Goal: Transaction & Acquisition: Purchase product/service

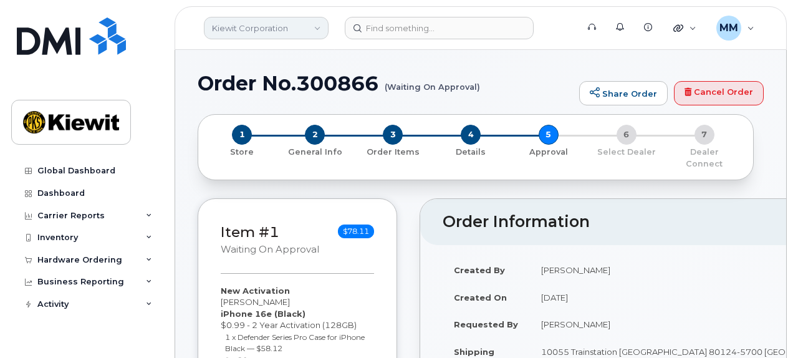
click at [315, 29] on link "Kiewit Corporation" at bounding box center [266, 28] width 125 height 22
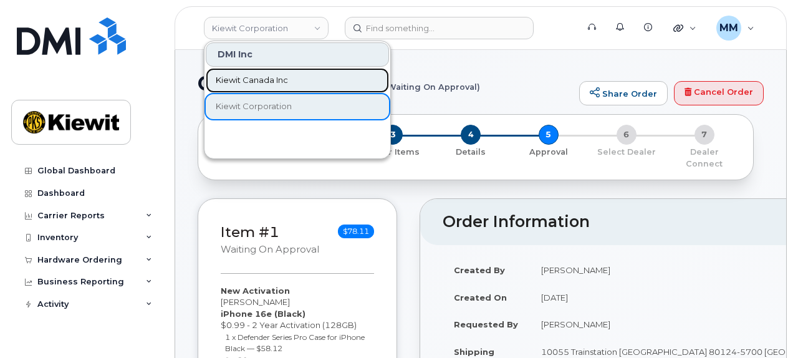
click at [289, 77] on link "Kiewit Canada Inc" at bounding box center [297, 80] width 183 height 25
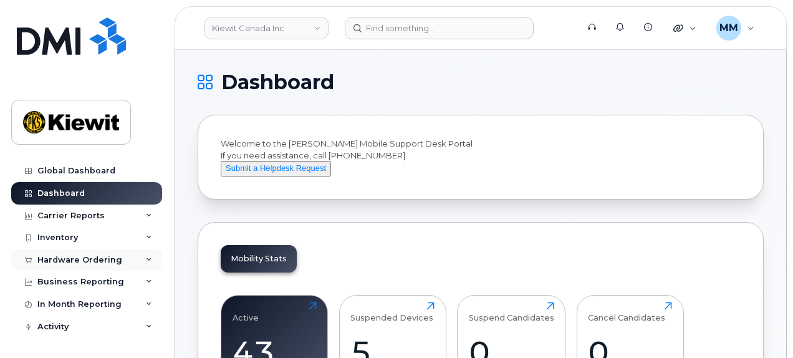
click at [111, 262] on div "Hardware Ordering" at bounding box center [79, 260] width 85 height 10
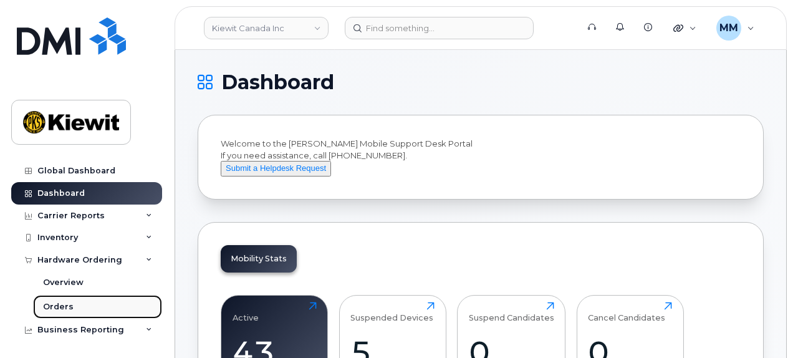
click at [82, 305] on link "Orders" at bounding box center [97, 307] width 129 height 24
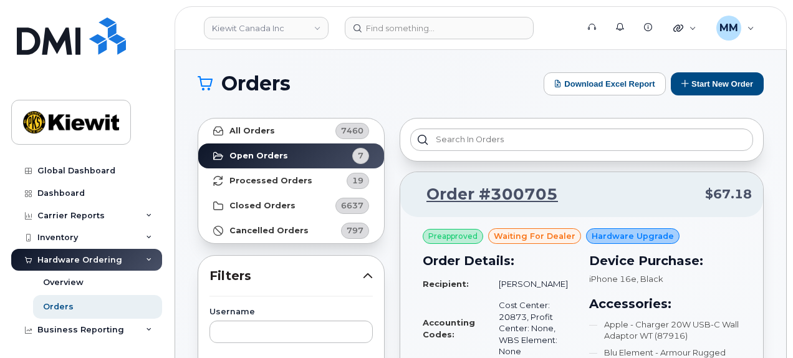
scroll to position [249, 0]
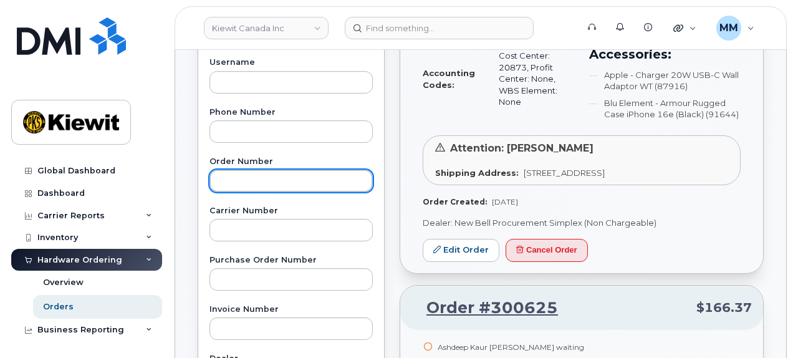
click at [244, 177] on input "text" at bounding box center [290, 180] width 163 height 22
paste input "300792"
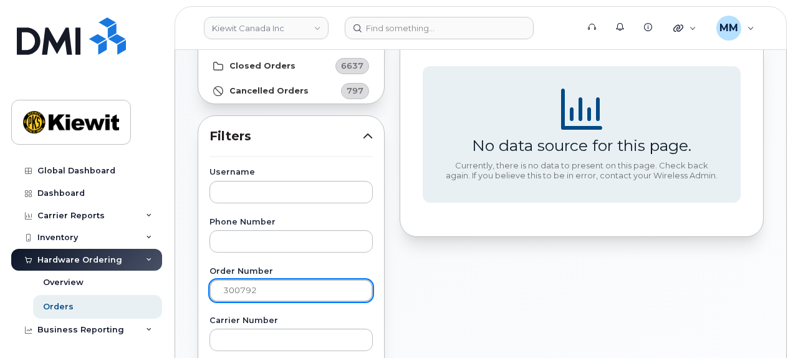
scroll to position [0, 0]
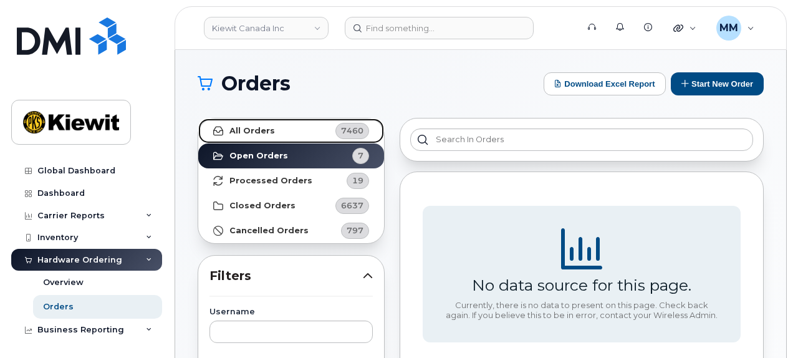
click at [294, 129] on link "All Orders 7460" at bounding box center [291, 130] width 186 height 25
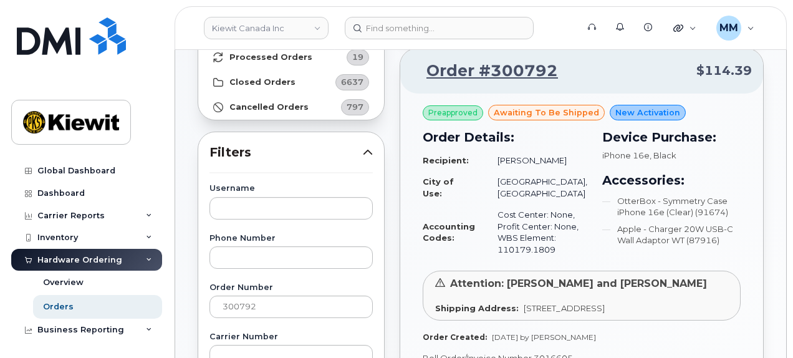
scroll to position [125, 0]
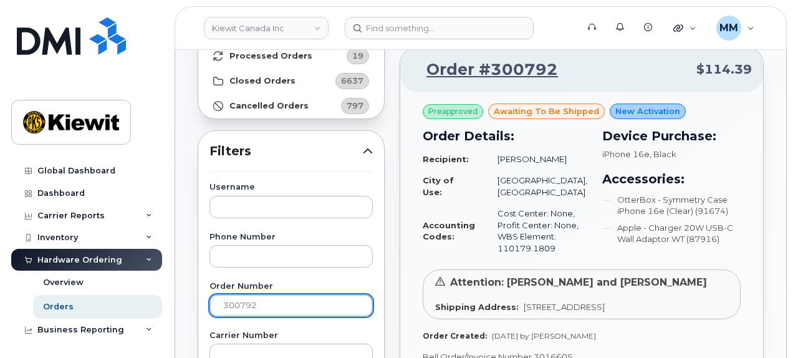
drag, startPoint x: 274, startPoint y: 306, endPoint x: 194, endPoint y: 308, distance: 79.8
paste input "300818"
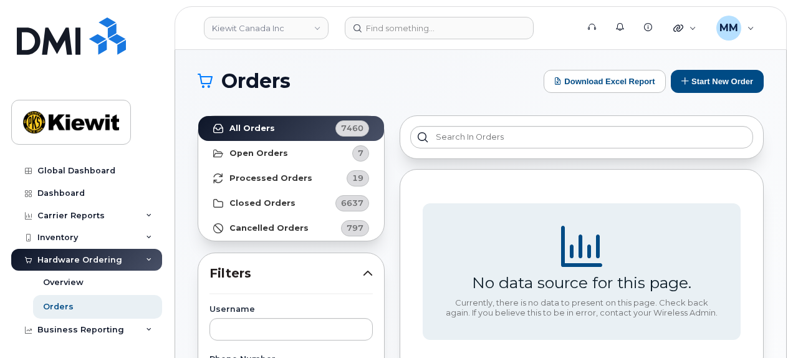
scroll to position [0, 0]
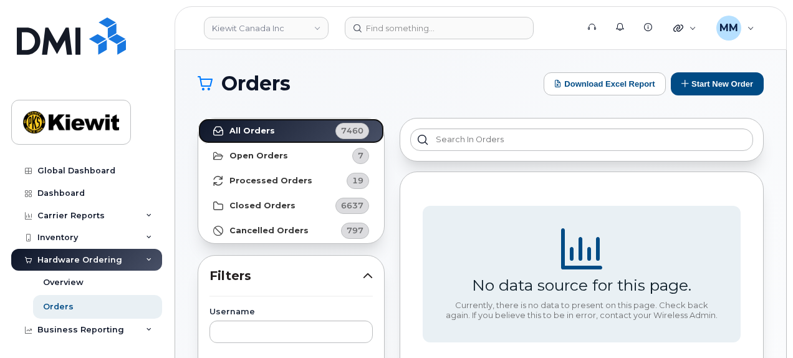
click at [285, 133] on link "All Orders 7460" at bounding box center [291, 130] width 186 height 25
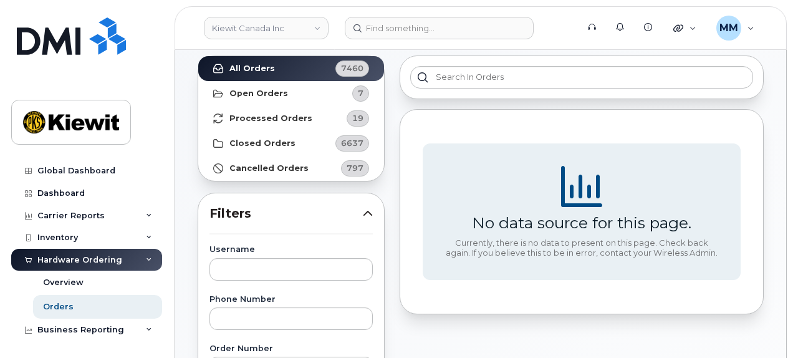
scroll to position [125, 0]
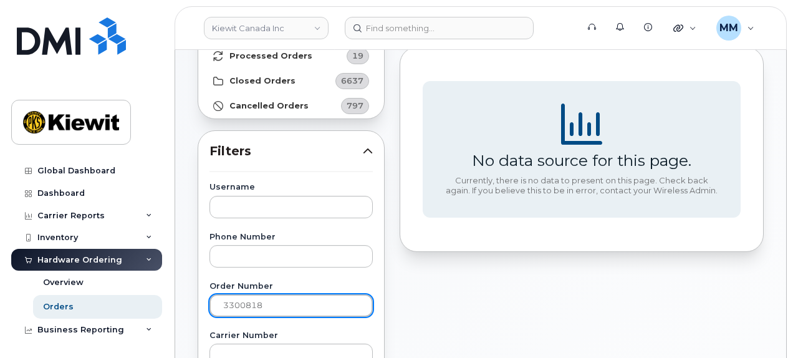
drag, startPoint x: 231, startPoint y: 307, endPoint x: 231, endPoint y: 322, distance: 15.6
click at [231, 307] on input "3300818" at bounding box center [290, 305] width 163 height 22
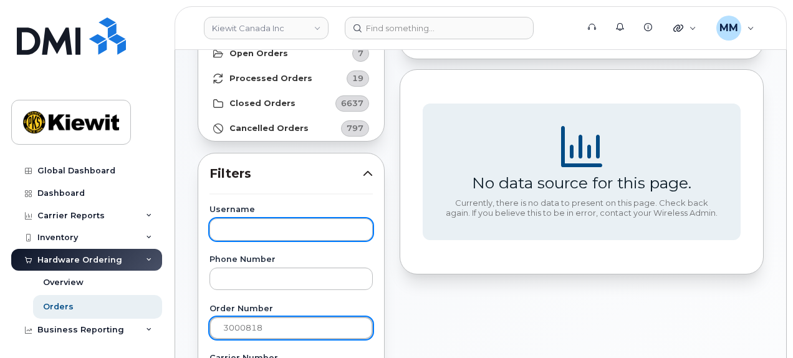
scroll to position [187, 0]
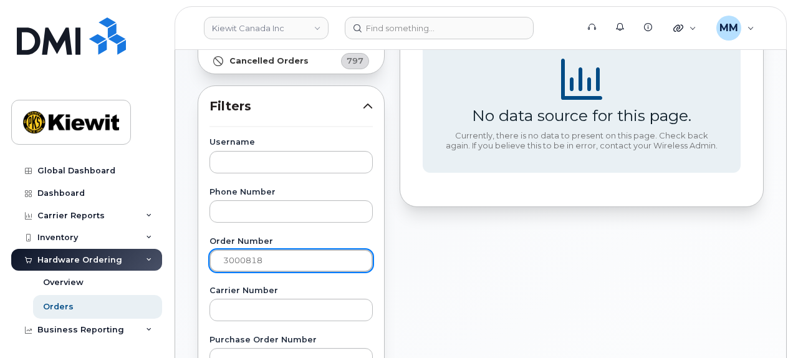
scroll to position [189, 0]
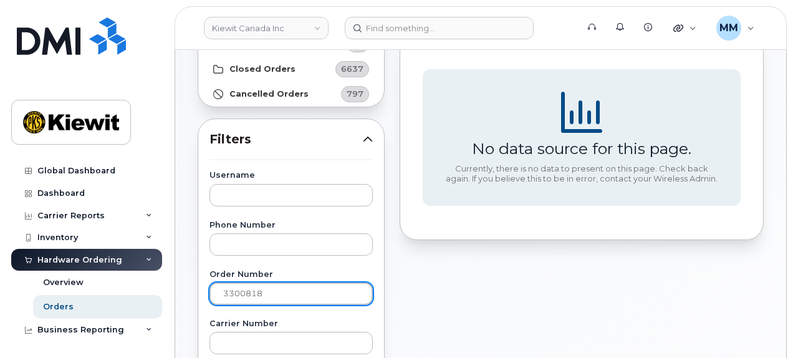
scroll to position [187, 0]
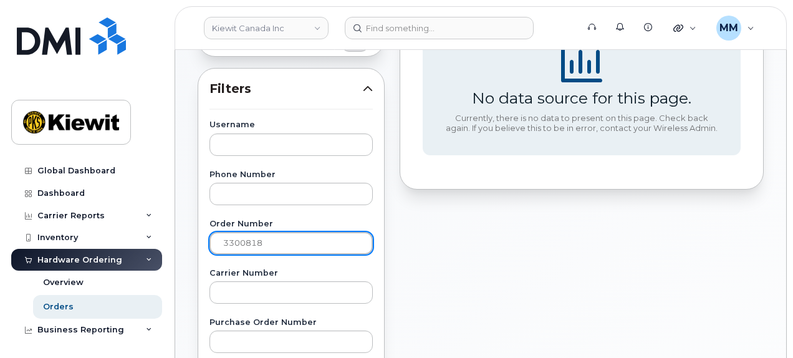
drag, startPoint x: 277, startPoint y: 246, endPoint x: 205, endPoint y: 243, distance: 72.3
type input "300818"
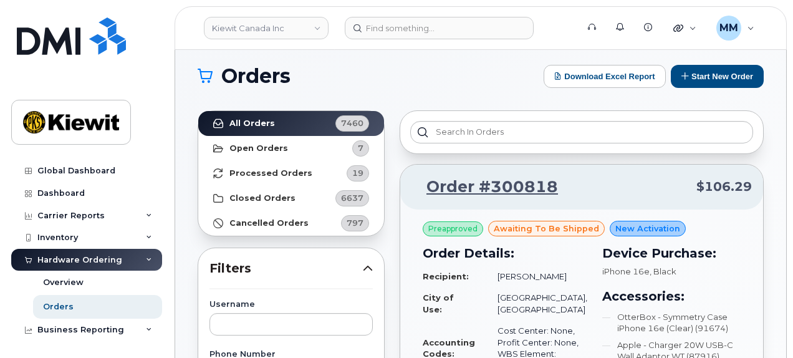
scroll to position [0, 0]
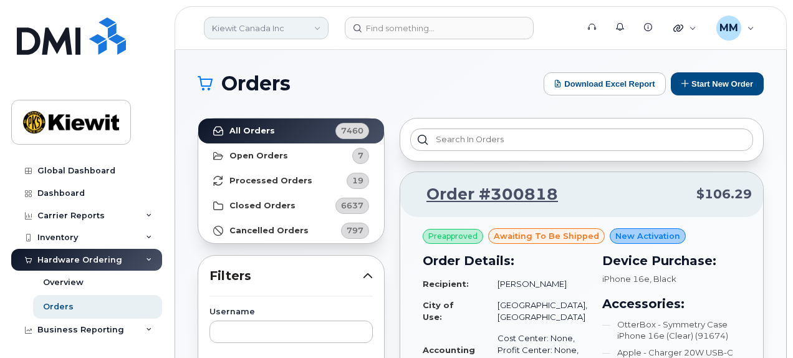
click at [320, 29] on link "Kiewit Canada Inc" at bounding box center [266, 28] width 125 height 22
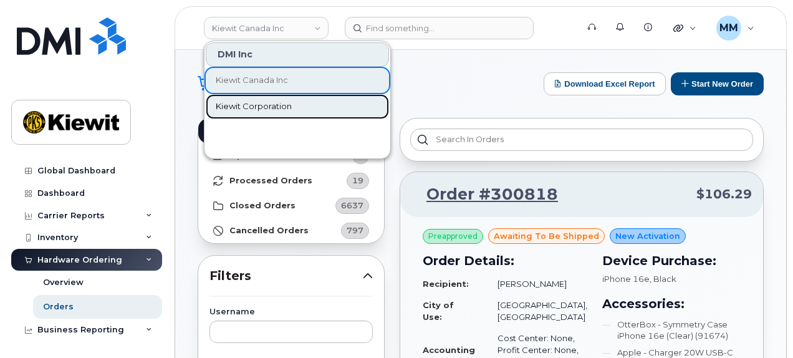
click at [300, 100] on link "Kiewit Corporation" at bounding box center [297, 106] width 183 height 25
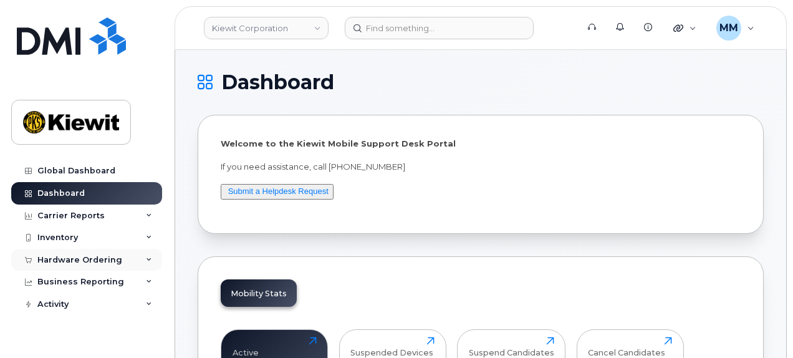
click at [72, 260] on div "Hardware Ordering" at bounding box center [79, 260] width 85 height 10
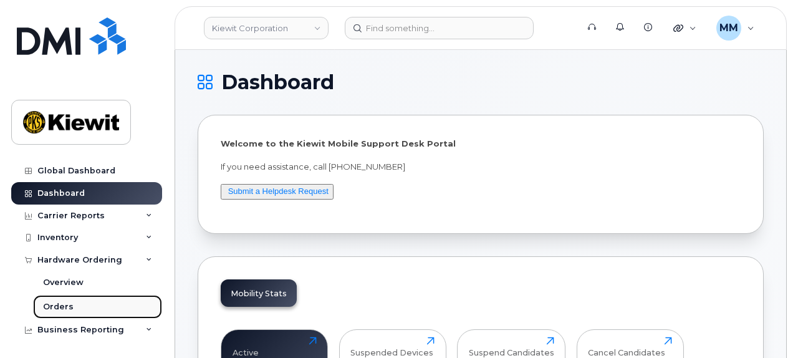
click at [69, 307] on div "Orders" at bounding box center [58, 306] width 31 height 11
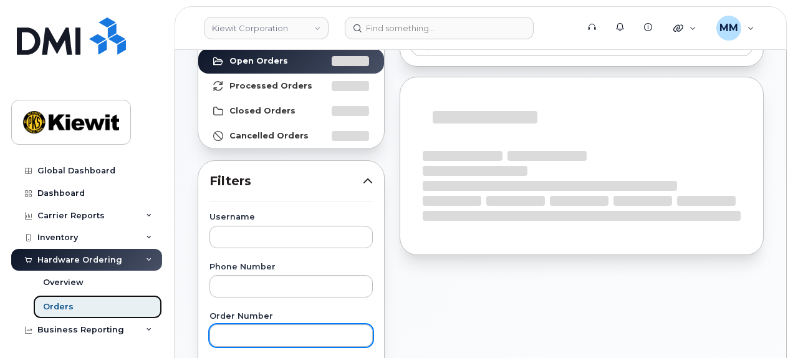
scroll to position [187, 0]
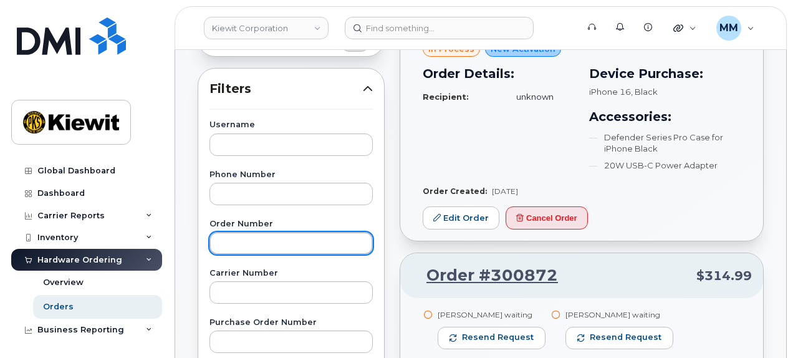
click at [243, 241] on input "text" at bounding box center [290, 243] width 163 height 22
paste input "300831"
type input "300831"
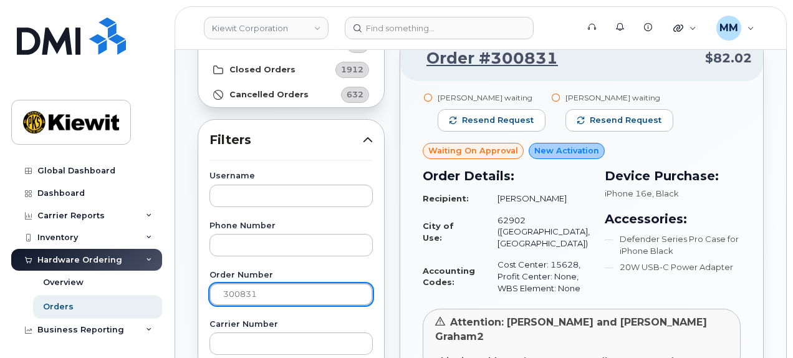
scroll to position [125, 0]
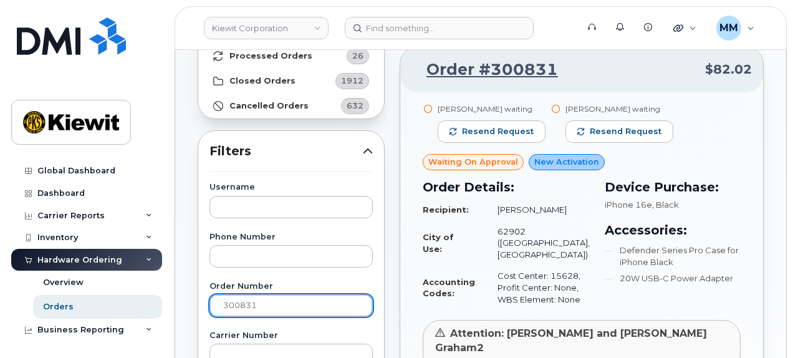
drag, startPoint x: 296, startPoint y: 302, endPoint x: 189, endPoint y: 302, distance: 106.5
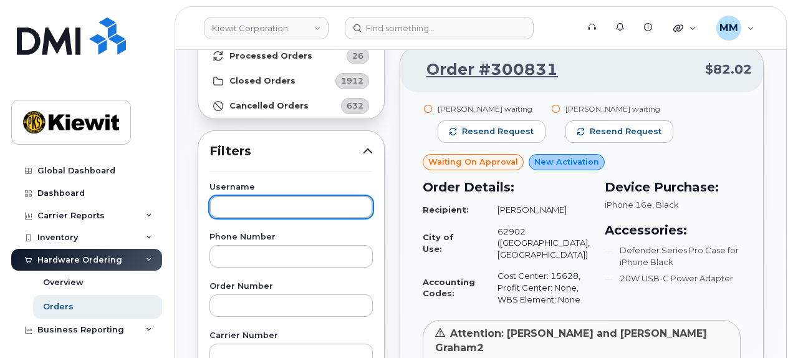
click at [270, 211] on input "text" at bounding box center [290, 207] width 163 height 22
paste input "Daniel Ehlenz-Pak"
type input "Daniel Ehlenz-Pak"
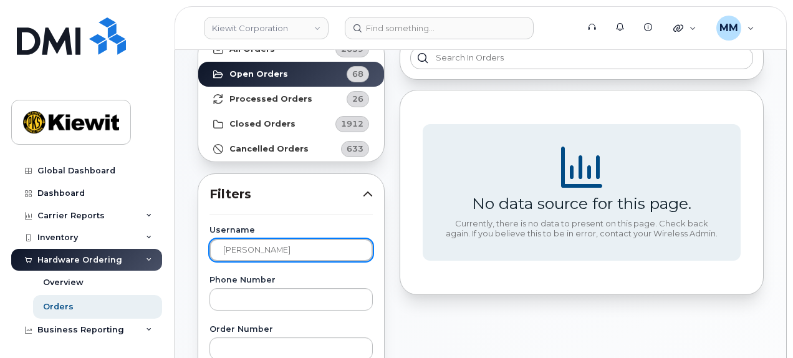
scroll to position [0, 0]
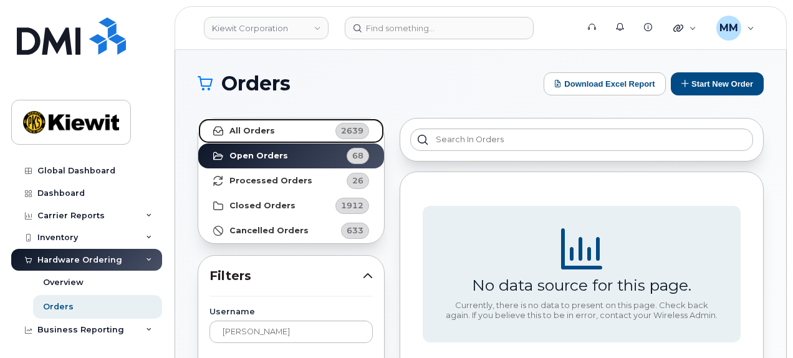
click at [286, 135] on link "All Orders 2639" at bounding box center [291, 130] width 186 height 25
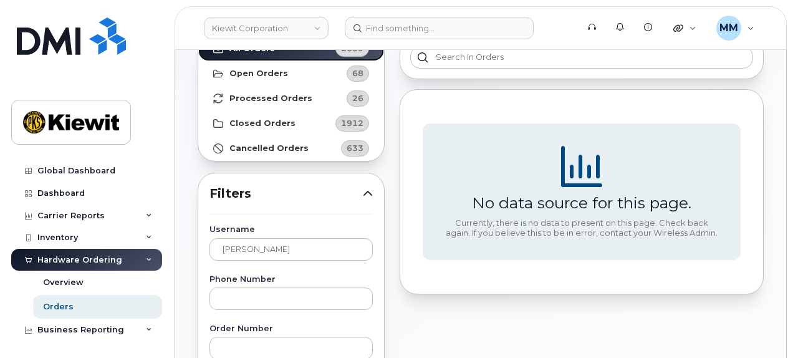
scroll to position [125, 0]
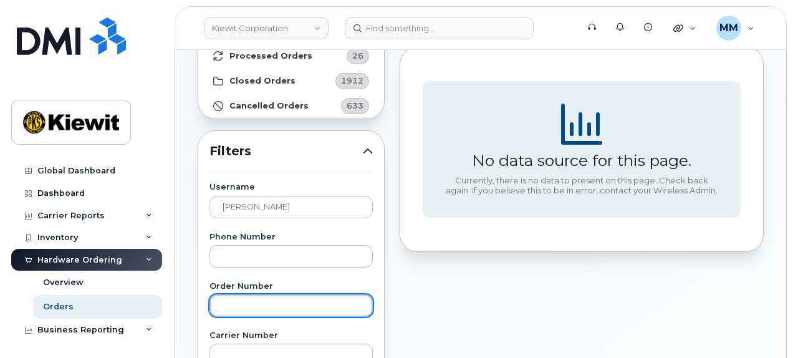
click at [274, 306] on input "text" at bounding box center [290, 305] width 163 height 22
paste input "Nugent Laing"
type input "Nugent Laing"
drag, startPoint x: 290, startPoint y: 305, endPoint x: 179, endPoint y: 303, distance: 110.9
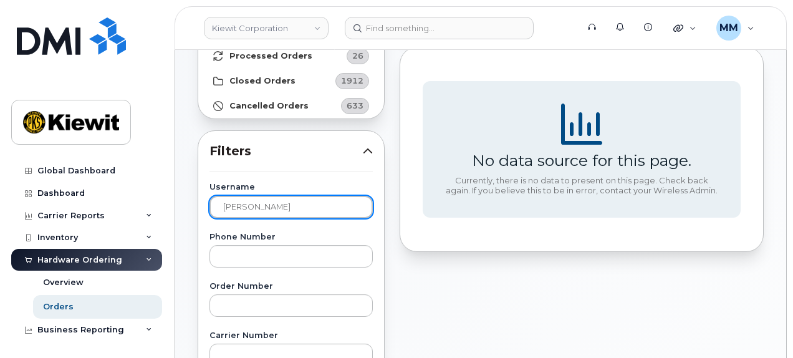
drag, startPoint x: 303, startPoint y: 207, endPoint x: 207, endPoint y: 201, distance: 96.8
paste input "Nugent Laing"
type input "Nugent Laing"
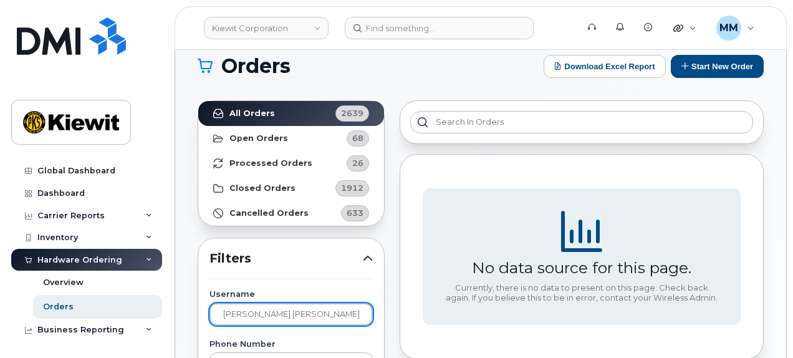
scroll to position [0, 0]
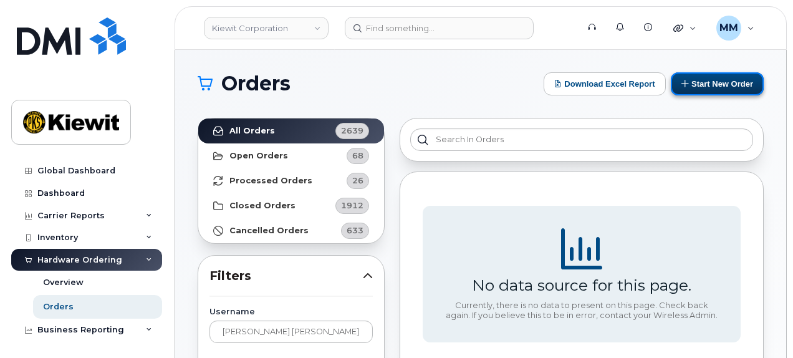
click at [699, 82] on button "Start New Order" at bounding box center [716, 83] width 93 height 23
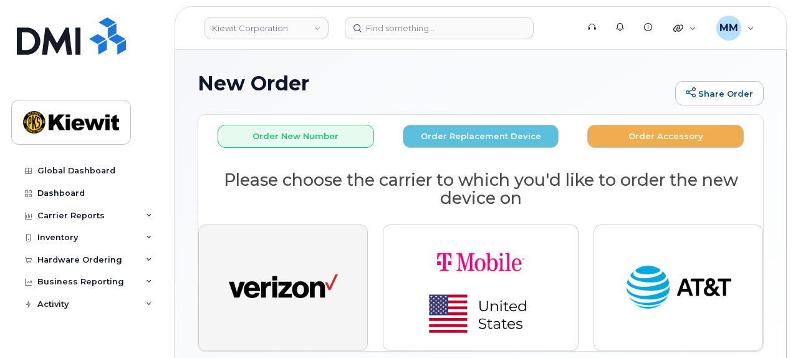
click at [295, 249] on button "button" at bounding box center [282, 287] width 169 height 126
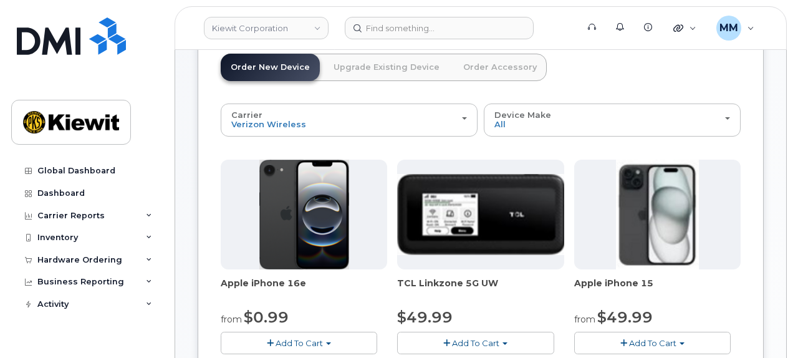
scroll to position [125, 0]
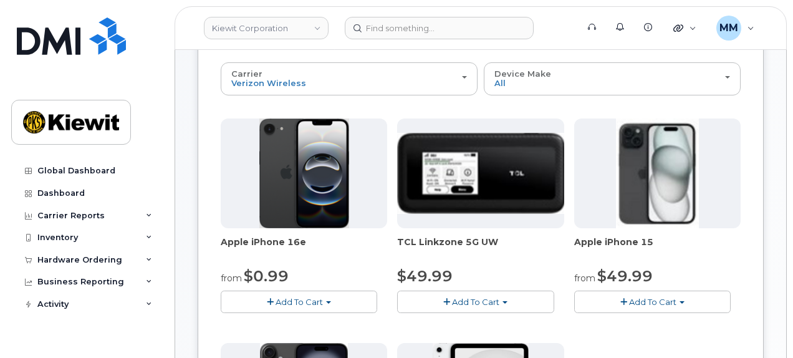
click at [311, 298] on span "Add To Cart" at bounding box center [298, 302] width 47 height 10
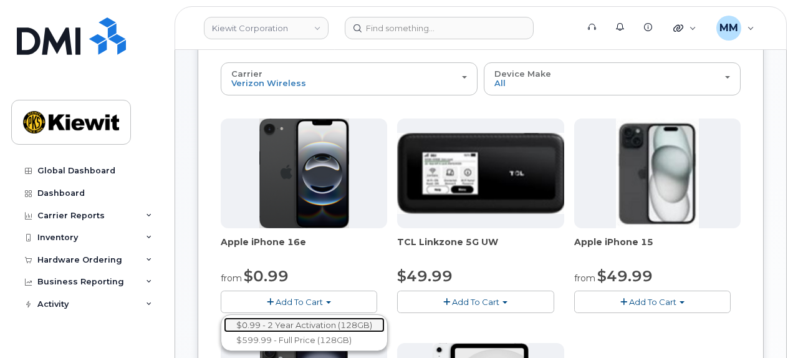
click at [305, 320] on link "$0.99 - 2 Year Activation (128GB)" at bounding box center [304, 325] width 161 height 16
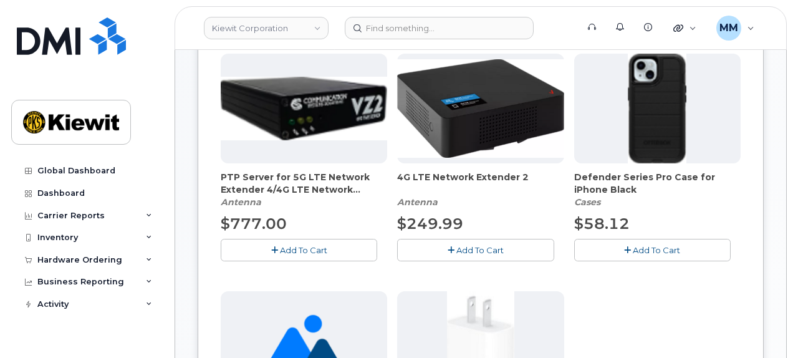
scroll to position [249, 0]
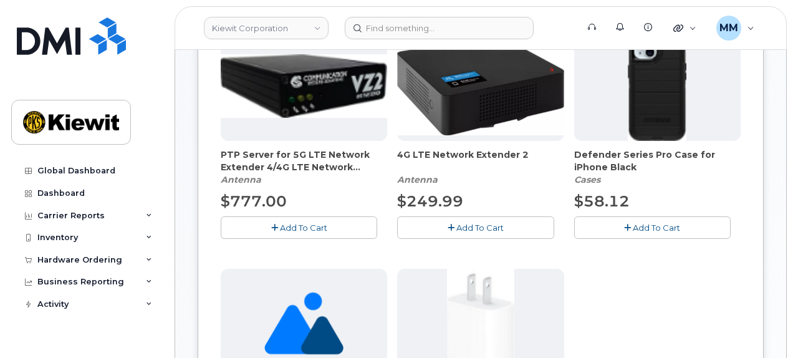
click at [652, 222] on span "Add To Cart" at bounding box center [655, 227] width 47 height 10
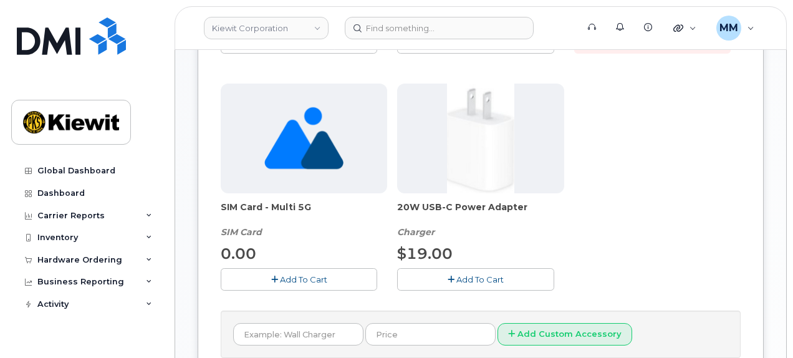
scroll to position [436, 0]
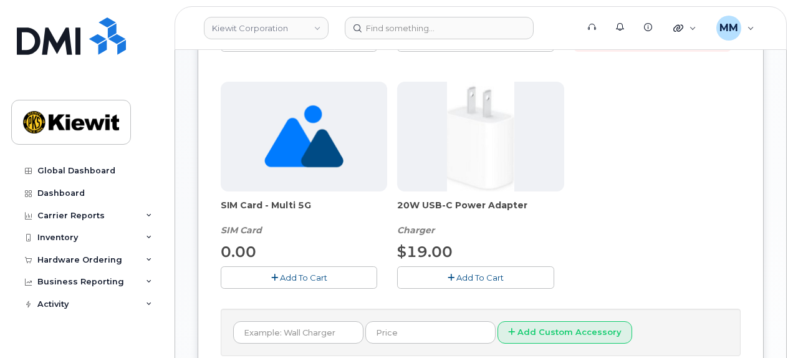
click at [480, 274] on span "Add To Cart" at bounding box center [479, 277] width 47 height 10
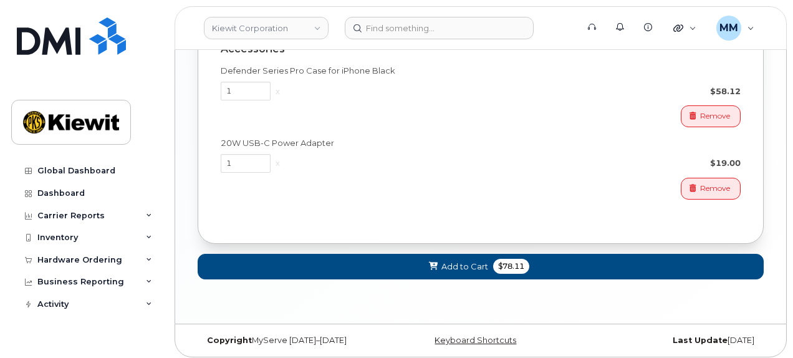
scroll to position [1002, 0]
click at [452, 261] on span "Add to Cart" at bounding box center [464, 266] width 47 height 12
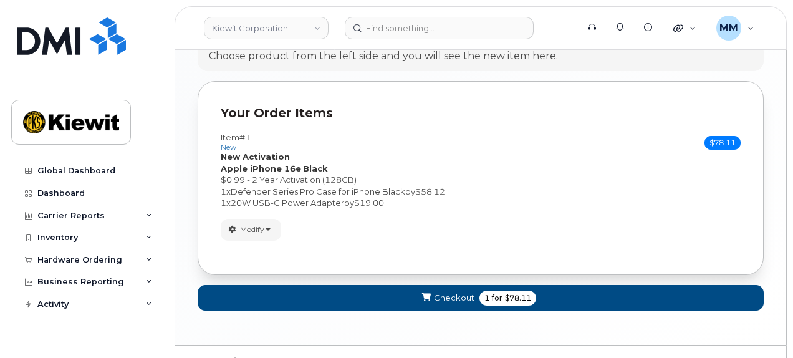
scroll to position [754, 0]
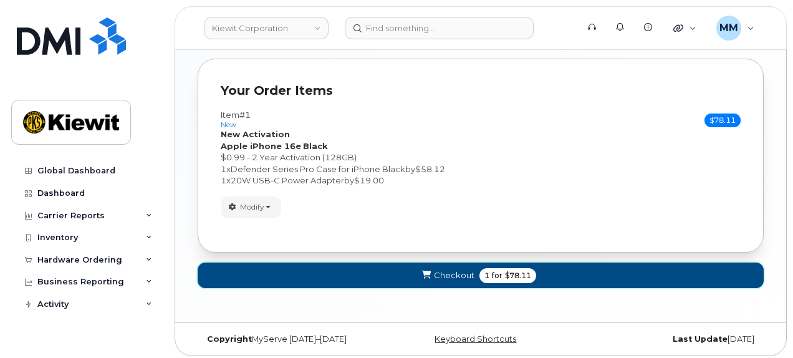
click at [550, 263] on button "Checkout 1 for $78.11" at bounding box center [481, 275] width 566 height 26
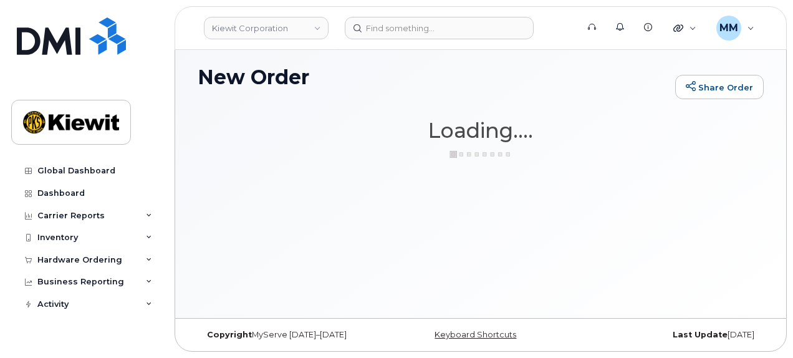
scroll to position [6, 0]
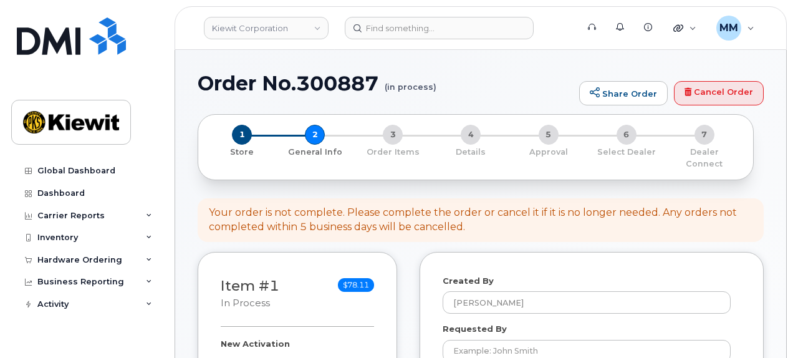
select select
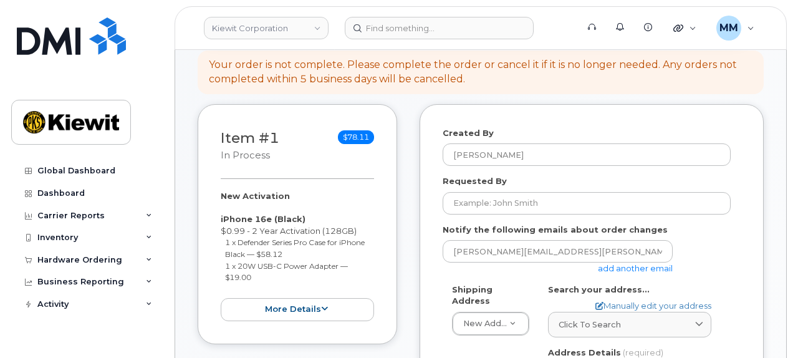
scroll to position [125, 0]
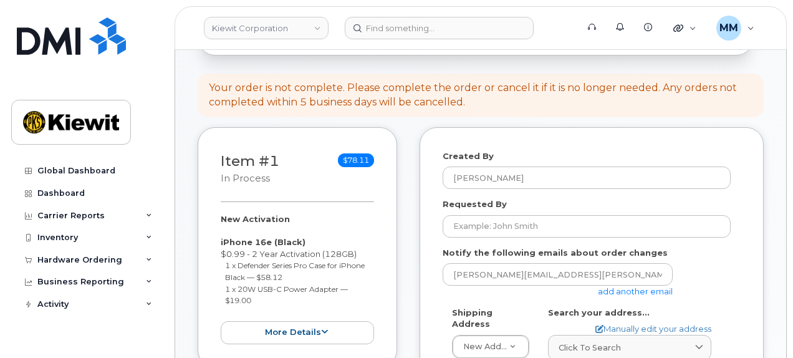
click at [630, 286] on link "add another email" at bounding box center [635, 291] width 75 height 10
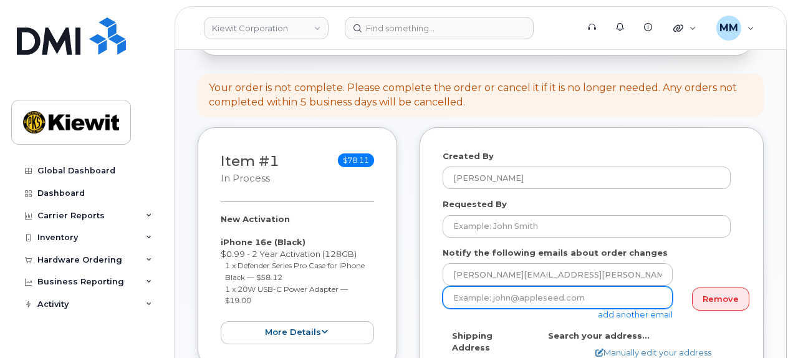
click at [579, 288] on input "email" at bounding box center [557, 297] width 230 height 22
paste input "Cindy.Caballero"
type input "Cindy.Caballero@kiewit.com"
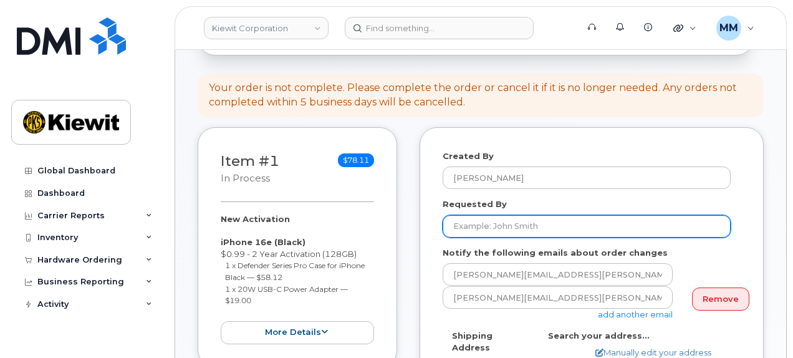
click at [486, 215] on input "Requested By" at bounding box center [586, 226] width 288 height 22
paste input "Daniel Ehlenz-Pak"
type input "Daniel Ehlenz-Pak"
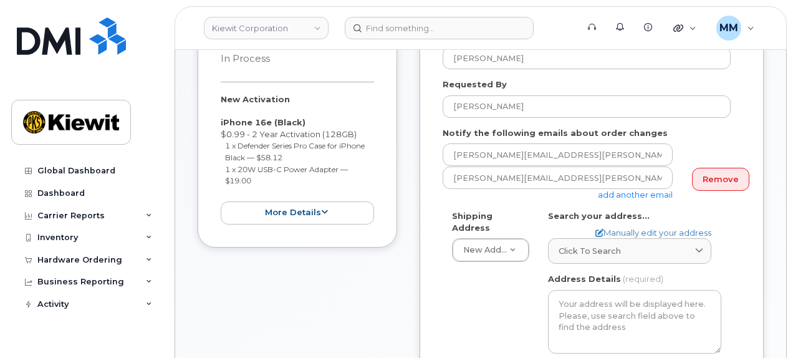
scroll to position [249, 0]
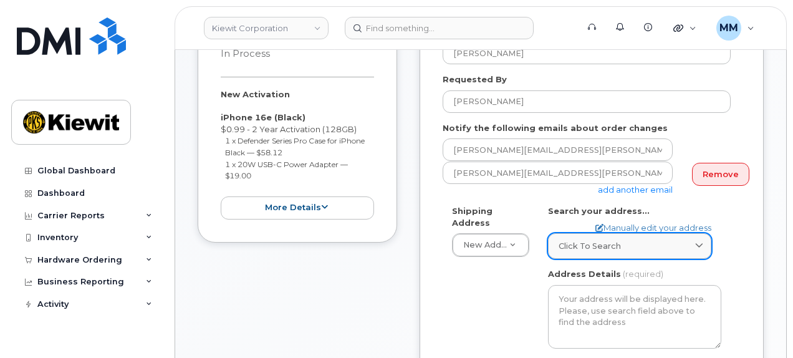
click at [692, 239] on link "Click to search" at bounding box center [629, 246] width 163 height 26
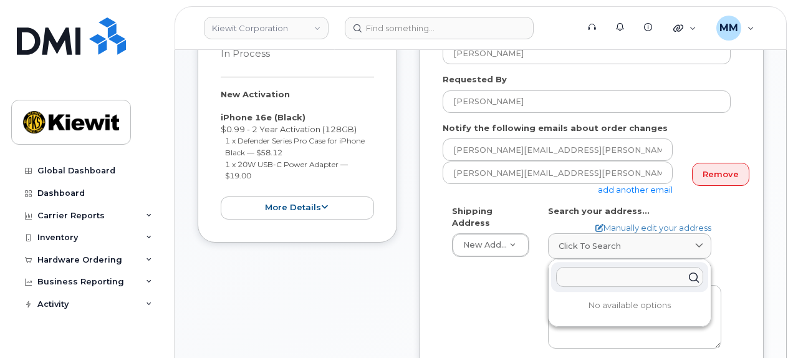
click at [622, 267] on input "text" at bounding box center [629, 277] width 147 height 20
paste input "8900 Renner Blvd., Lenexa, KS 66219"
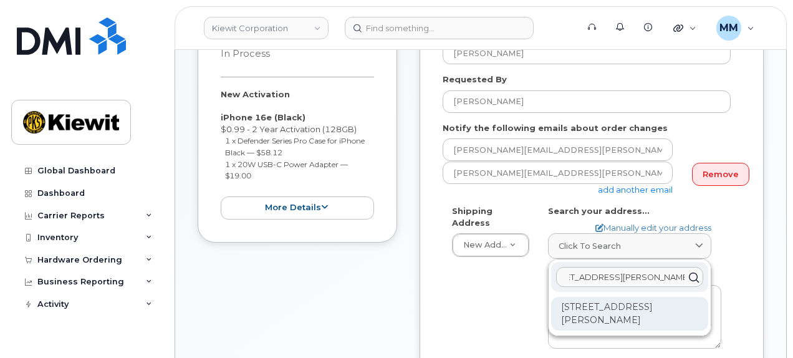
type input "8900 Renner Blvd., Lenexa, KS 66219"
click at [620, 297] on div "8900 Renner Blvd Lenexa KS 66219-3049" at bounding box center [629, 314] width 157 height 34
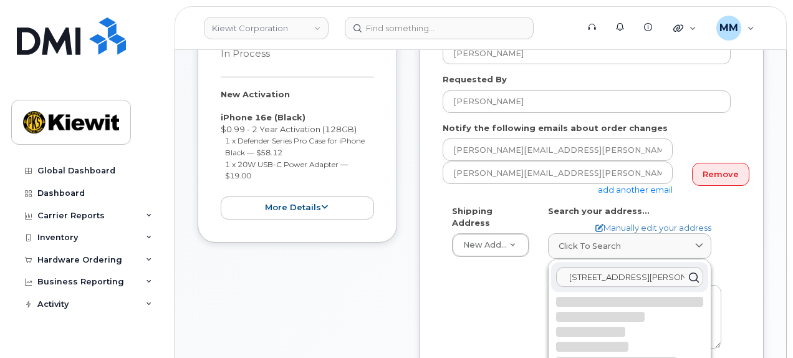
select select
type textarea "8900 Renner Blvd LENEXA KS 66219-3049 UNITED STATES"
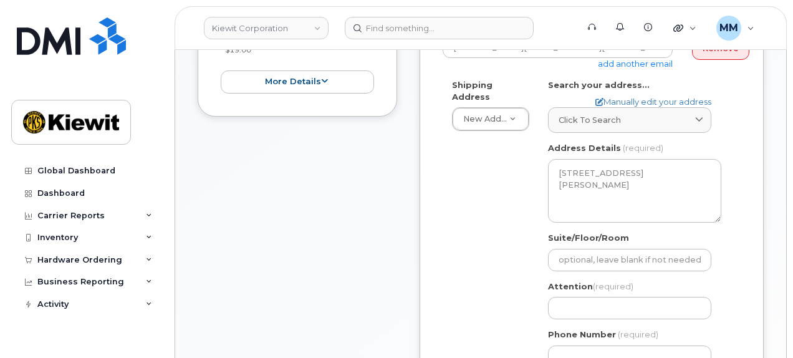
scroll to position [436, 0]
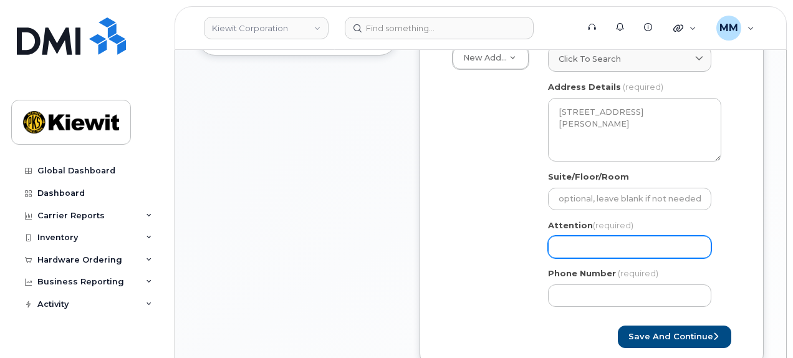
click at [588, 236] on input "Attention (required)" at bounding box center [629, 247] width 163 height 22
paste input "[PERSON_NAME]"
type input "[PERSON_NAME]"
select select
type input "[PERSON_NAME]"
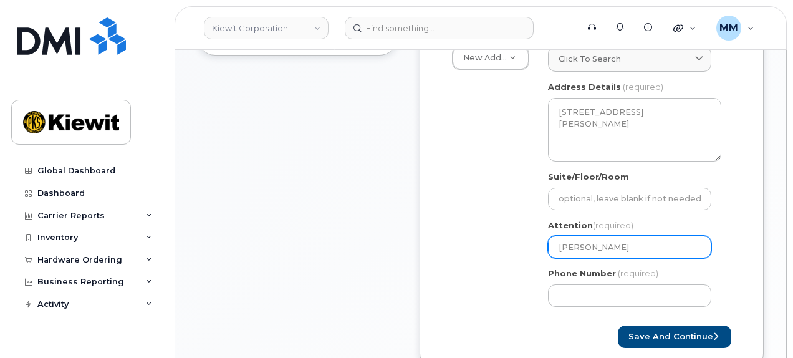
select select
type input "Daniel Ehlenz-Pak a"
select select
type input "Daniel Ehlenz-Pak and"
select select
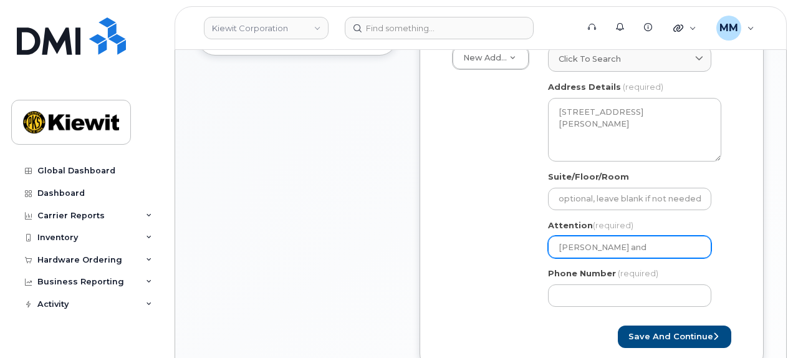
type input "Daniel Ehlenz-Pak and"
click at [660, 236] on input "Daniel Ehlenz-Pak and" at bounding box center [629, 247] width 163 height 22
paste input "Damien Torres"
select select
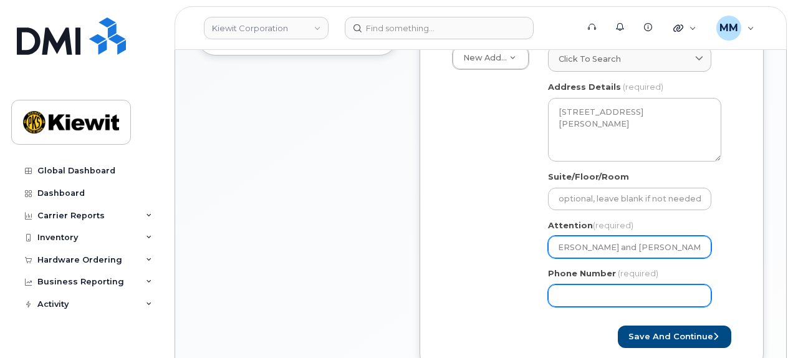
type input "[PERSON_NAME] and [PERSON_NAME]"
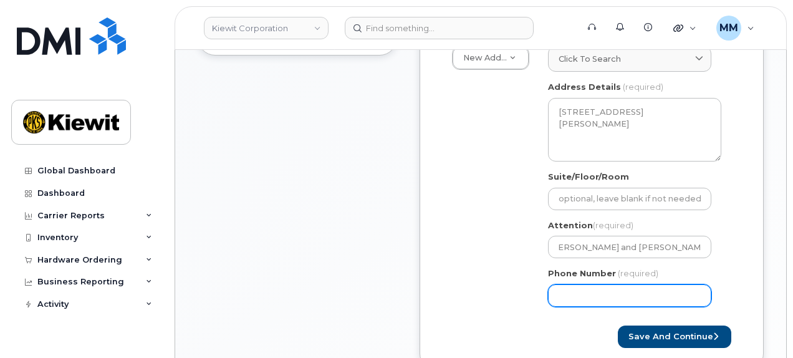
scroll to position [0, 0]
click at [646, 285] on input "Phone Number" at bounding box center [629, 295] width 163 height 22
type input "877772770"
select select
type input "8777727707"
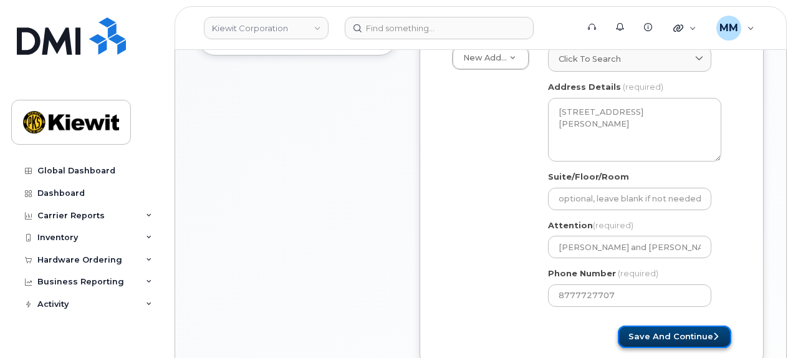
click at [670, 325] on button "Save and Continue" at bounding box center [673, 336] width 113 height 23
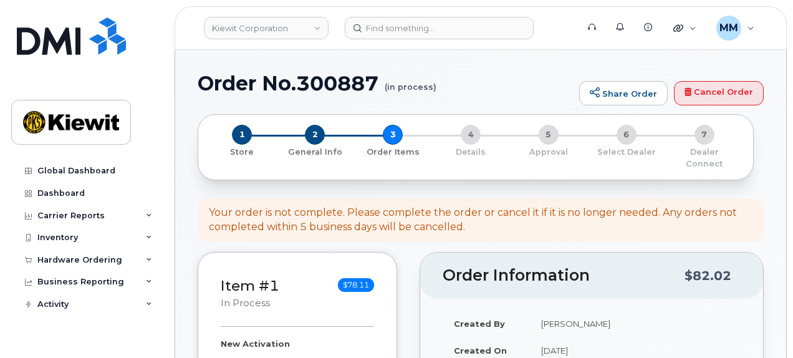
select select
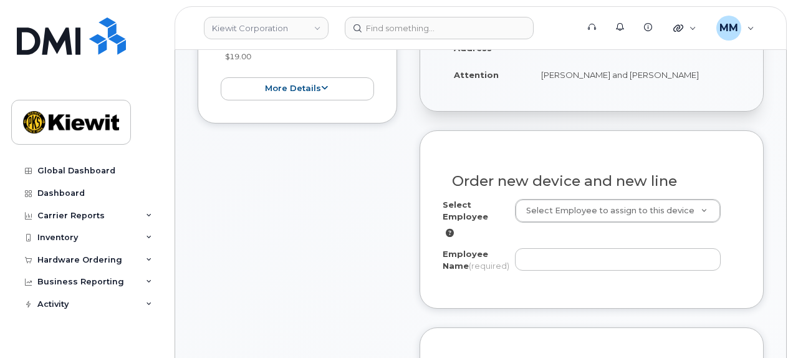
scroll to position [374, 0]
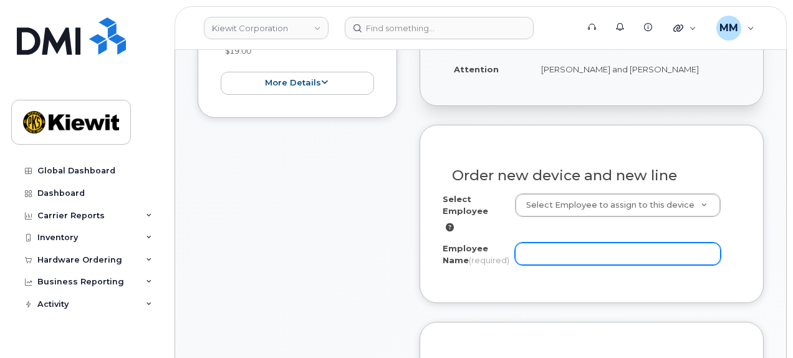
click at [560, 242] on input "Employee Name (required)" at bounding box center [618, 253] width 206 height 22
paste input "[PERSON_NAME]"
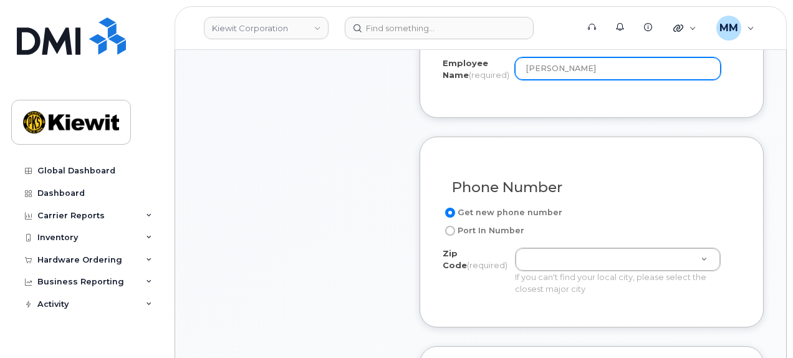
scroll to position [561, 0]
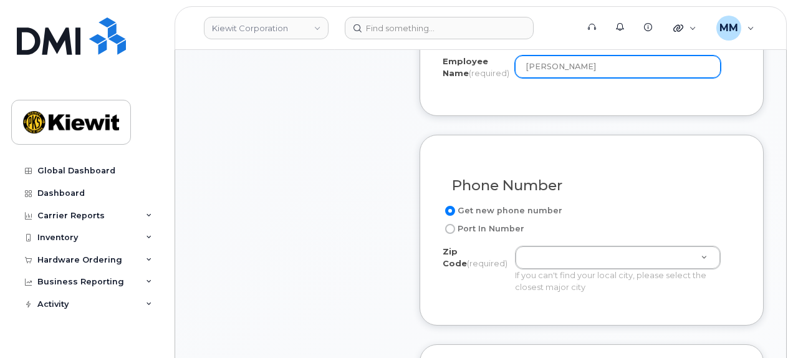
type input "[PERSON_NAME]"
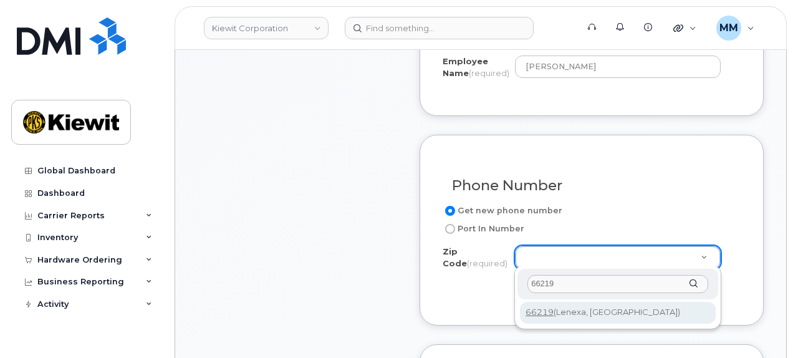
type input "66219"
type input "66219 ([GEOGRAPHIC_DATA], [GEOGRAPHIC_DATA])"
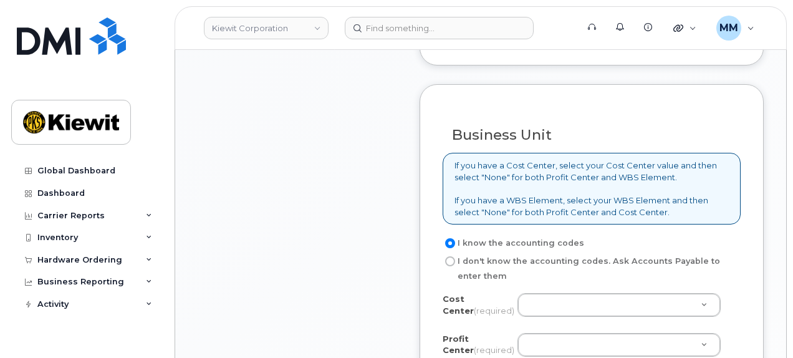
scroll to position [1059, 0]
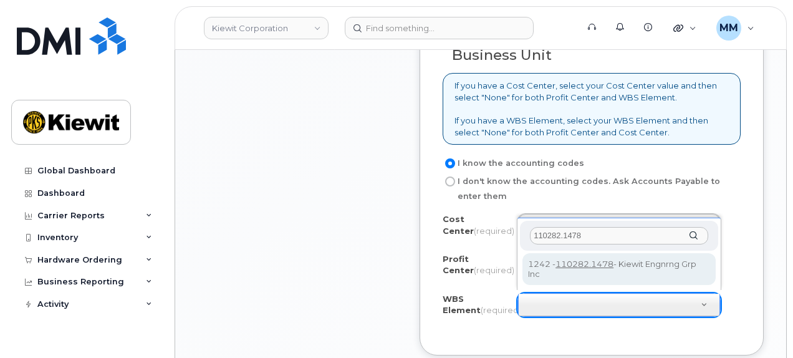
type input "110282.1478"
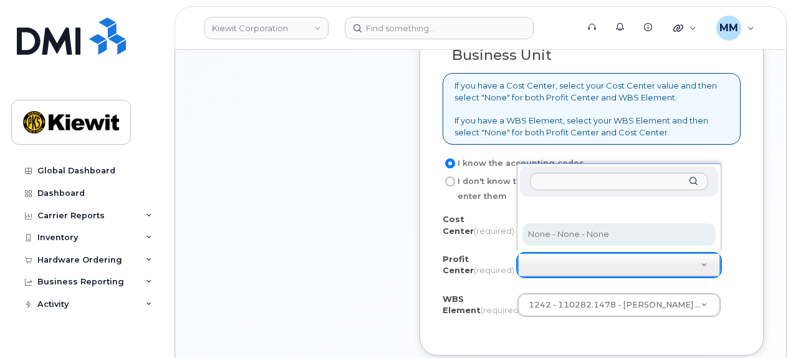
select select "None"
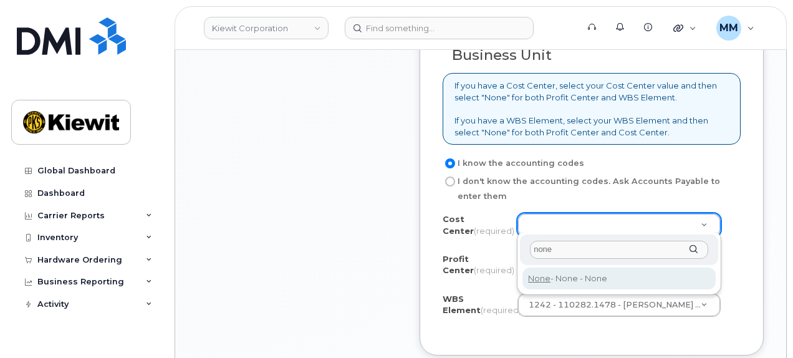
type input "none"
type input "None"
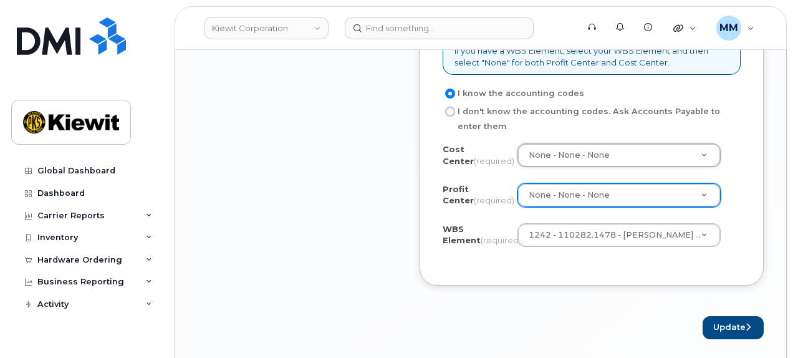
scroll to position [1184, 0]
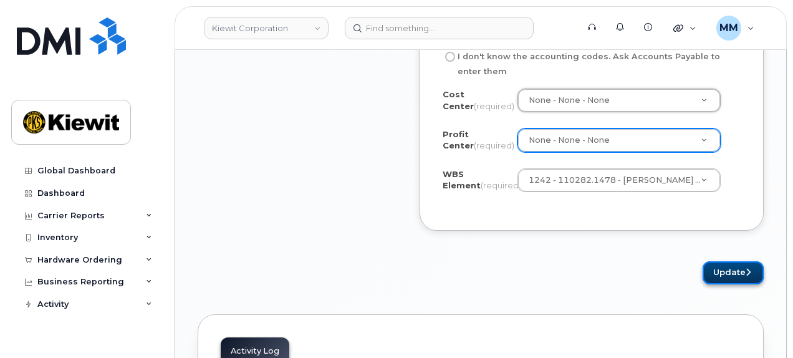
click at [722, 267] on button "Update" at bounding box center [732, 272] width 61 height 23
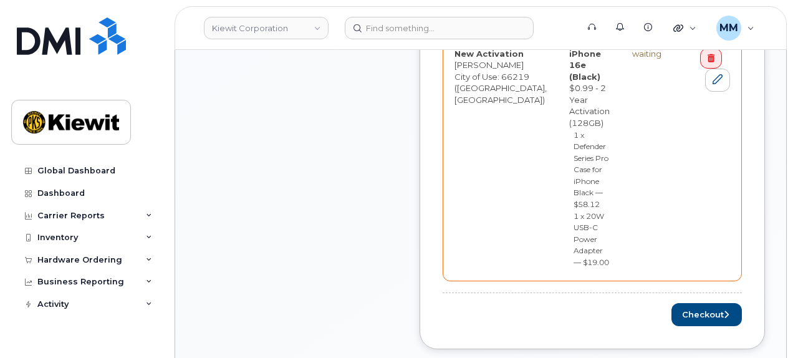
scroll to position [623, 0]
click at [698, 304] on button "Checkout" at bounding box center [706, 315] width 70 height 23
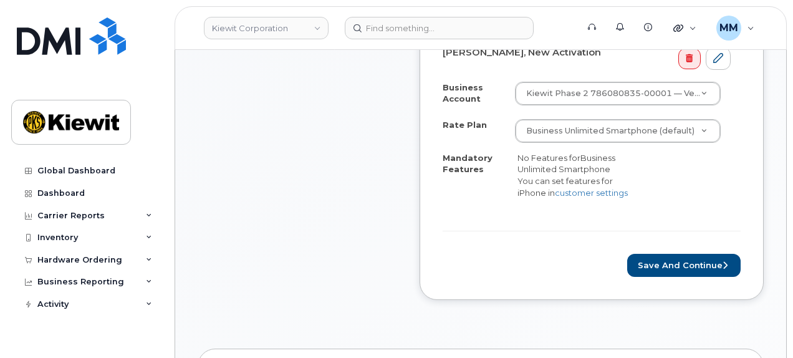
scroll to position [498, 0]
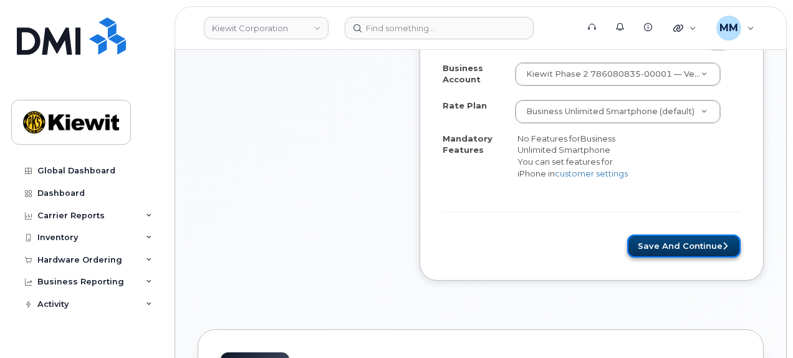
click at [655, 234] on button "Save and Continue" at bounding box center [683, 245] width 113 height 23
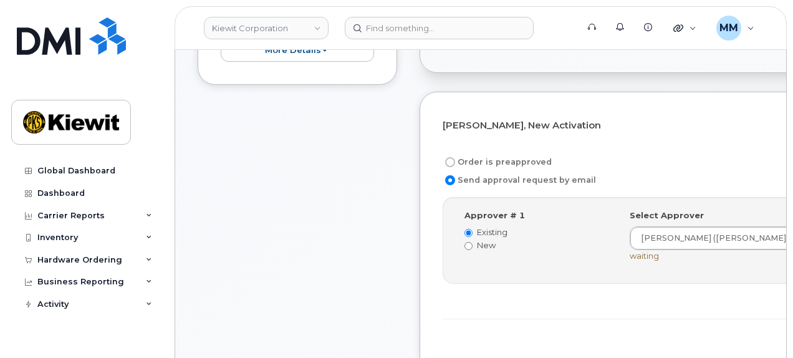
scroll to position [374, 0]
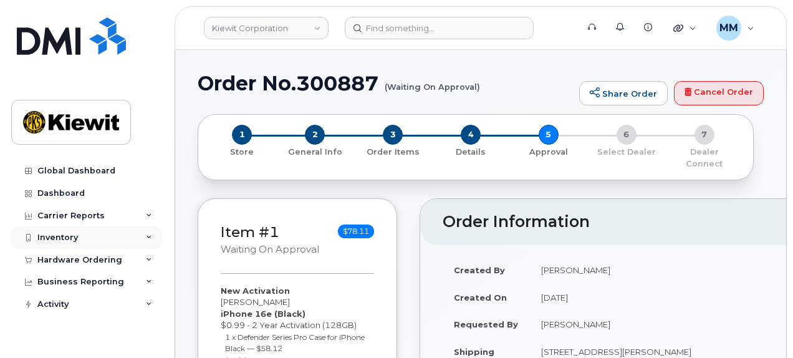
click at [89, 235] on div "Inventory" at bounding box center [86, 237] width 151 height 22
click at [146, 237] on icon at bounding box center [149, 237] width 6 height 6
click at [109, 260] on div "Hardware Ordering" at bounding box center [79, 260] width 85 height 10
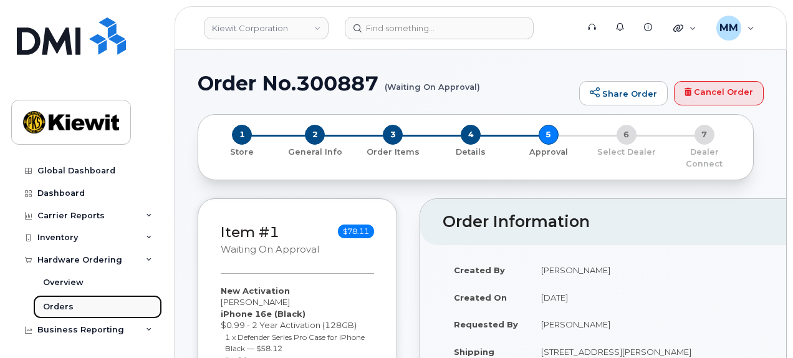
click at [82, 304] on link "Orders" at bounding box center [97, 307] width 129 height 24
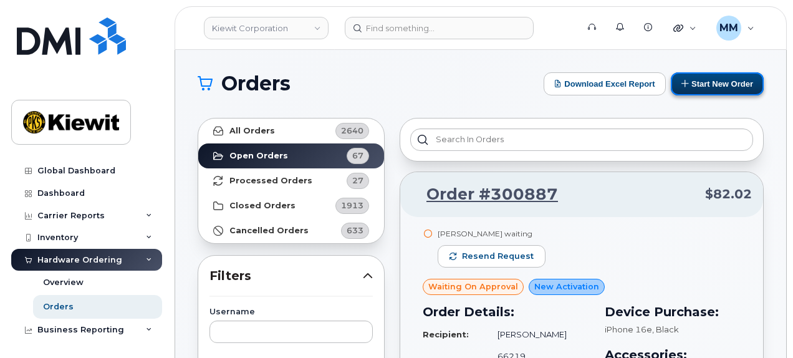
click at [698, 88] on button "Start New Order" at bounding box center [716, 83] width 93 height 23
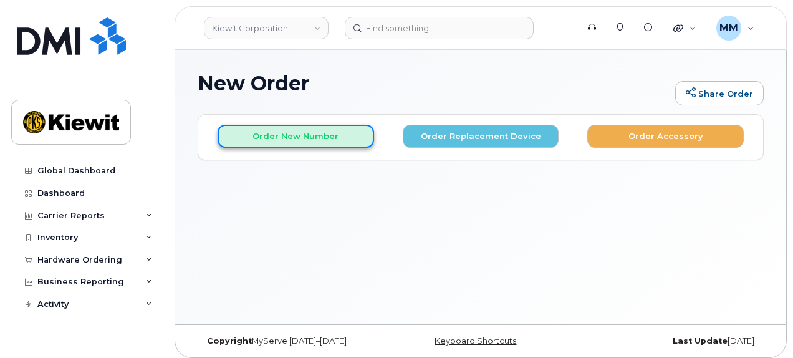
click at [346, 140] on button "Order New Number" at bounding box center [295, 136] width 156 height 23
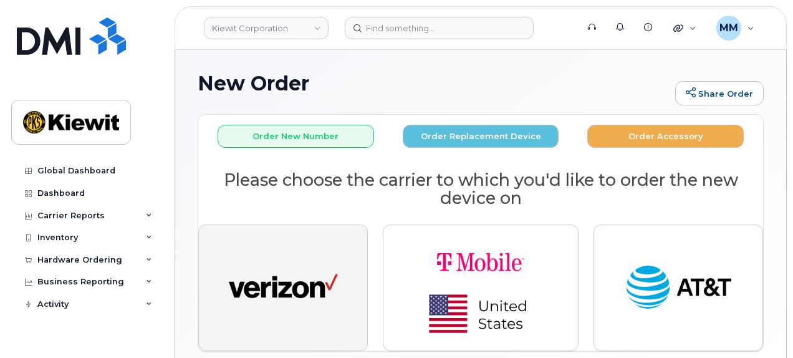
click at [330, 254] on button "button" at bounding box center [282, 287] width 169 height 126
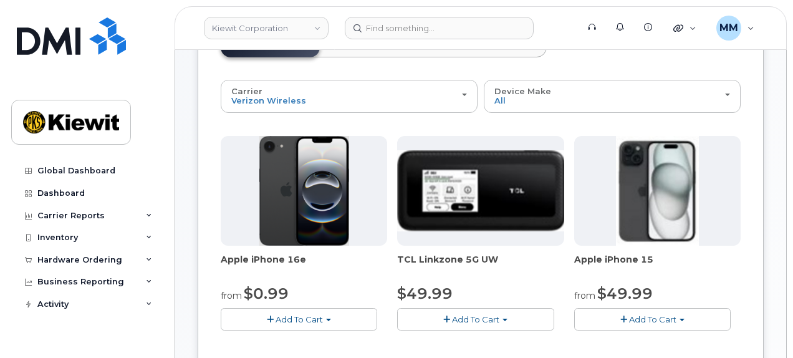
scroll to position [187, 0]
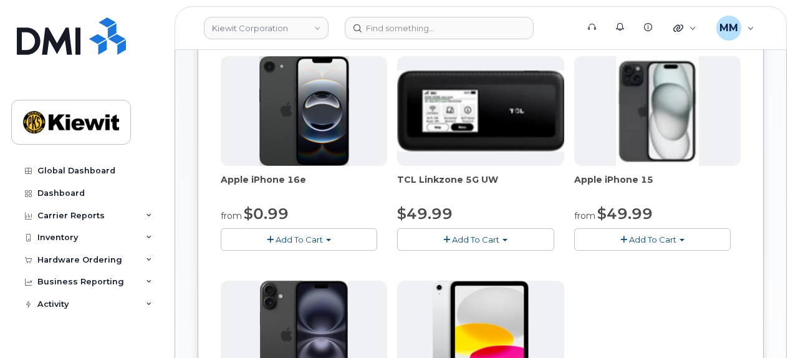
click at [346, 240] on button "Add To Cart" at bounding box center [299, 239] width 156 height 22
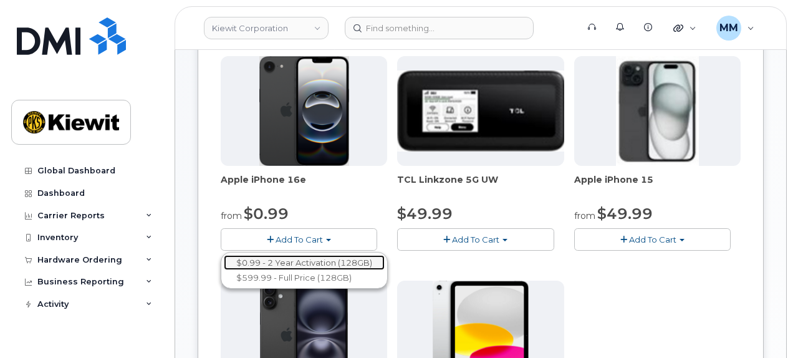
click at [335, 259] on link "$0.99 - 2 Year Activation (128GB)" at bounding box center [304, 263] width 161 height 16
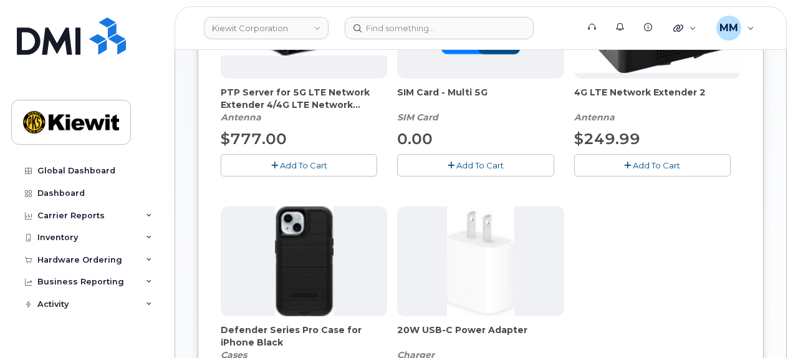
scroll to position [374, 0]
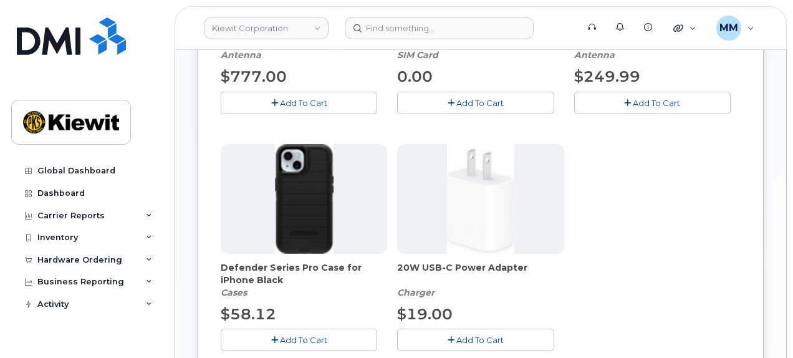
click at [297, 335] on span "Add To Cart" at bounding box center [303, 340] width 47 height 10
click at [465, 335] on span "Add To Cart" at bounding box center [479, 340] width 47 height 10
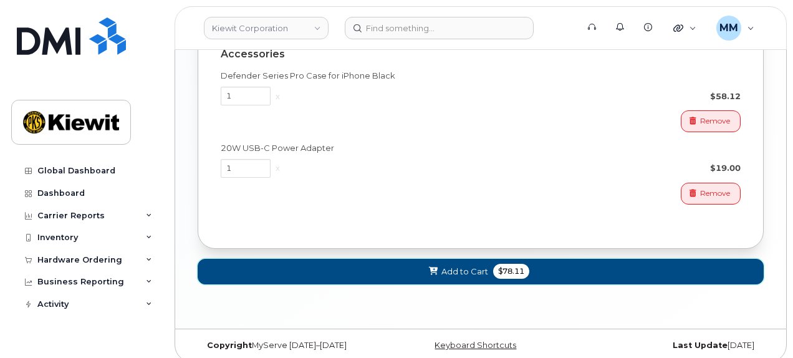
click at [541, 273] on button "Add to Cart $78.11" at bounding box center [481, 272] width 566 height 26
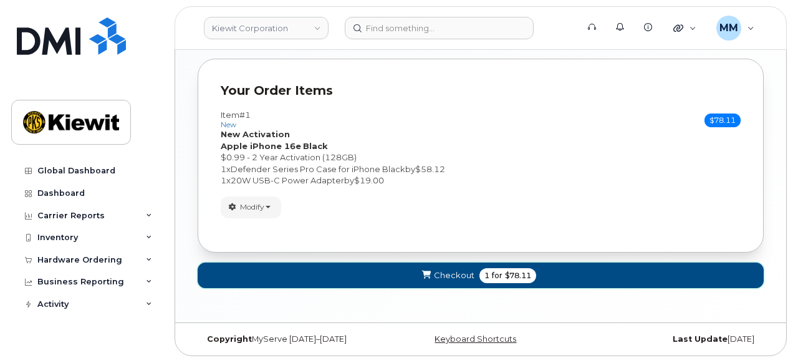
click at [545, 272] on button "Checkout 1 for $78.11" at bounding box center [481, 275] width 566 height 26
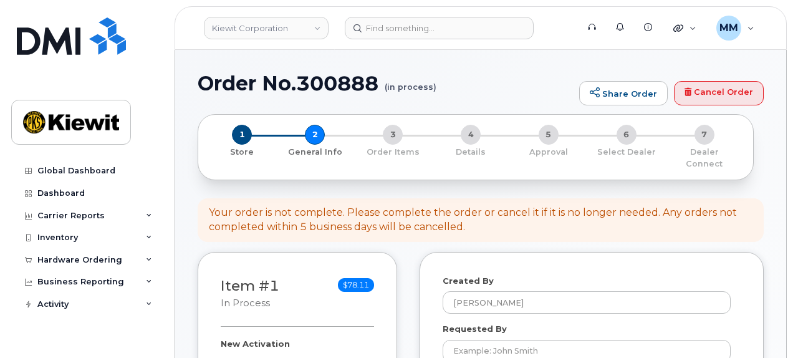
select select
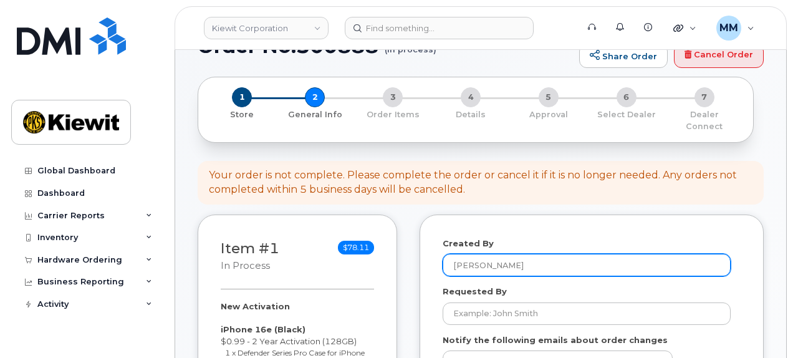
scroll to position [62, 0]
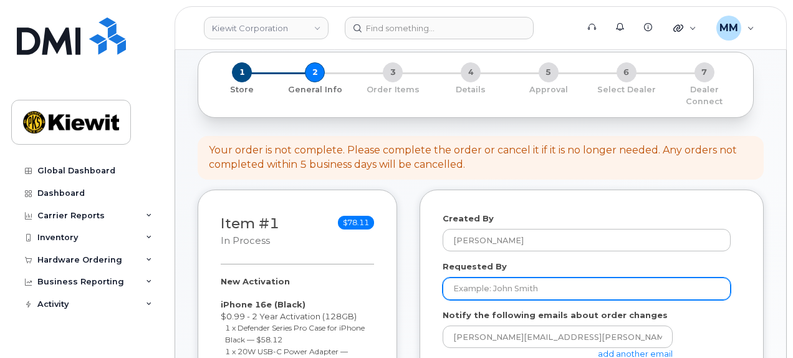
click at [497, 277] on input "Requested By" at bounding box center [586, 288] width 288 height 22
paste input "[PERSON_NAME] [PERSON_NAME]"
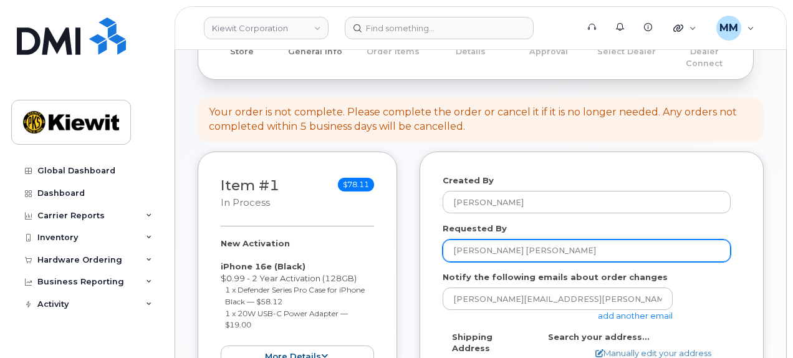
scroll to position [125, 0]
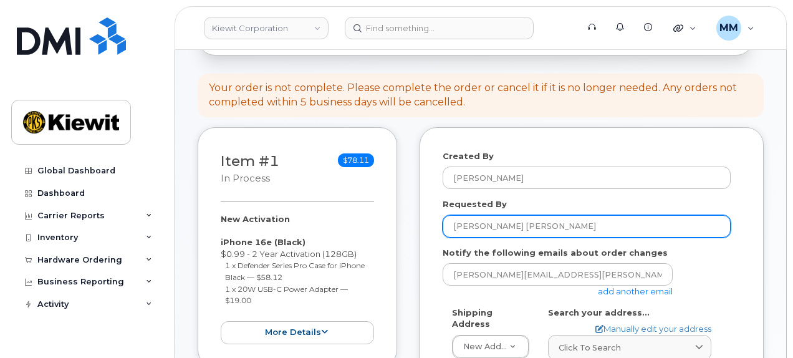
type input "[PERSON_NAME] [PERSON_NAME]"
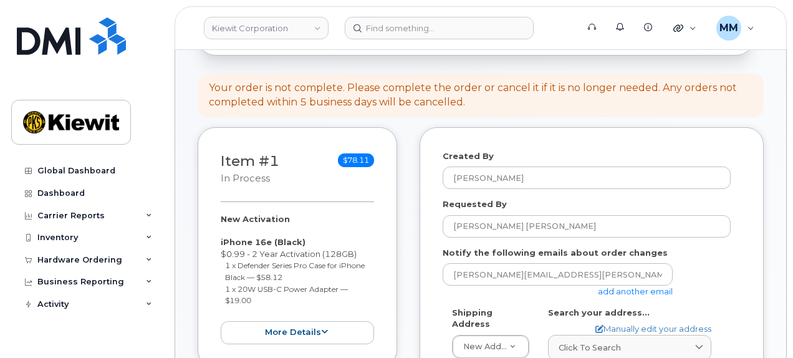
click at [616, 286] on link "add another email" at bounding box center [635, 291] width 75 height 10
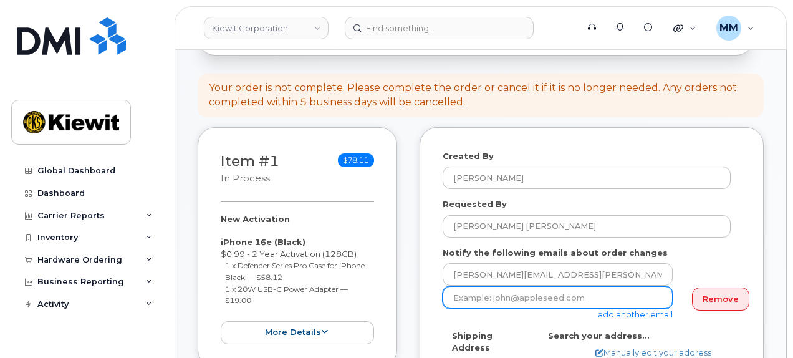
click at [486, 286] on input "email" at bounding box center [557, 297] width 230 height 22
paste input "[PERSON_NAME].[PERSON_NAME]"
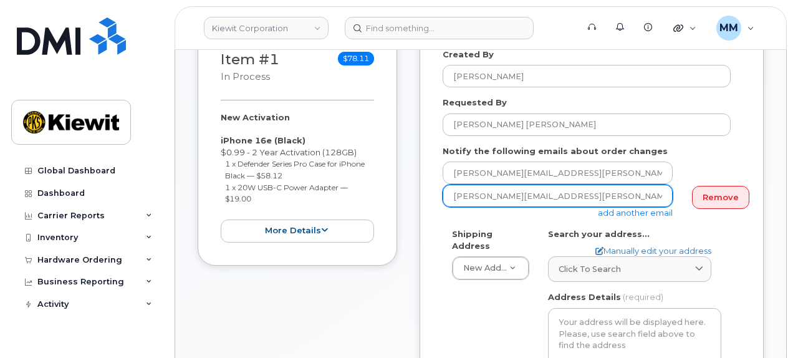
scroll to position [249, 0]
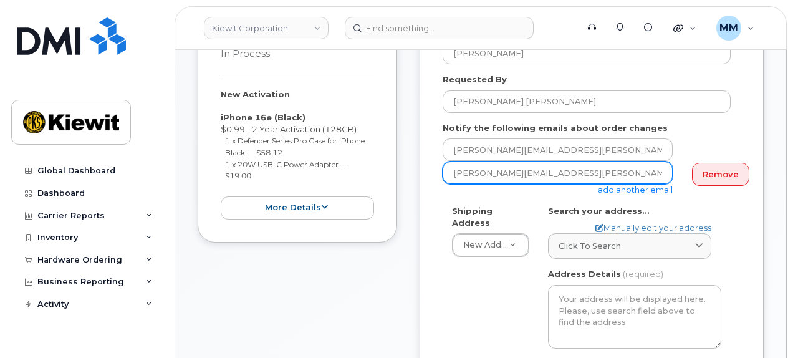
type input "[PERSON_NAME][EMAIL_ADDRESS][PERSON_NAME][PERSON_NAME][DOMAIN_NAME]"
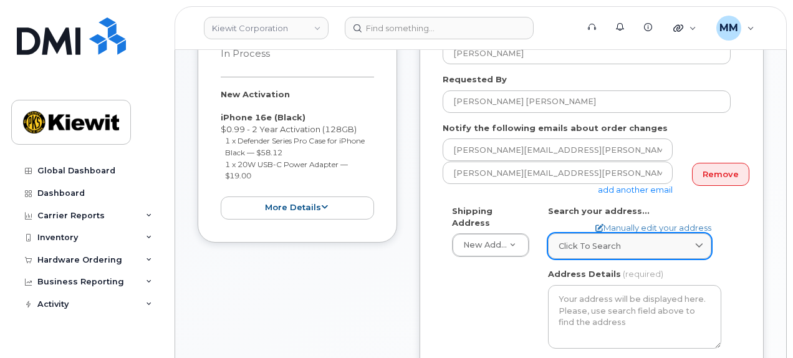
click at [637, 240] on div "Click to search" at bounding box center [629, 246] width 142 height 12
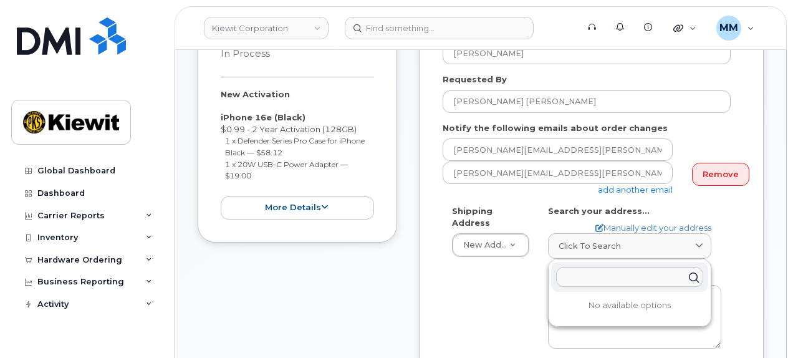
click at [608, 271] on input "text" at bounding box center [629, 277] width 147 height 20
paste input "[STREET_ADDRESS]"
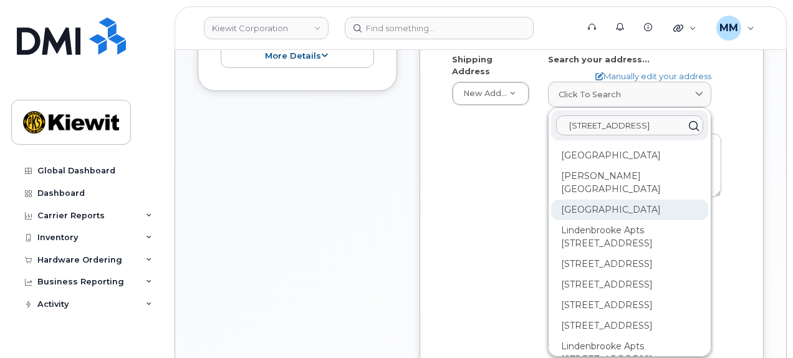
scroll to position [374, 0]
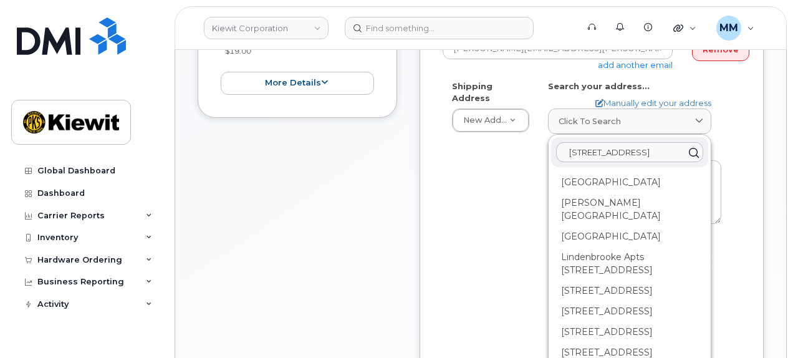
type input "[STREET_ADDRESS]"
click at [513, 200] on div "Shipping Address New Address New Address [STREET_ADDRESS][GEOGRAPHIC_DATA][PERS…" at bounding box center [586, 229] width 288 height 298
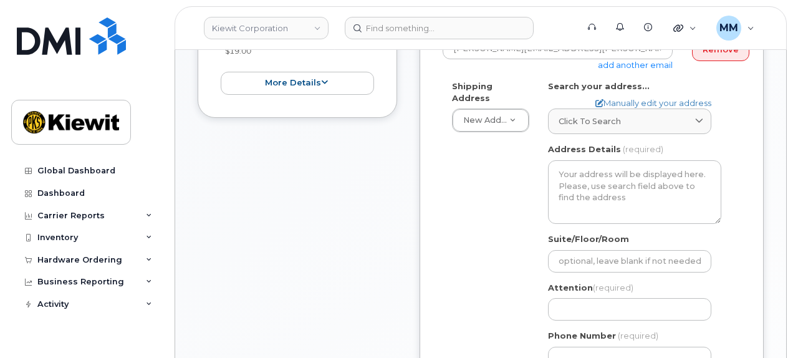
scroll to position [0, 0]
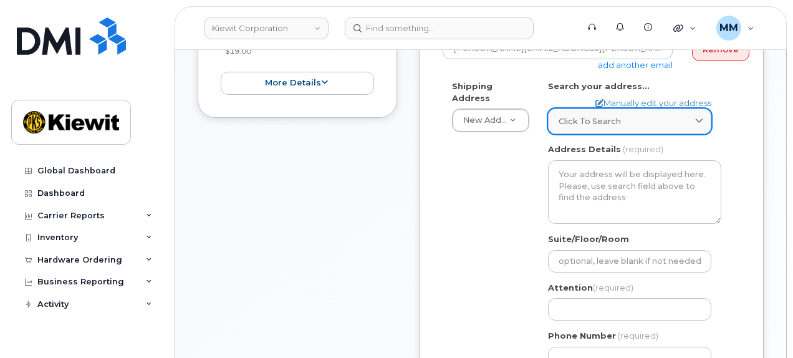
click at [602, 115] on span "Click to search" at bounding box center [589, 121] width 62 height 12
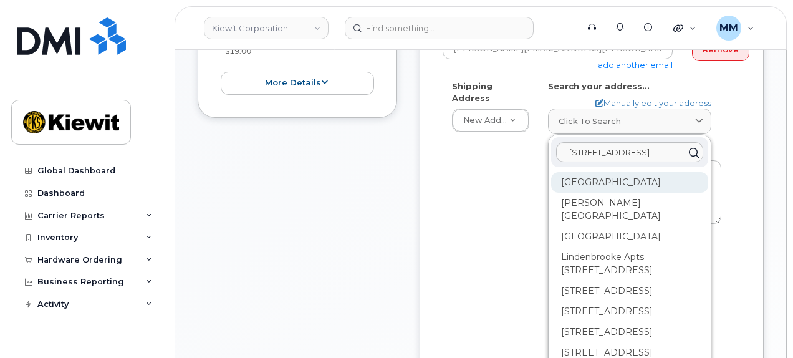
click at [603, 172] on div "[GEOGRAPHIC_DATA]" at bounding box center [629, 182] width 157 height 21
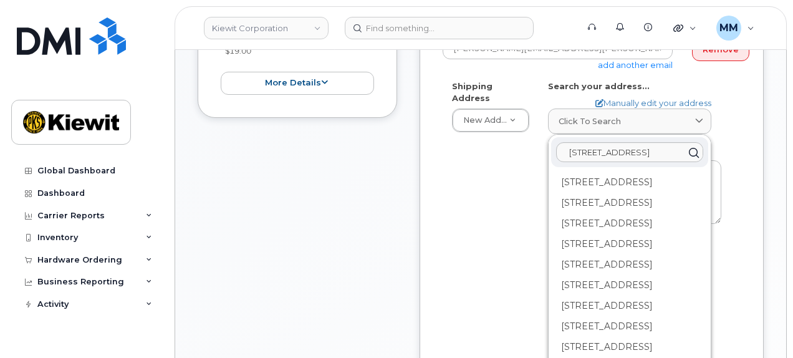
click at [497, 201] on div "Shipping Address New Address New Address [STREET_ADDRESS][GEOGRAPHIC_DATA][PERS…" at bounding box center [586, 229] width 288 height 298
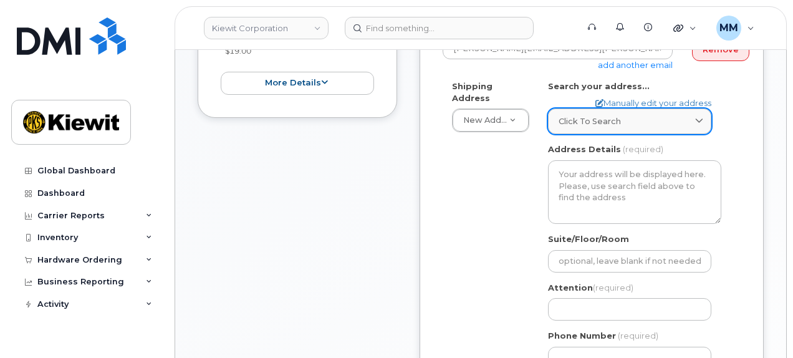
click at [677, 115] on link "Click to search" at bounding box center [629, 121] width 163 height 26
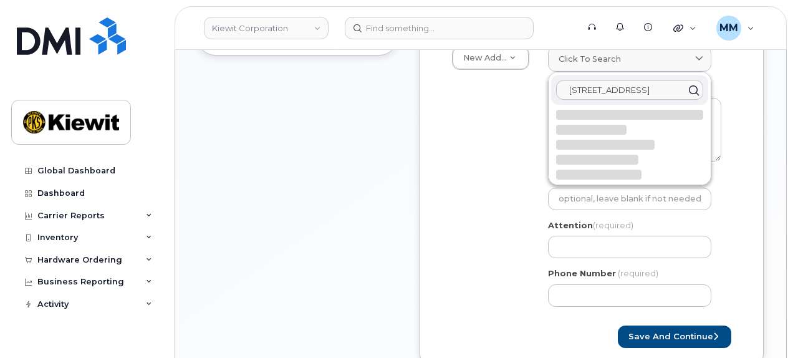
select select
type textarea "[STREET_ADDRESS]"
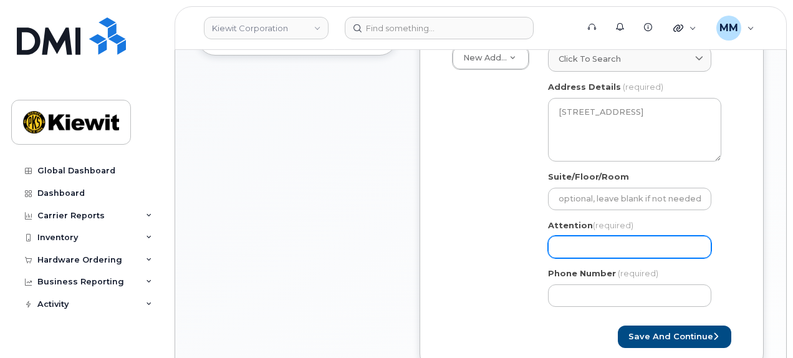
click at [577, 236] on input "Attention (required)" at bounding box center [629, 247] width 163 height 22
paste input "[PERSON_NAME] [PERSON_NAME]"
select select
type input "[PERSON_NAME] [PERSON_NAME]"
select select
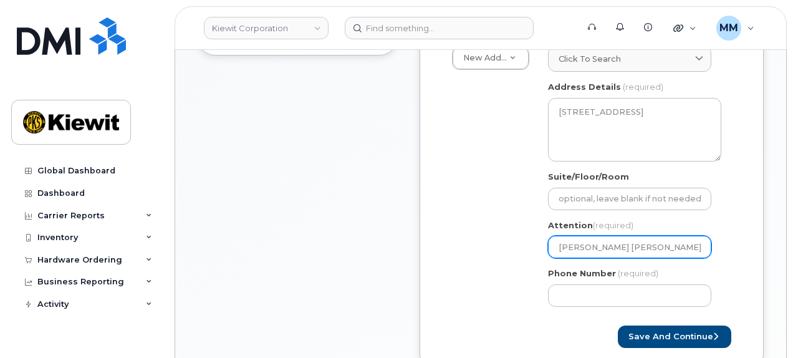
type input "[PERSON_NAME] [PERSON_NAME] a"
select select
type input "[PERSON_NAME] [PERSON_NAME] and"
select select
type input "[PERSON_NAME] [PERSON_NAME] and"
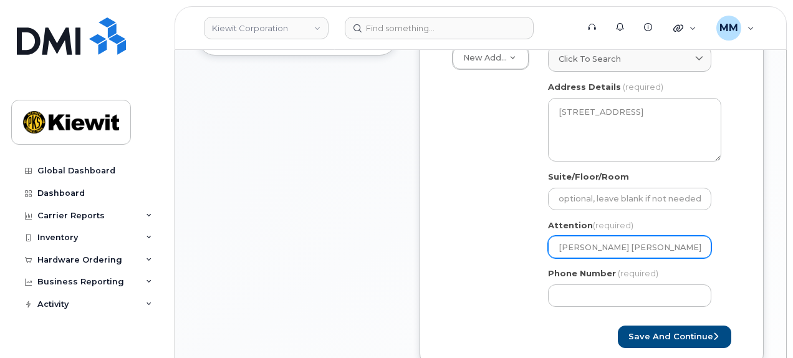
click at [650, 239] on input "[PERSON_NAME] [PERSON_NAME] and" at bounding box center [629, 247] width 163 height 22
paste input "[PERSON_NAME]"
select select
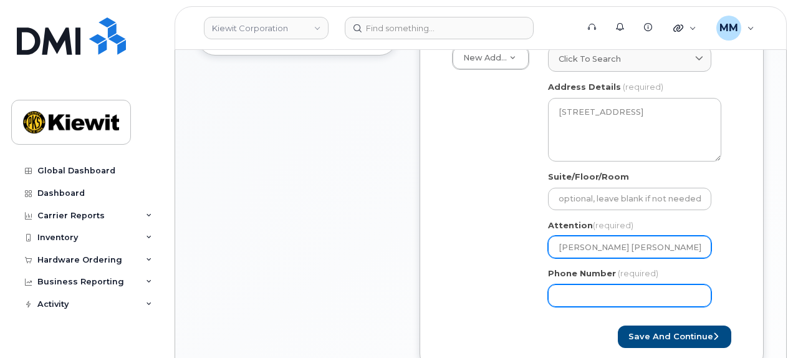
type input "[PERSON_NAME] [PERSON_NAME] and [PERSON_NAME]"
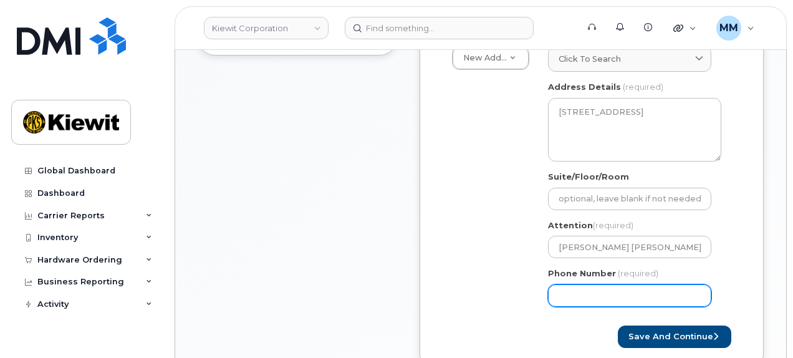
click at [619, 284] on input "Phone Number" at bounding box center [629, 295] width 163 height 22
type input "877772770"
select select
type input "8777727707"
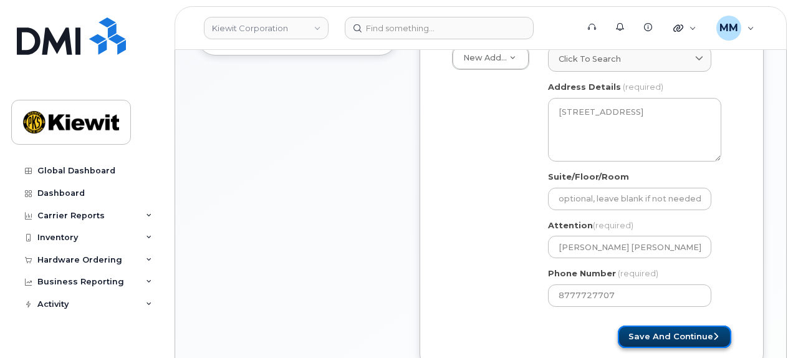
click at [649, 325] on button "Save and Continue" at bounding box center [673, 336] width 113 height 23
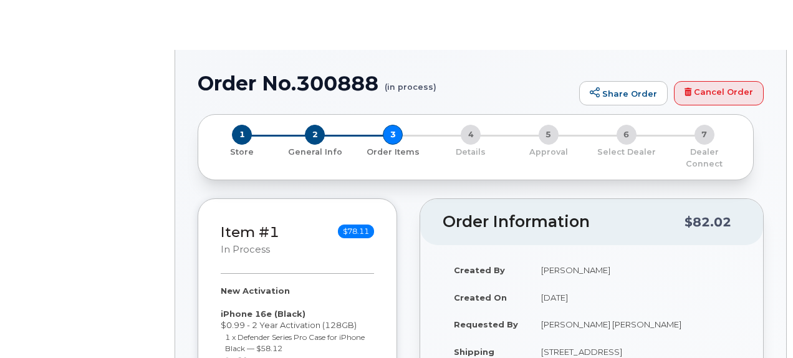
select select
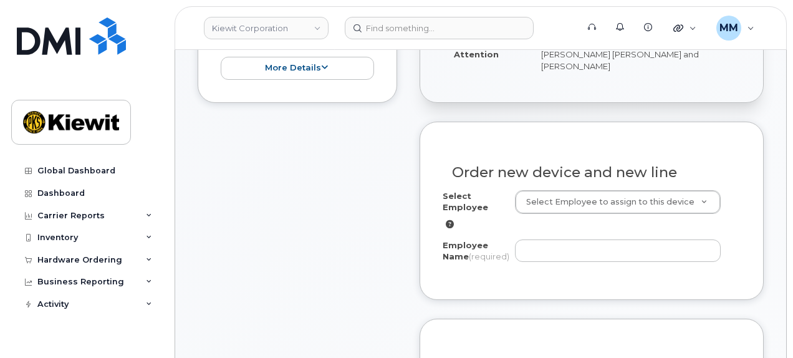
scroll to position [436, 0]
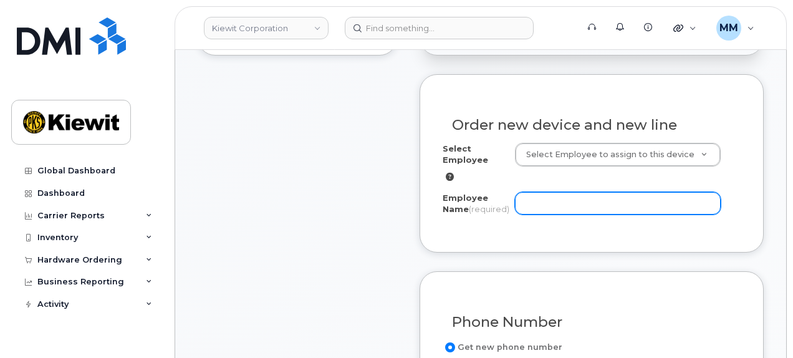
click at [584, 192] on input "Employee Name (required)" at bounding box center [618, 203] width 206 height 22
paste input "[PERSON_NAME] [PERSON_NAME]"
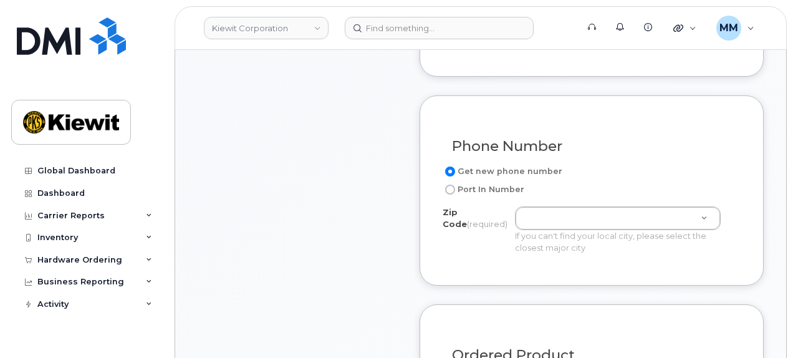
scroll to position [623, 0]
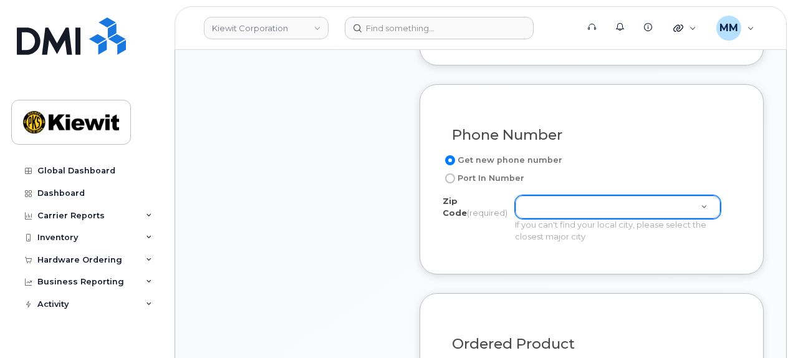
type input "[PERSON_NAME] [PERSON_NAME]"
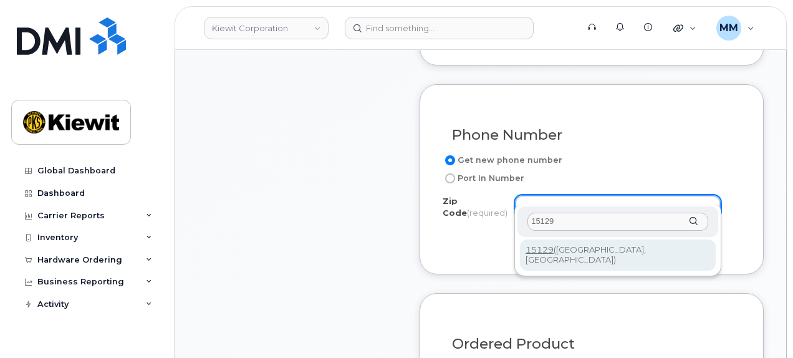
type input "15129"
type input "15129 (South Park, PA)"
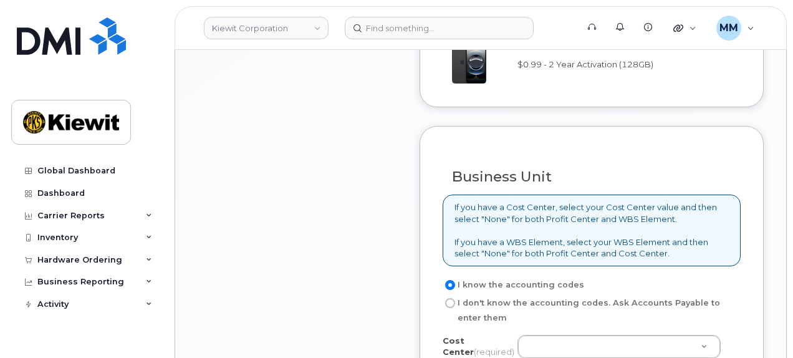
scroll to position [997, 0]
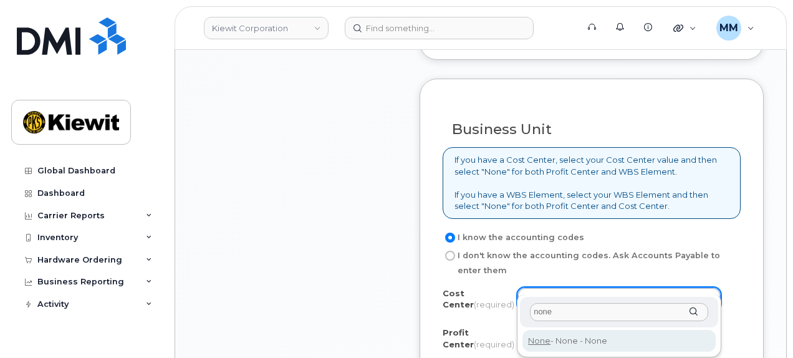
type input "none"
type input "None"
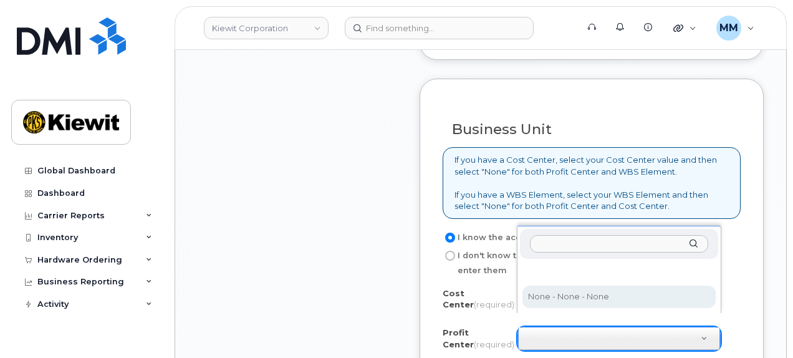
select select "None"
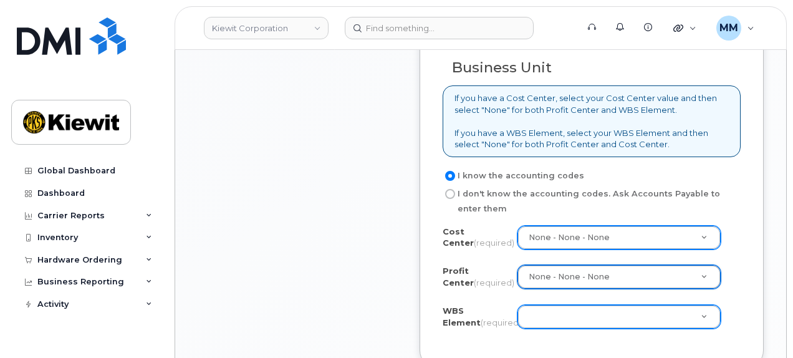
scroll to position [1059, 0]
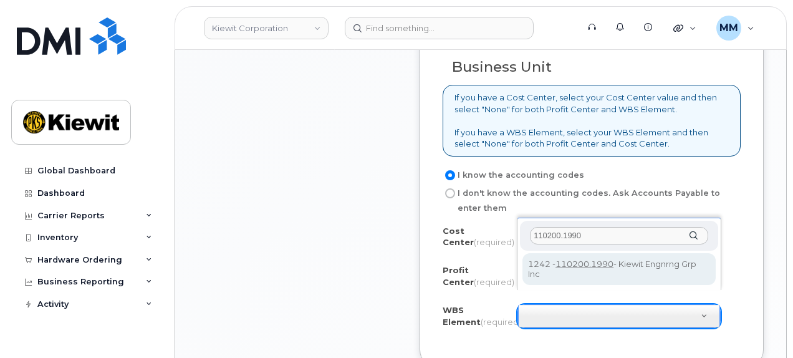
type input "110200.1990"
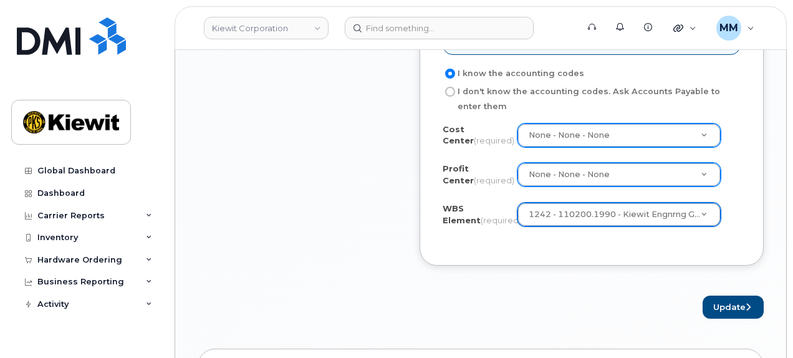
scroll to position [1184, 0]
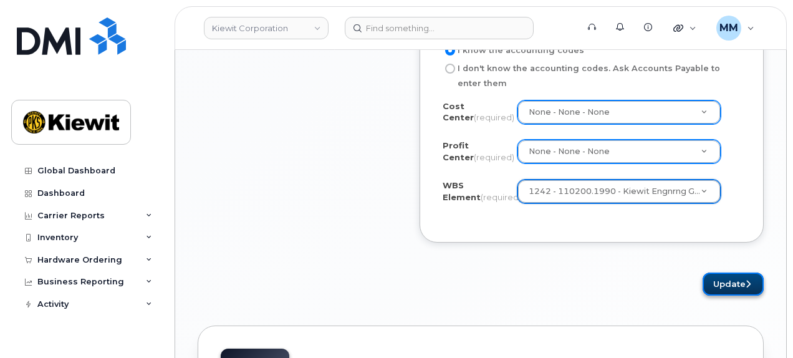
click at [723, 272] on button "Update" at bounding box center [732, 283] width 61 height 23
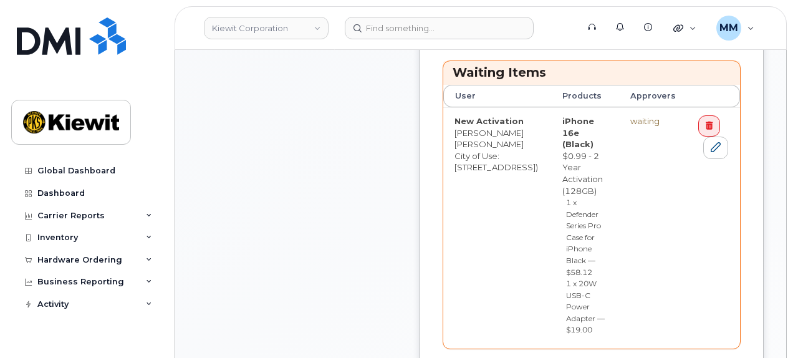
scroll to position [623, 0]
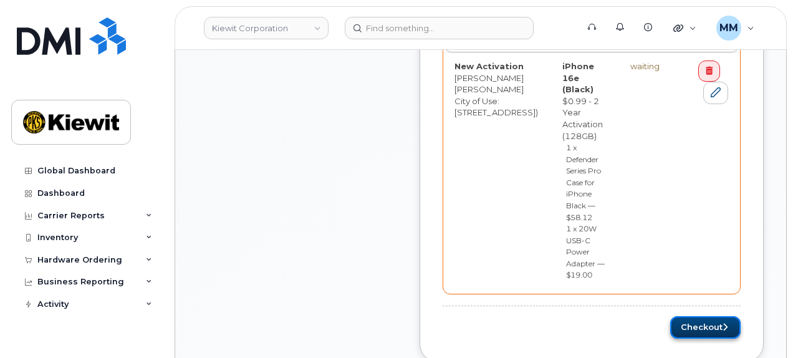
click at [681, 316] on button "Checkout" at bounding box center [705, 327] width 70 height 23
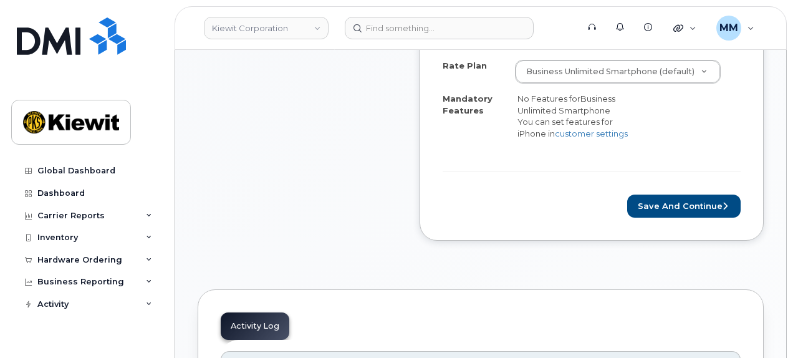
scroll to position [561, 0]
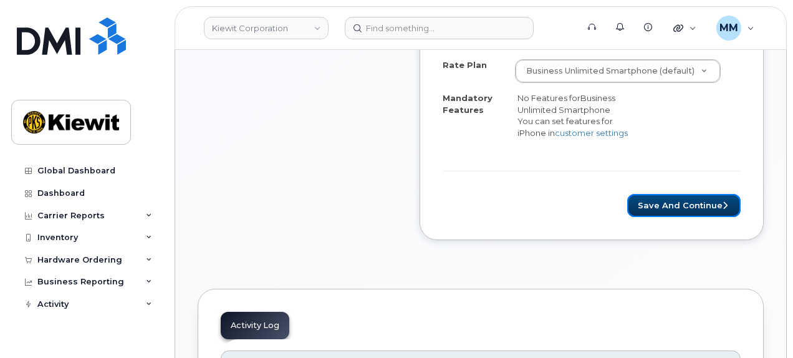
click at [657, 194] on button "Save and Continue" at bounding box center [683, 205] width 113 height 23
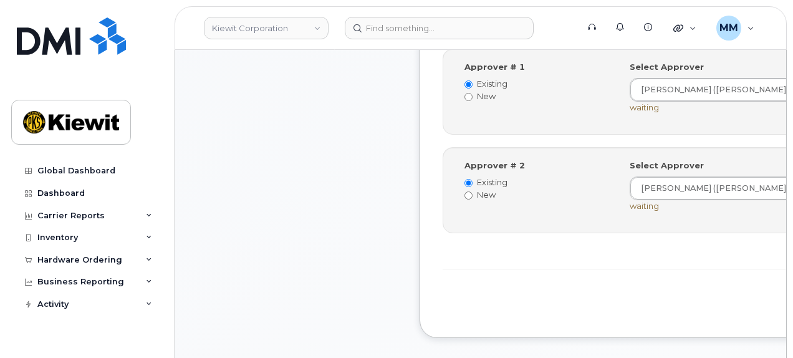
scroll to position [561, 0]
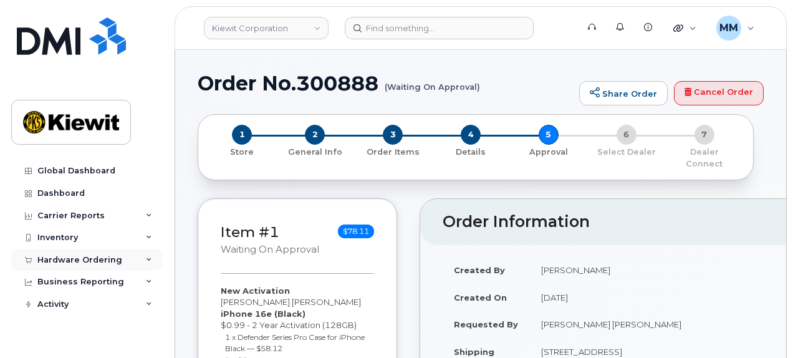
click at [97, 255] on div "Hardware Ordering" at bounding box center [79, 260] width 85 height 10
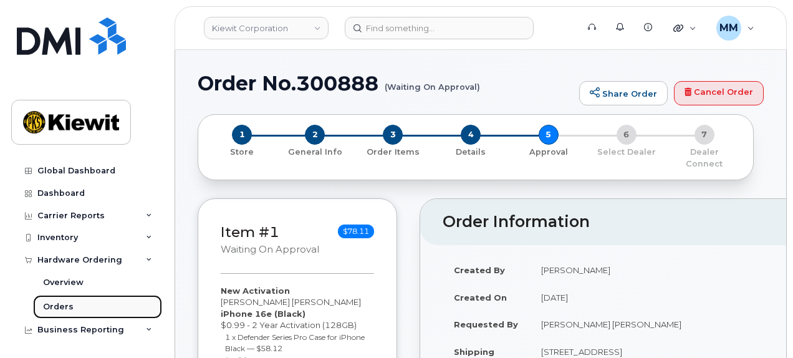
click at [91, 315] on link "Orders" at bounding box center [97, 307] width 129 height 24
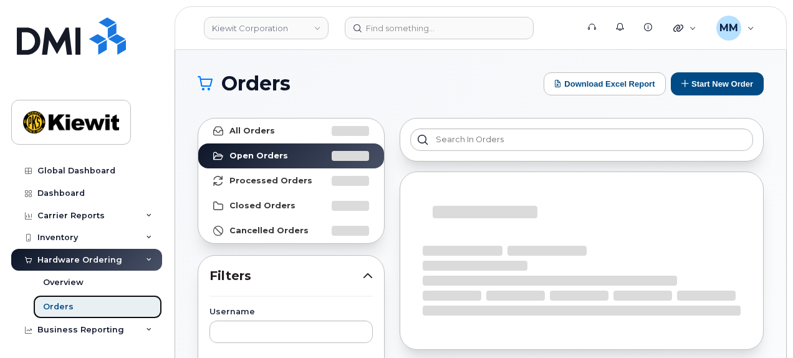
scroll to position [187, 0]
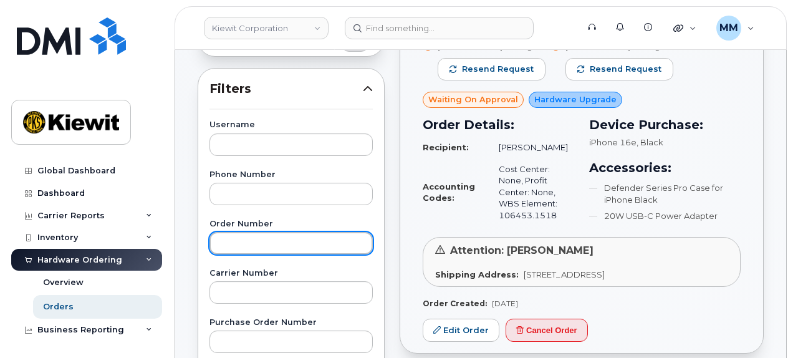
click at [263, 242] on input "text" at bounding box center [290, 243] width 163 height 22
paste input "300833"
type input "300833"
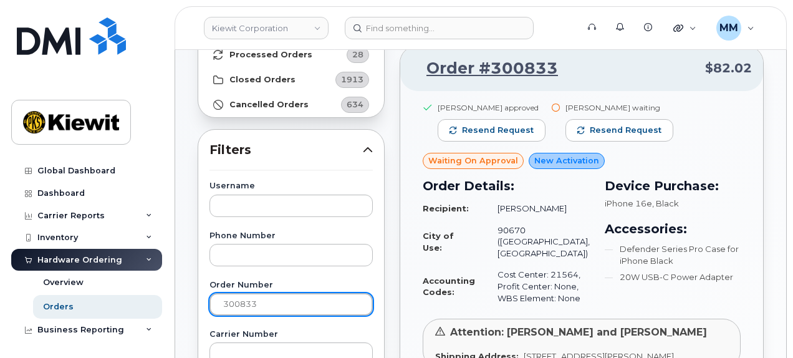
scroll to position [125, 0]
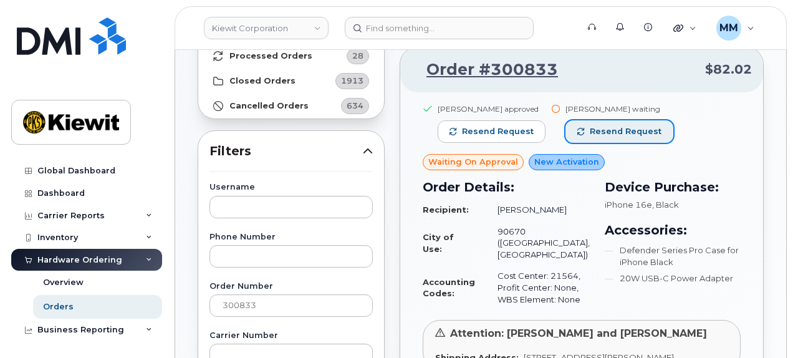
click at [618, 130] on span "Resend request" at bounding box center [625, 131] width 72 height 11
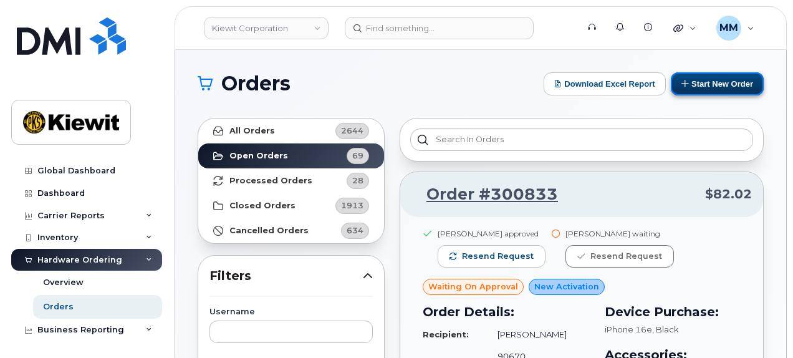
click at [707, 92] on button "Start New Order" at bounding box center [716, 83] width 93 height 23
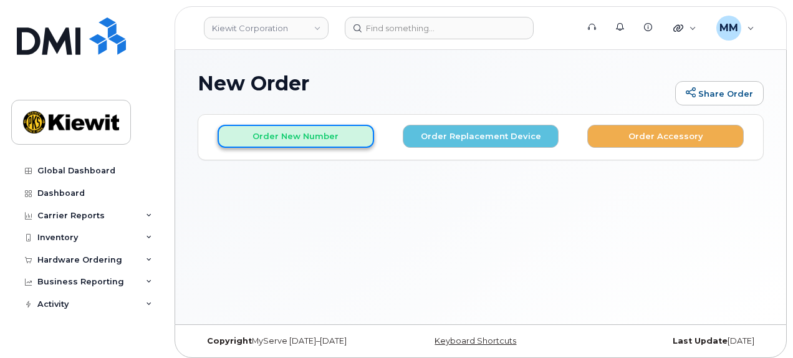
click at [316, 138] on button "Order New Number" at bounding box center [295, 136] width 156 height 23
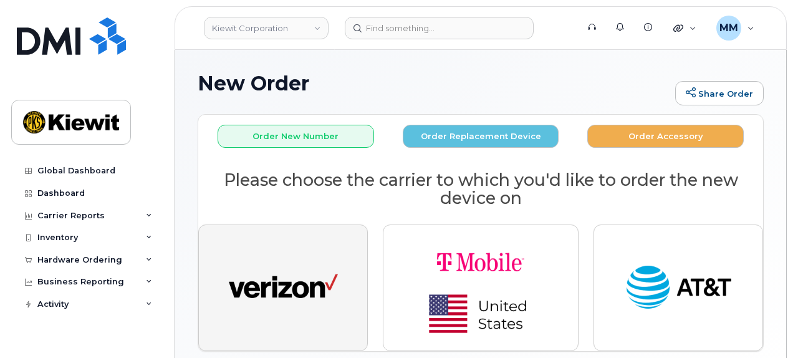
click at [276, 277] on img "button" at bounding box center [283, 288] width 109 height 56
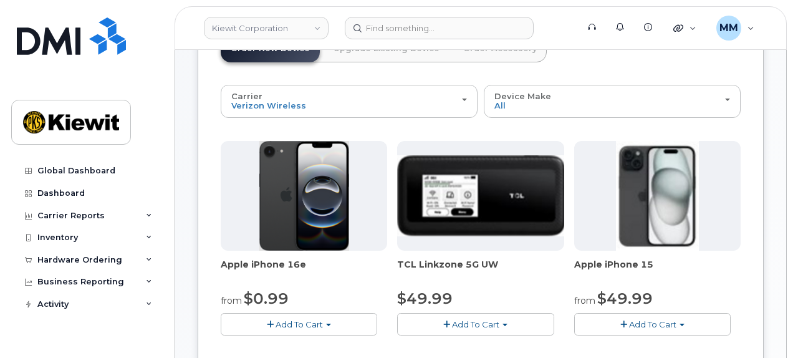
scroll to position [125, 0]
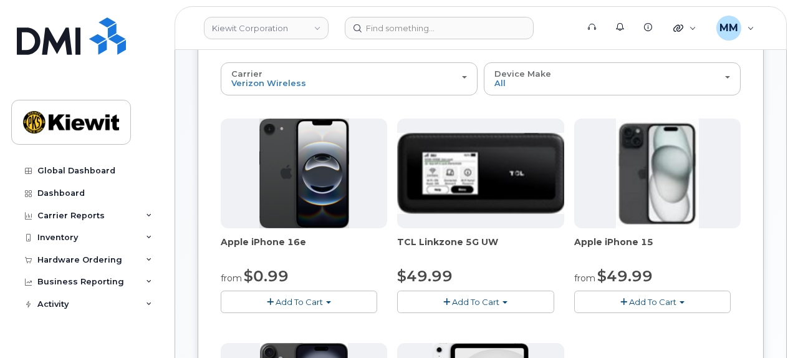
click at [319, 297] on span "Add To Cart" at bounding box center [298, 302] width 47 height 10
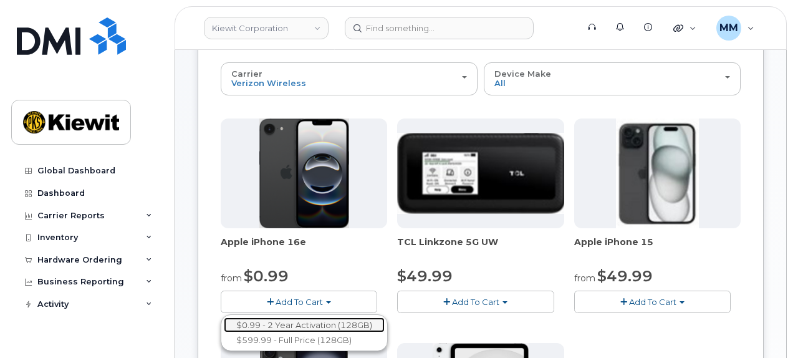
click at [309, 323] on link "$0.99 - 2 Year Activation (128GB)" at bounding box center [304, 325] width 161 height 16
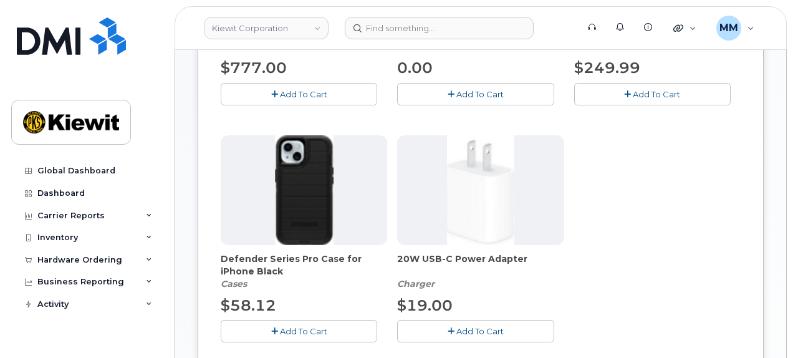
scroll to position [436, 0]
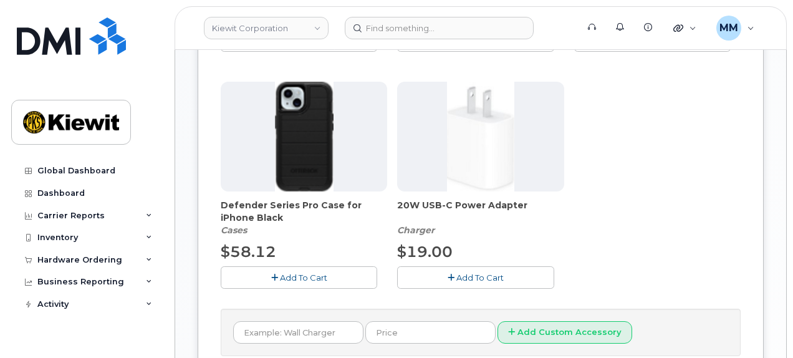
click at [331, 280] on button "Add To Cart" at bounding box center [299, 277] width 156 height 22
click at [476, 277] on span "Add To Cart" at bounding box center [479, 277] width 47 height 10
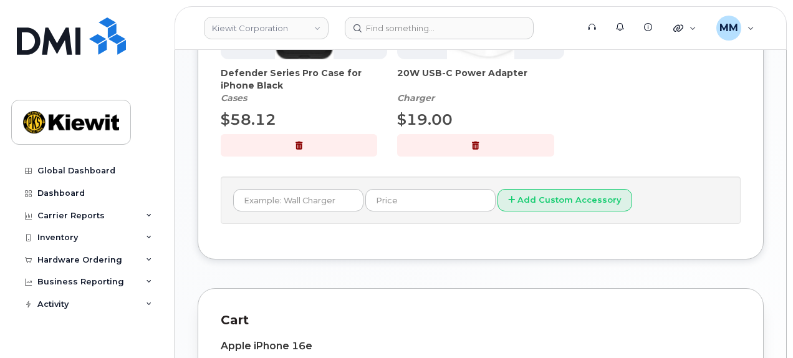
scroll to position [623, 0]
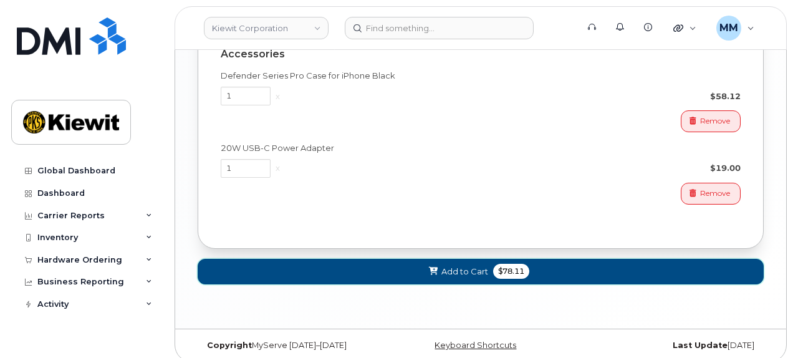
click at [566, 272] on button "Add to Cart $78.11" at bounding box center [481, 272] width 566 height 26
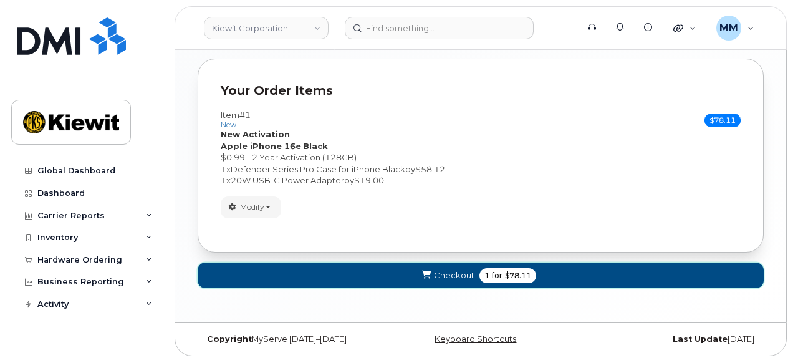
click at [555, 274] on button "Checkout 1 for $78.11" at bounding box center [481, 275] width 566 height 26
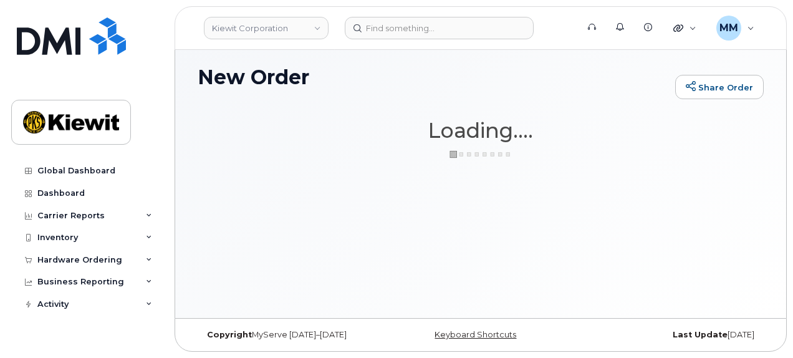
scroll to position [6, 0]
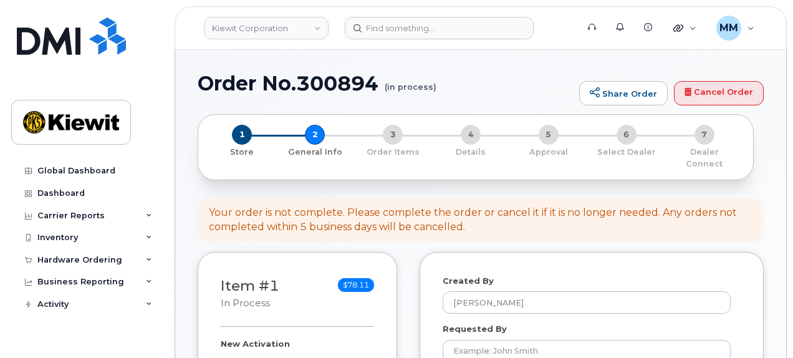
select select
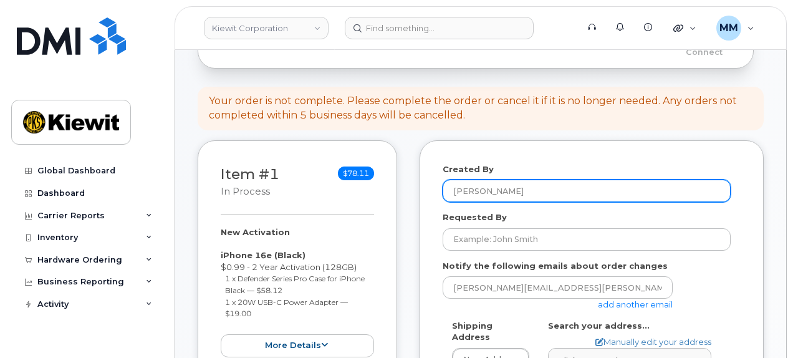
scroll to position [125, 0]
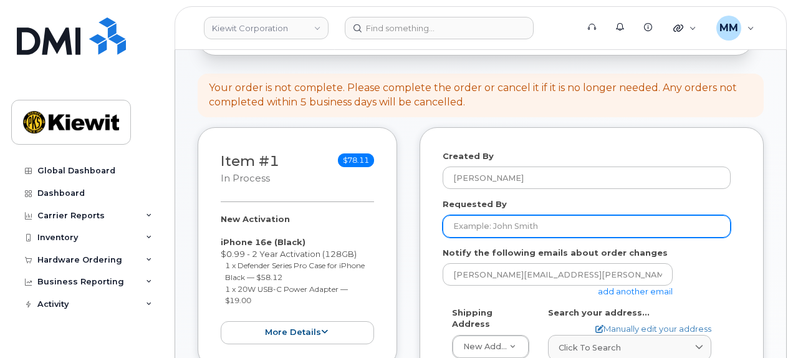
click at [460, 215] on input "Requested By" at bounding box center [586, 226] width 288 height 22
paste input "[PERSON_NAME]"
type input "[PERSON_NAME]"
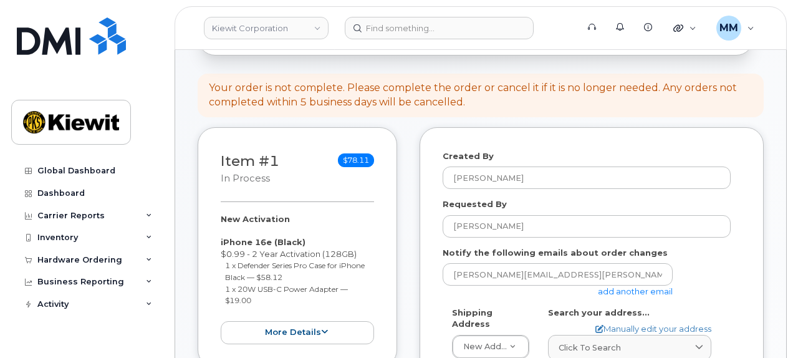
click at [621, 286] on link "add another email" at bounding box center [635, 291] width 75 height 10
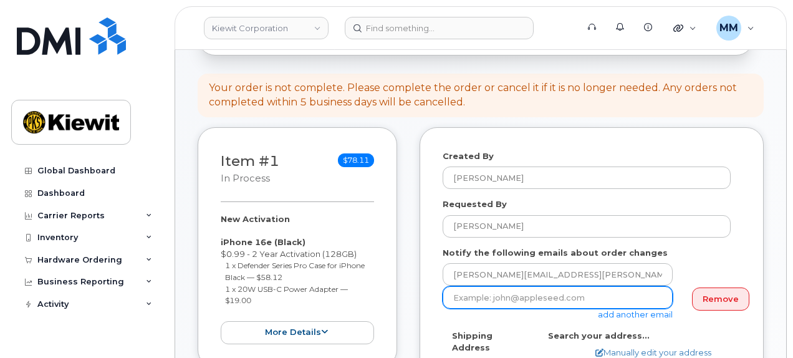
click at [550, 286] on input "email" at bounding box center [557, 297] width 230 height 22
paste input "[PERSON_NAME].[PERSON_NAME]"
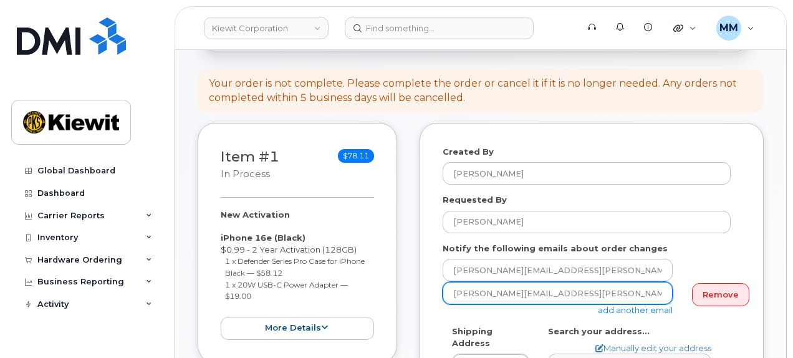
scroll to position [187, 0]
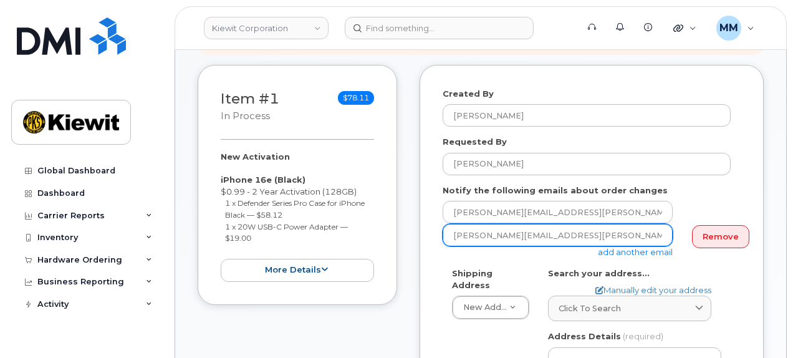
type input "[PERSON_NAME][EMAIL_ADDRESS][PERSON_NAME][PERSON_NAME][DOMAIN_NAME]"
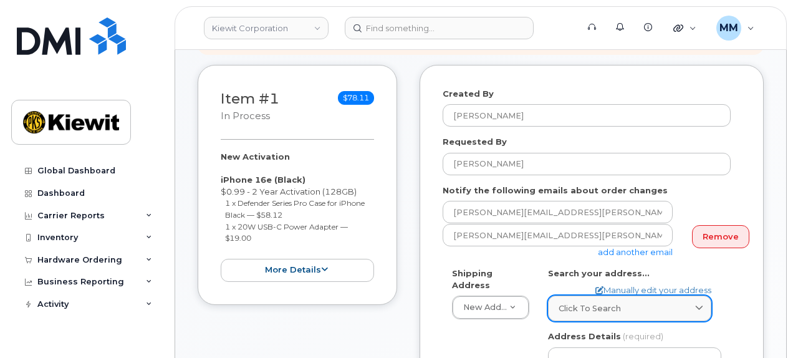
click at [606, 302] on span "Click to search" at bounding box center [589, 308] width 62 height 12
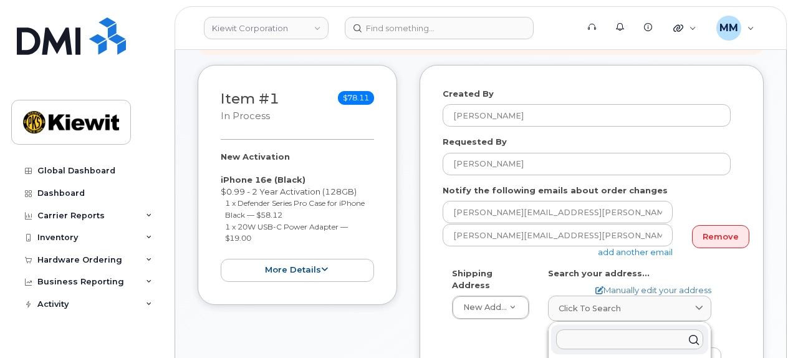
click at [574, 329] on input "text" at bounding box center [629, 339] width 147 height 20
paste input "1624 Mike Fahey Street Omaha NE 68102"
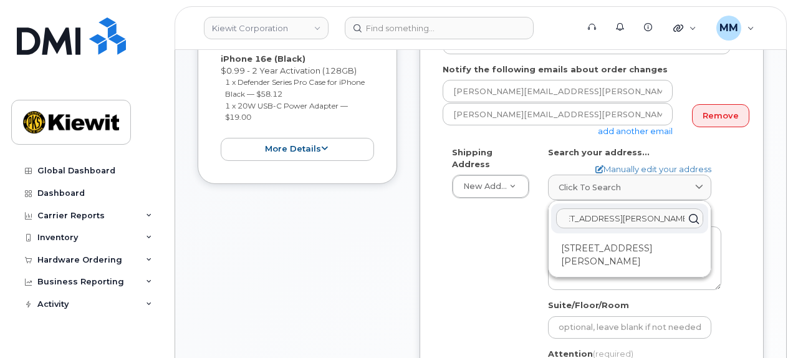
scroll to position [312, 0]
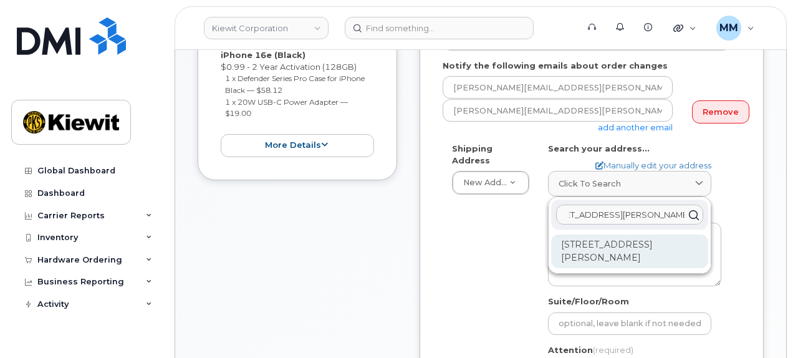
type input "1624 Mike Fahey Street Omaha NE 68102"
click at [632, 247] on div "1624 Mike Fahey St Omaha NE 68102-4607" at bounding box center [629, 251] width 157 height 34
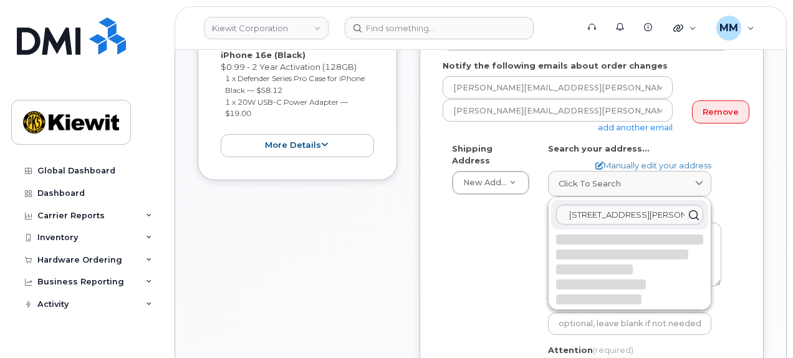
select select
type textarea "1624 Mike Fahey St OMAHA NE 68102-4607 UNITED STATES"
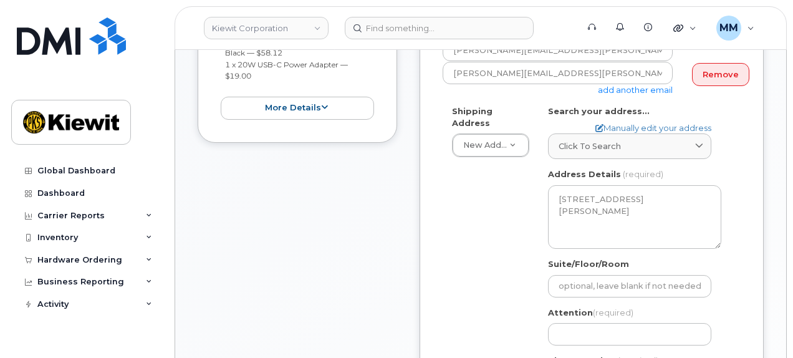
scroll to position [436, 0]
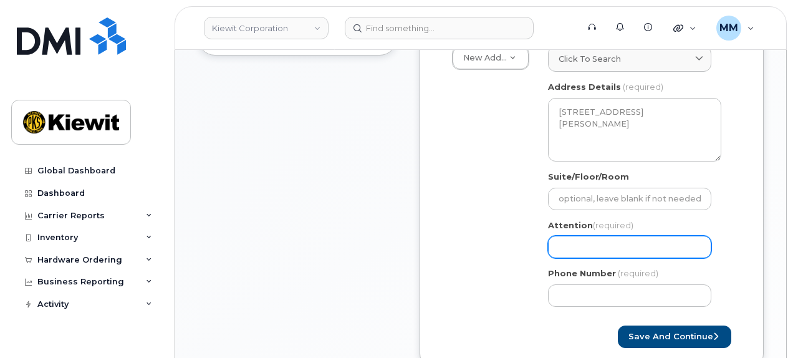
click at [565, 236] on input "Attention (required)" at bounding box center [629, 247] width 163 height 22
paste input "[PERSON_NAME]"
select select
type input "[PERSON_NAME]"
select select
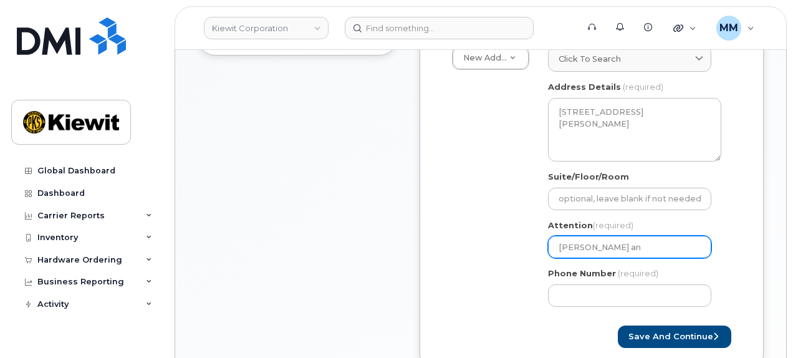
type input "Jared Jensen and"
select select
type input "Jared Jensen and"
click at [637, 239] on input "Jared Jensen and" at bounding box center [629, 247] width 163 height 22
paste input "Alan Brodin"
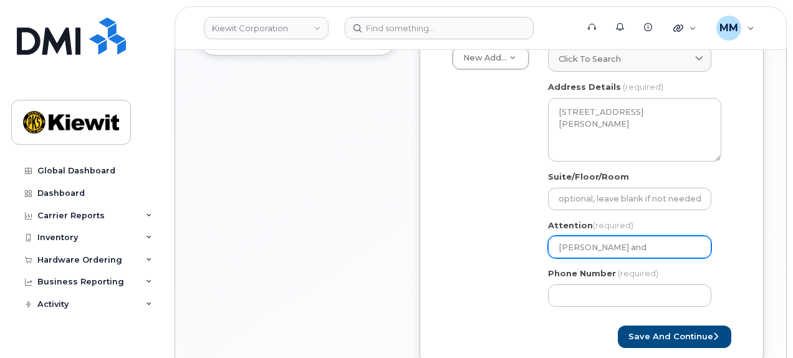
select select
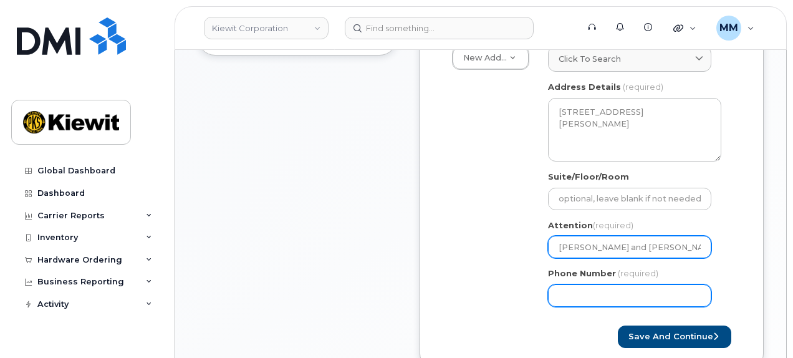
type input "[PERSON_NAME] and [PERSON_NAME]"
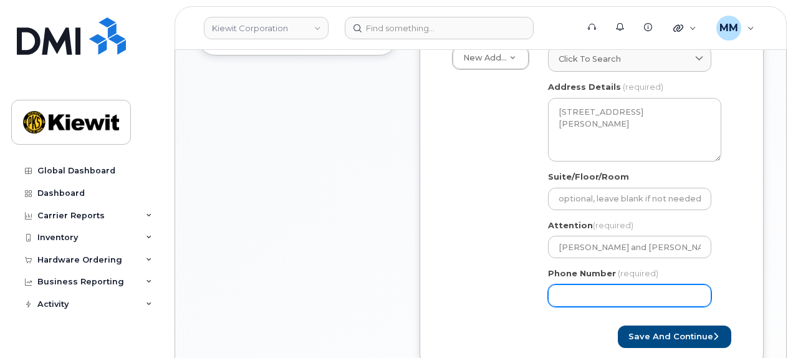
click at [618, 285] on input "Phone Number" at bounding box center [629, 295] width 163 height 22
type input "877772770"
select select
type input "8777727707"
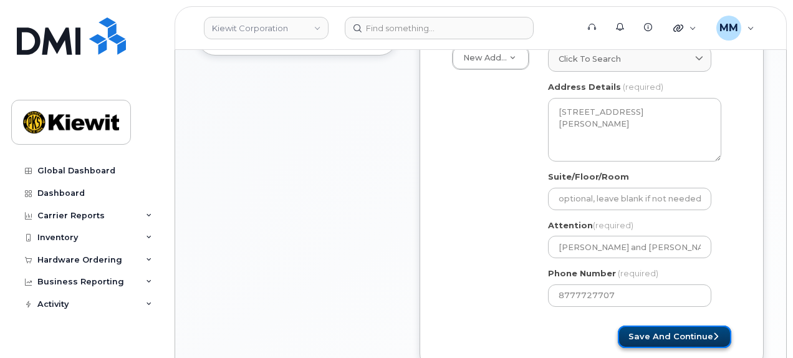
click at [642, 326] on button "Save and Continue" at bounding box center [673, 336] width 113 height 23
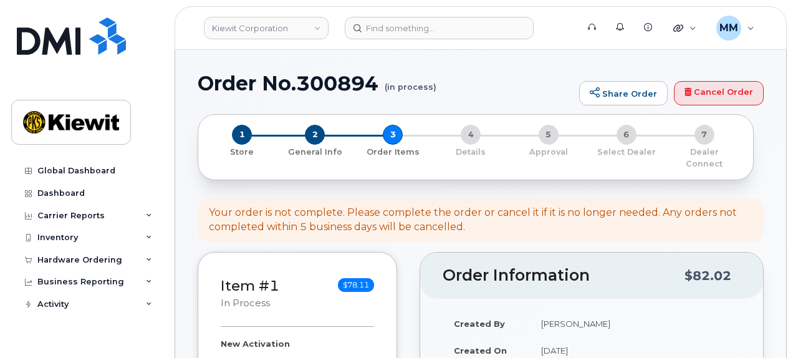
select select
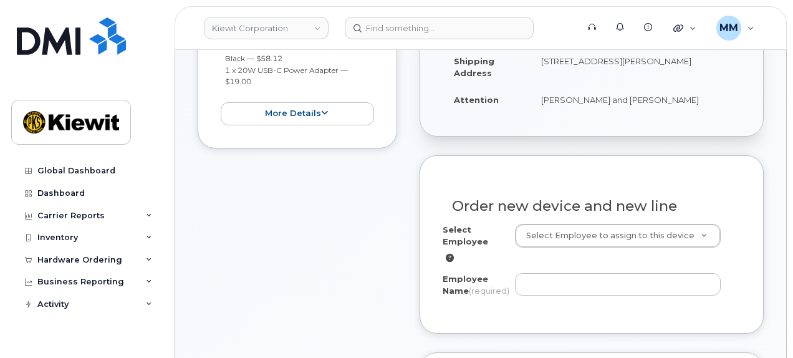
scroll to position [374, 0]
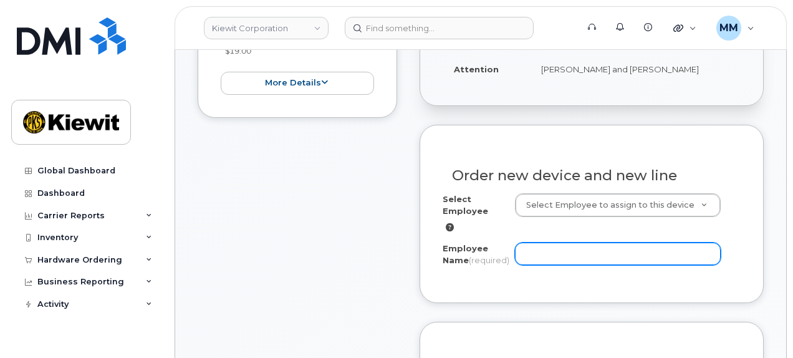
click at [560, 244] on input "Employee Name (required)" at bounding box center [618, 253] width 206 height 22
paste input "[PERSON_NAME]"
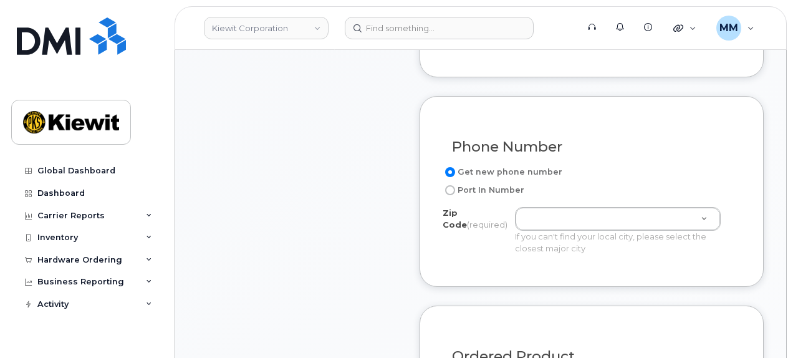
scroll to position [623, 0]
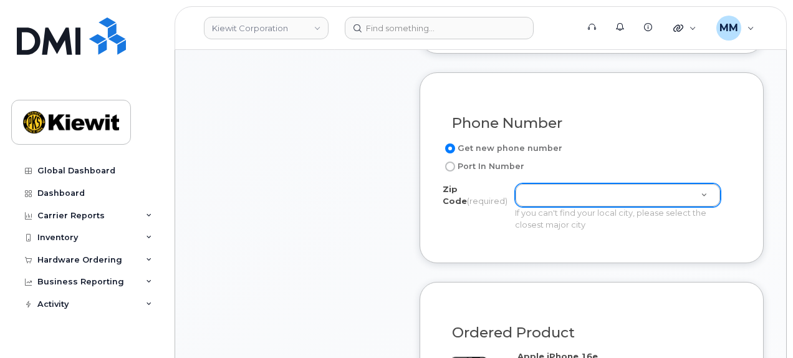
type input "[PERSON_NAME]"
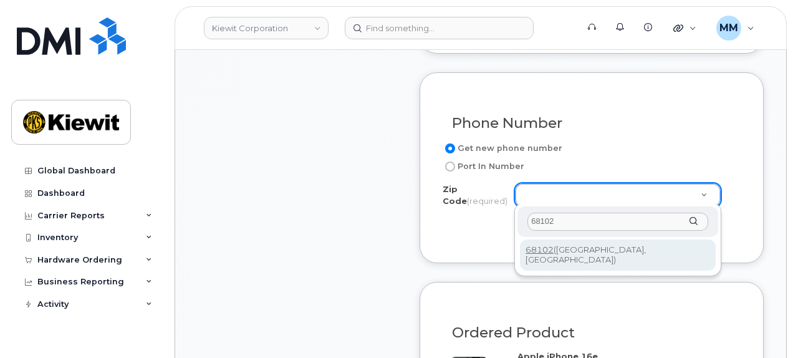
type input "68102"
type input "68102 (Omaha, NE)"
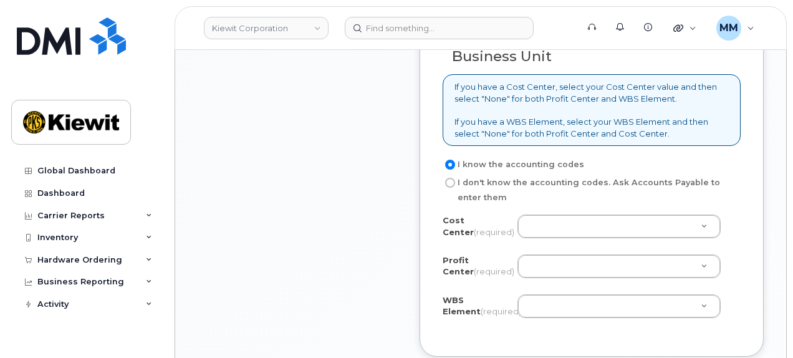
scroll to position [1059, 0]
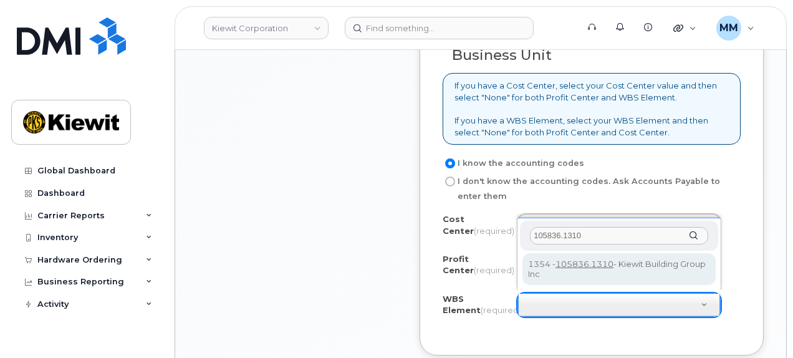
type input "105836.1310"
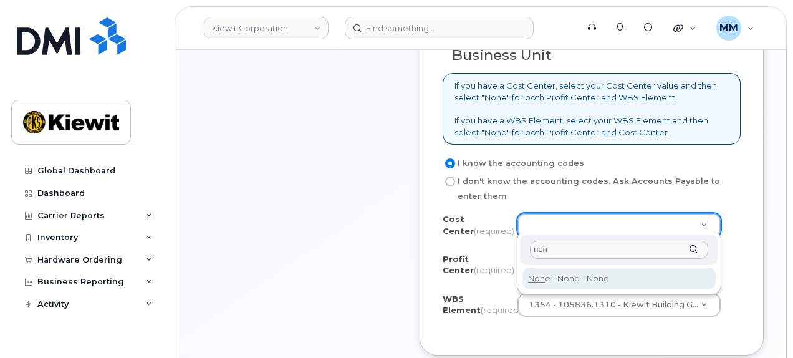
type input "none"
type input "None"
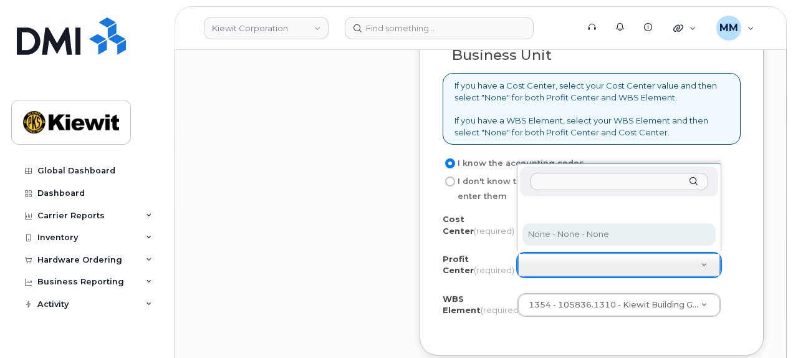
select select "None"
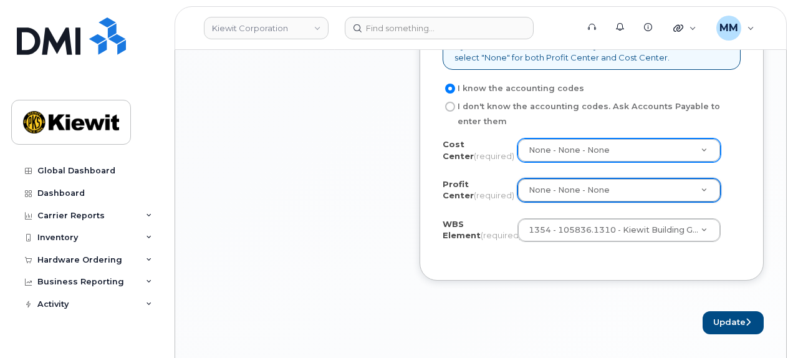
scroll to position [1184, 0]
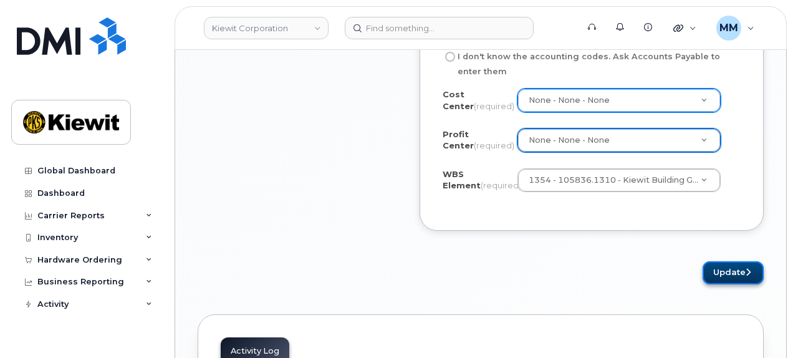
click at [714, 268] on button "Update" at bounding box center [732, 272] width 61 height 23
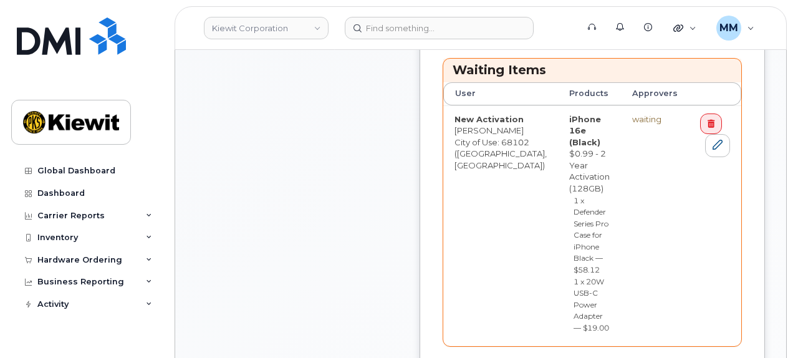
scroll to position [561, 0]
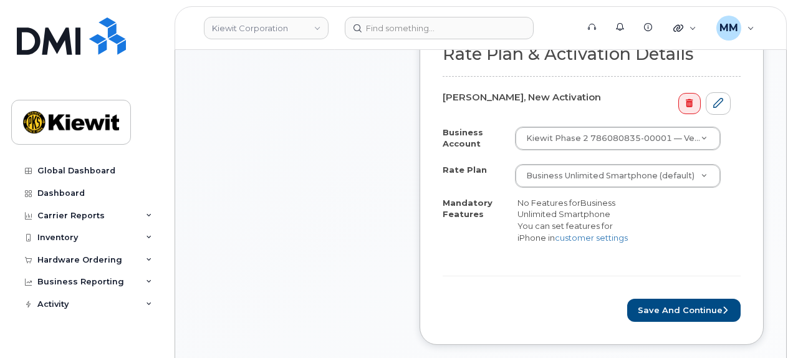
scroll to position [436, 0]
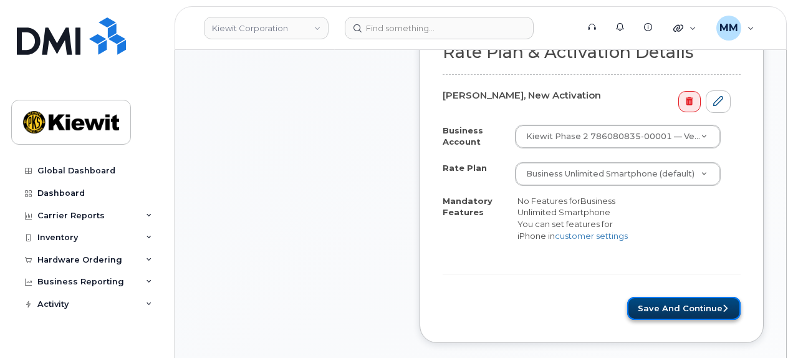
click at [653, 297] on button "Save and Continue" at bounding box center [683, 308] width 113 height 23
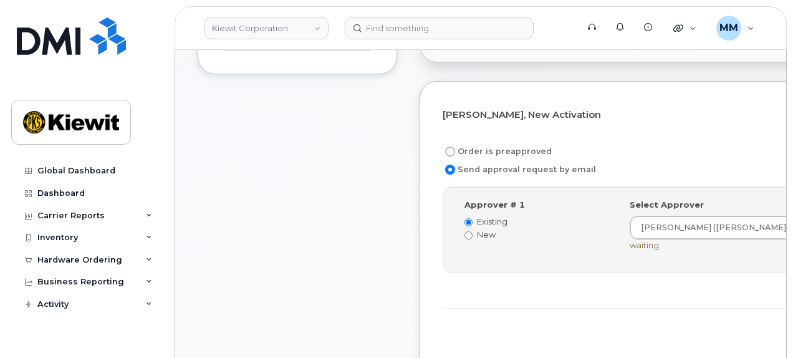
scroll to position [374, 0]
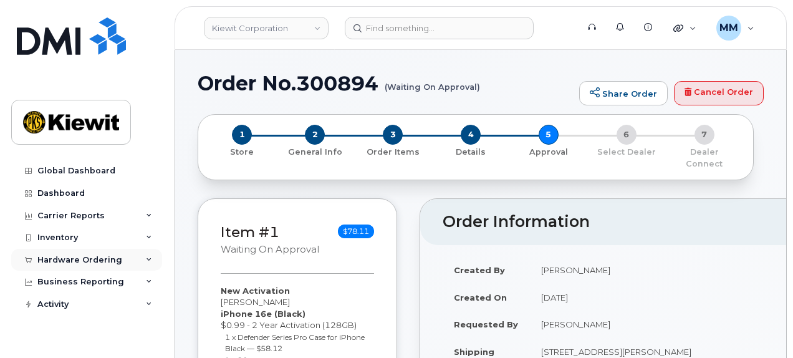
click at [108, 260] on div "Hardware Ordering" at bounding box center [79, 260] width 85 height 10
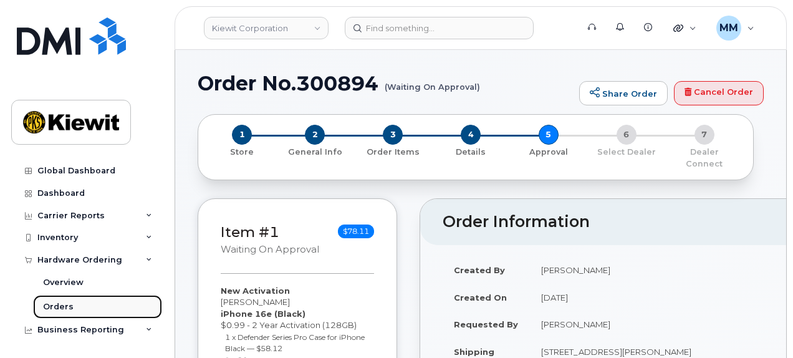
click at [94, 302] on link "Orders" at bounding box center [97, 307] width 129 height 24
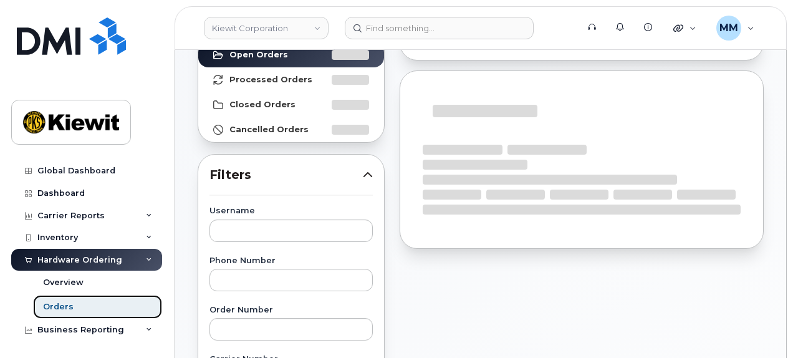
scroll to position [125, 0]
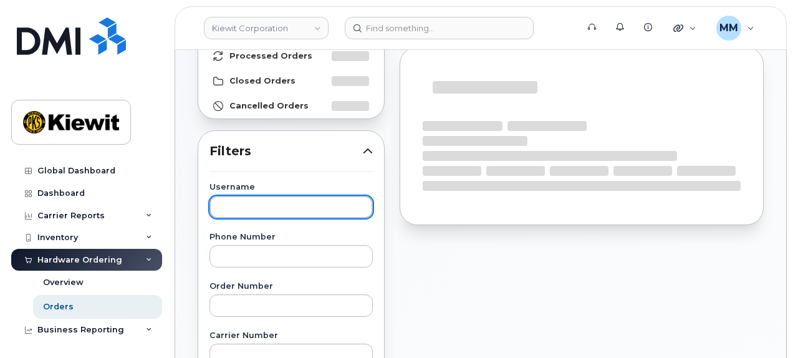
click at [273, 211] on input "text" at bounding box center [290, 207] width 163 height 22
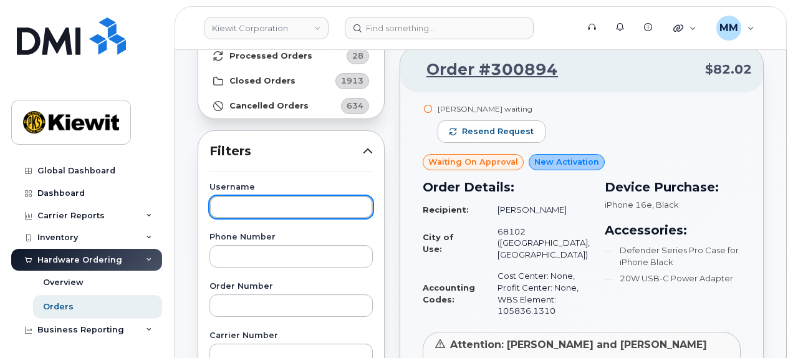
paste input "Steve Johnson"
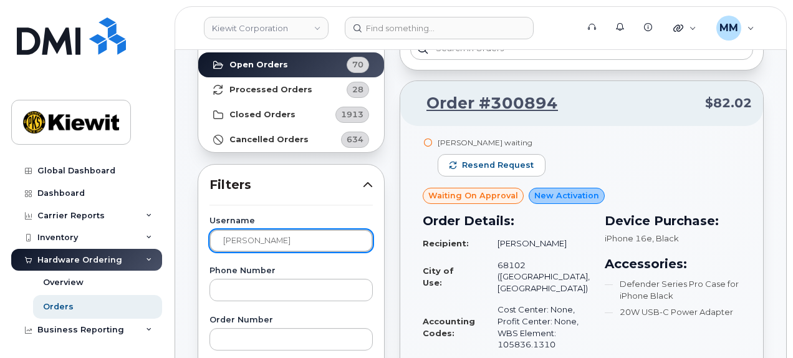
scroll to position [62, 0]
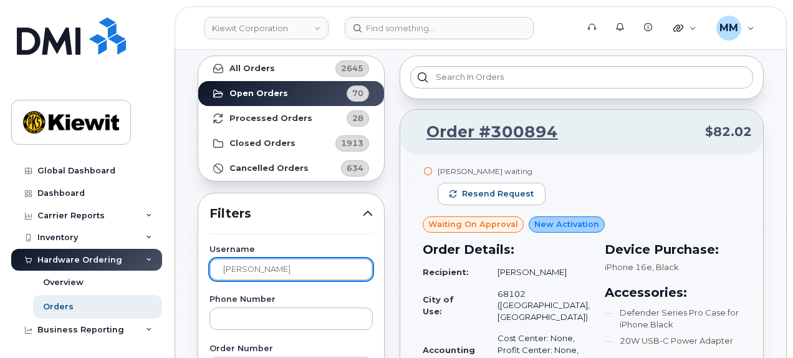
type input "Steve Johnson"
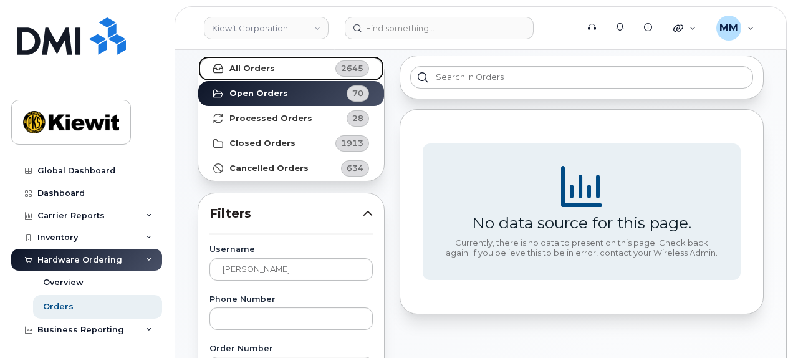
click at [280, 72] on link "All Orders 2645" at bounding box center [291, 68] width 186 height 25
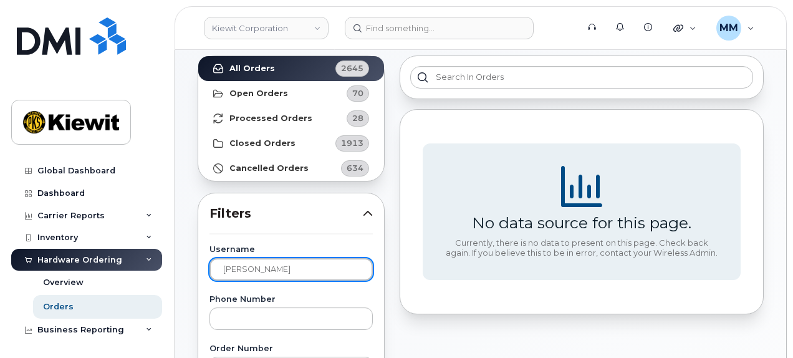
click at [295, 266] on input "Steve Johnson" at bounding box center [290, 269] width 163 height 22
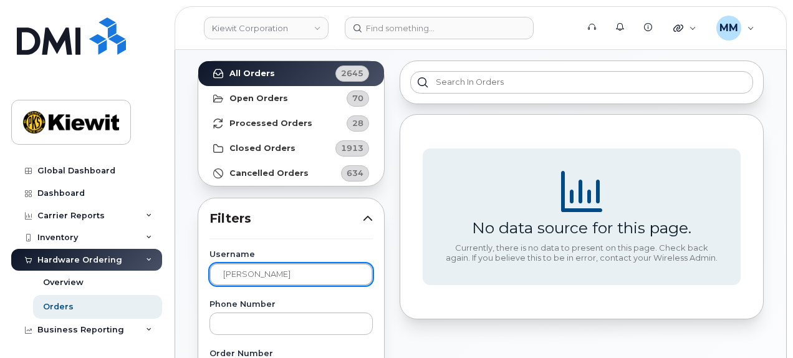
scroll to position [0, 0]
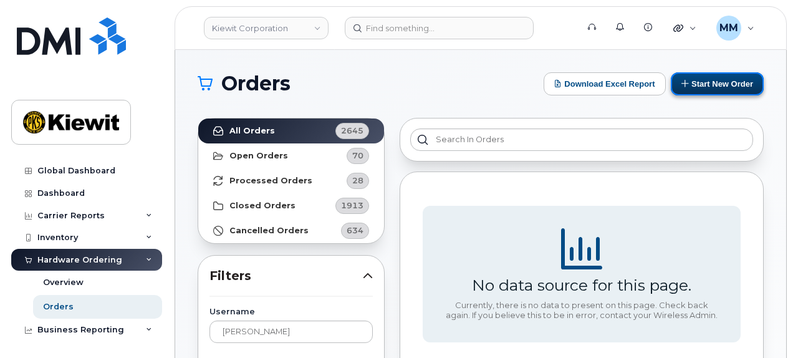
click at [704, 83] on button "Start New Order" at bounding box center [716, 83] width 93 height 23
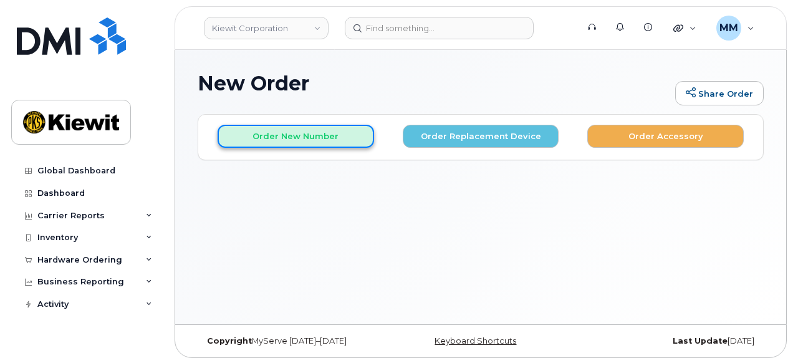
click at [315, 141] on button "Order New Number" at bounding box center [295, 136] width 156 height 23
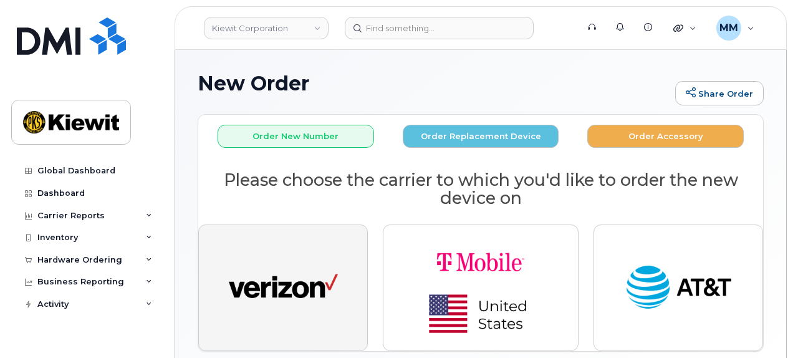
click at [289, 257] on button "button" at bounding box center [282, 287] width 169 height 126
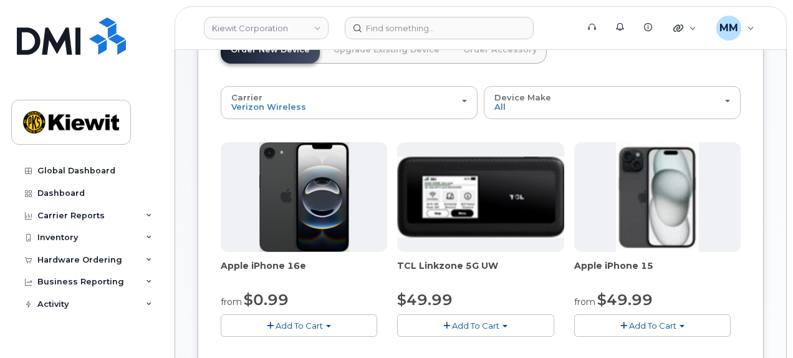
scroll to position [125, 0]
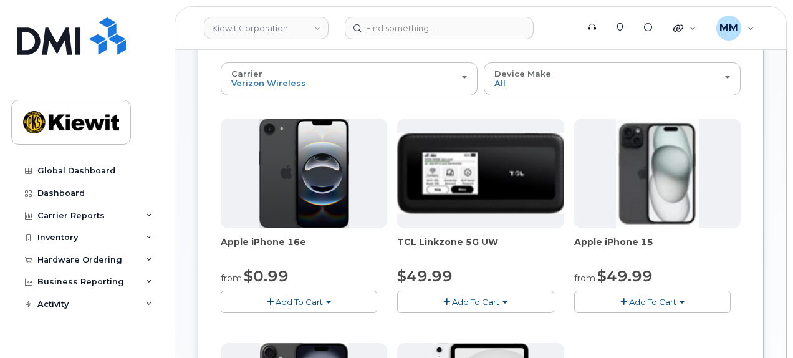
click at [339, 302] on button "Add To Cart" at bounding box center [299, 301] width 156 height 22
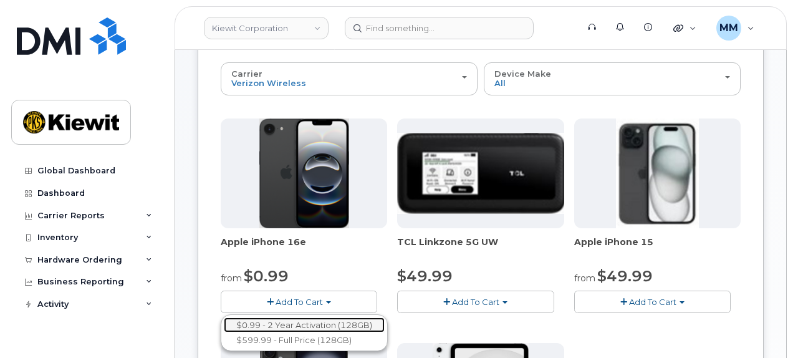
click at [314, 320] on link "$0.99 - 2 Year Activation (128GB)" at bounding box center [304, 325] width 161 height 16
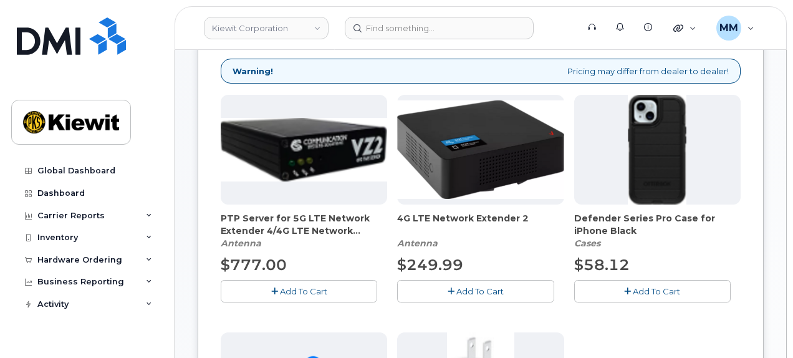
scroll to position [249, 0]
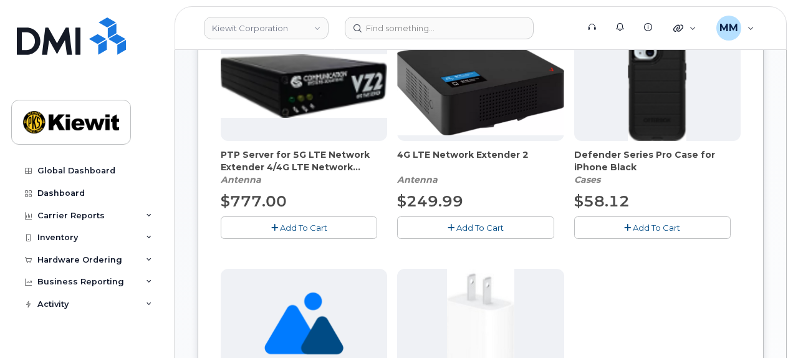
click at [673, 231] on button "Add To Cart" at bounding box center [652, 227] width 156 height 22
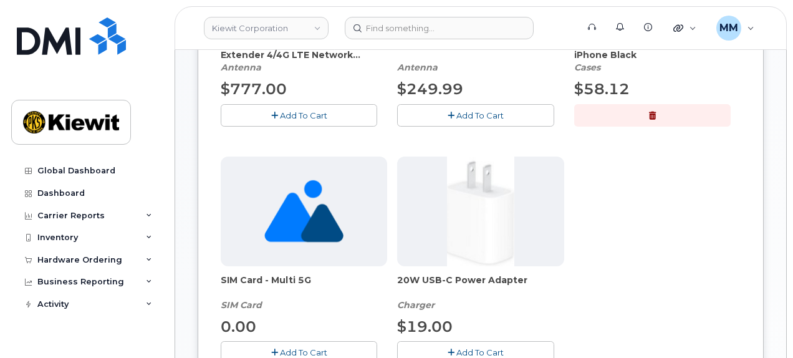
scroll to position [374, 0]
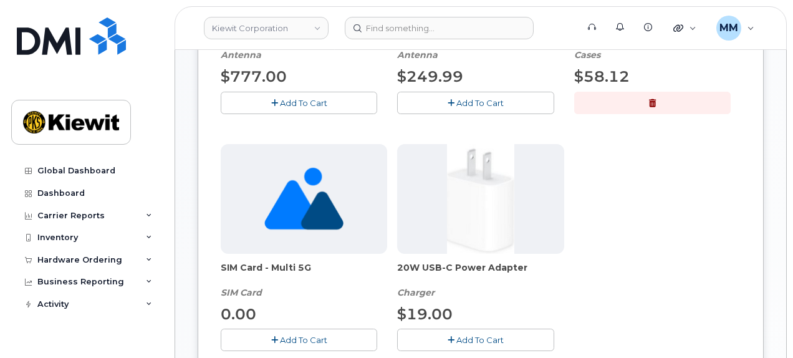
click at [469, 341] on span "Add To Cart" at bounding box center [479, 340] width 47 height 10
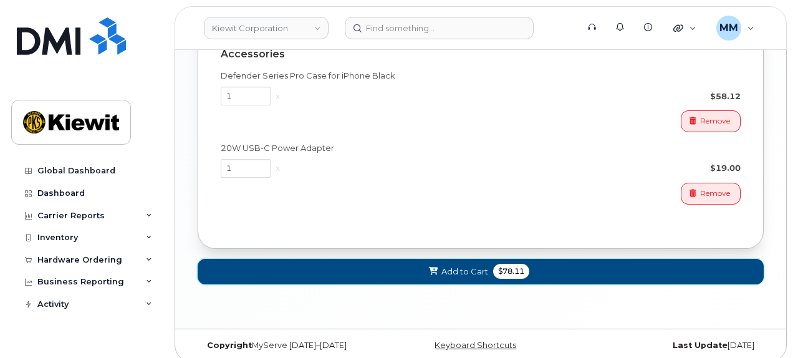
click at [540, 266] on button "Add to Cart $78.11" at bounding box center [481, 272] width 566 height 26
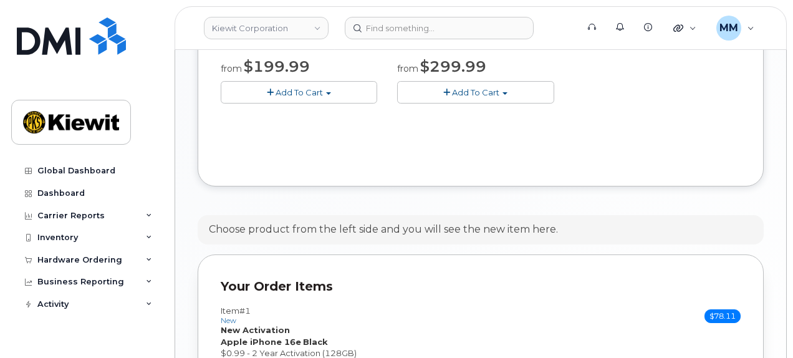
scroll to position [708, 0]
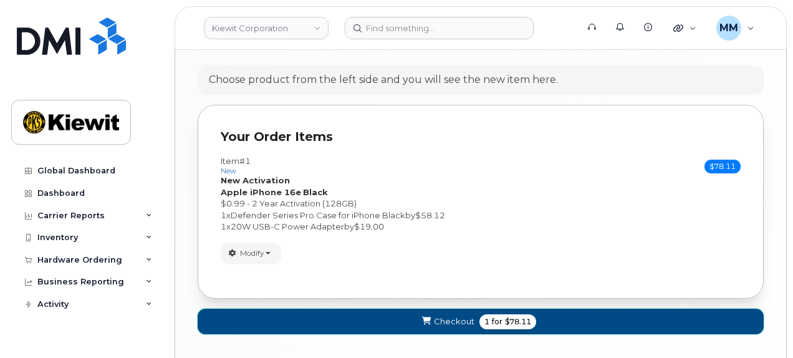
click at [457, 315] on span "Checkout" at bounding box center [454, 321] width 41 height 12
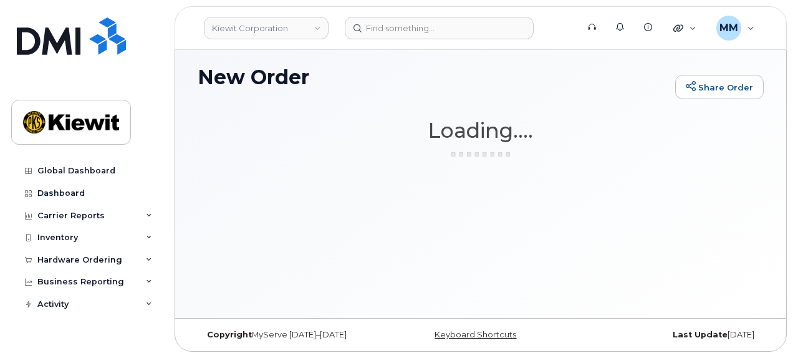
scroll to position [6, 0]
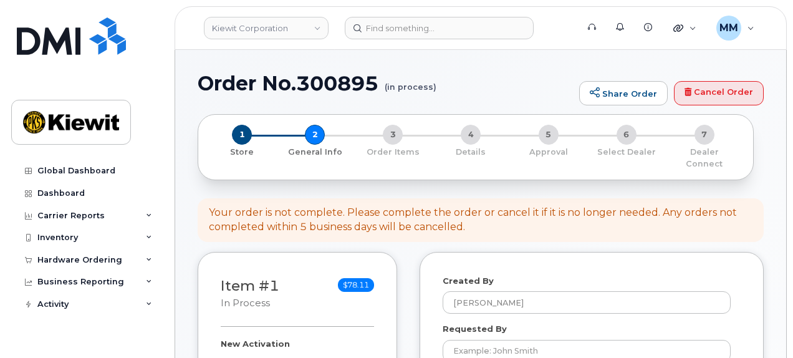
select select
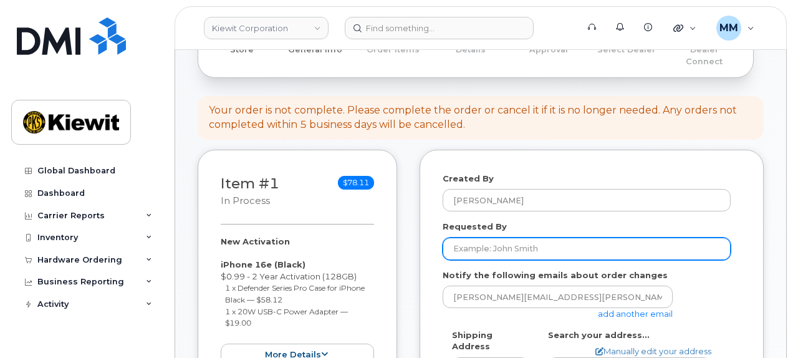
scroll to position [125, 0]
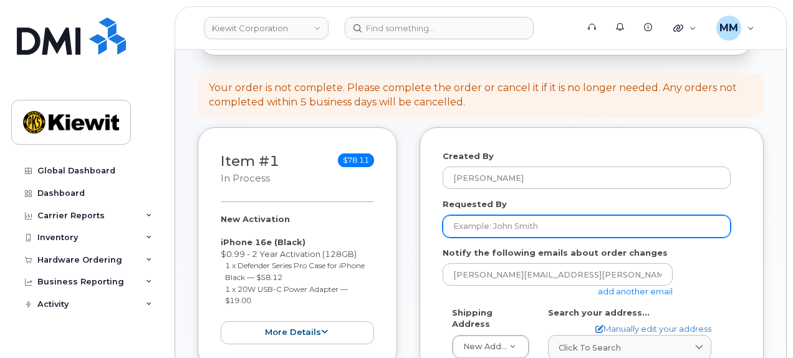
click at [518, 215] on input "Requested By" at bounding box center [586, 226] width 288 height 22
paste input "[PERSON_NAME]"
type input "[PERSON_NAME]"
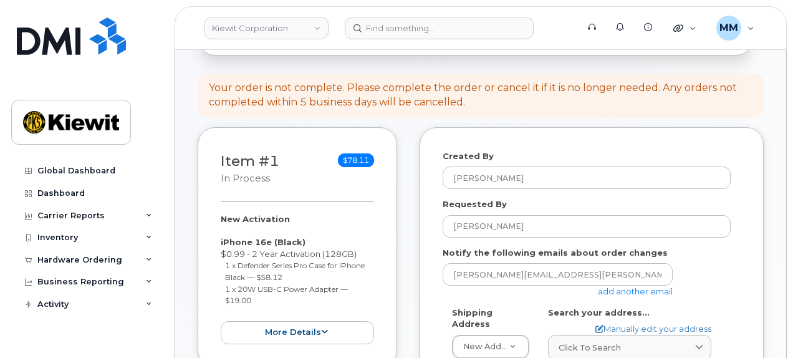
click at [606, 286] on link "add another email" at bounding box center [635, 291] width 75 height 10
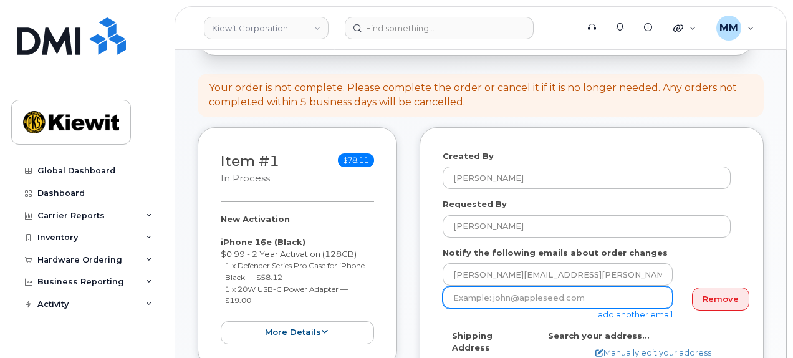
click at [469, 288] on input "email" at bounding box center [557, 297] width 230 height 22
paste input "[PERSON_NAME].[PERSON_NAME]"
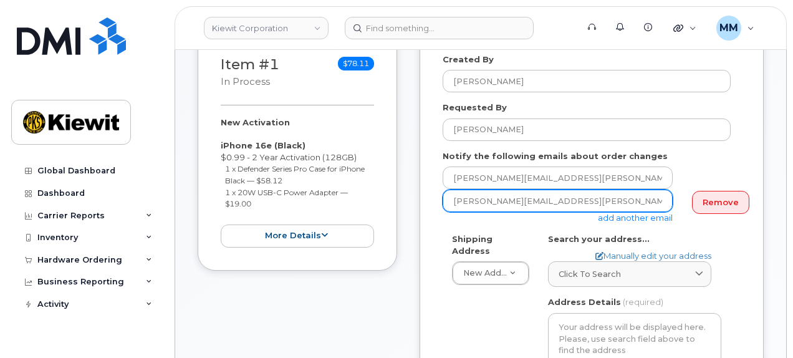
scroll to position [249, 0]
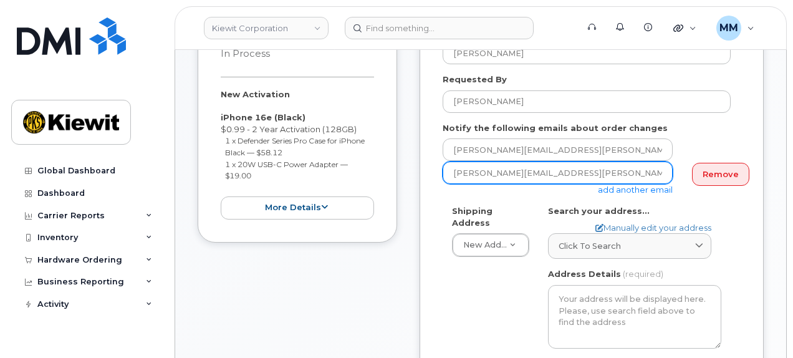
type input "[PERSON_NAME][EMAIL_ADDRESS][PERSON_NAME][PERSON_NAME][DOMAIN_NAME]"
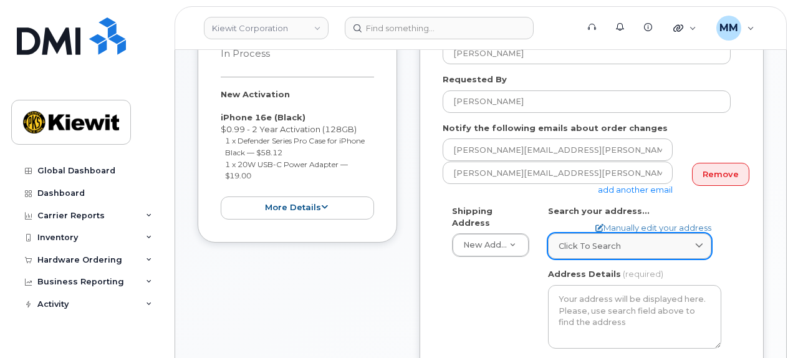
drag, startPoint x: 619, startPoint y: 226, endPoint x: 609, endPoint y: 241, distance: 17.8
click at [619, 233] on link "Click to search" at bounding box center [629, 246] width 163 height 26
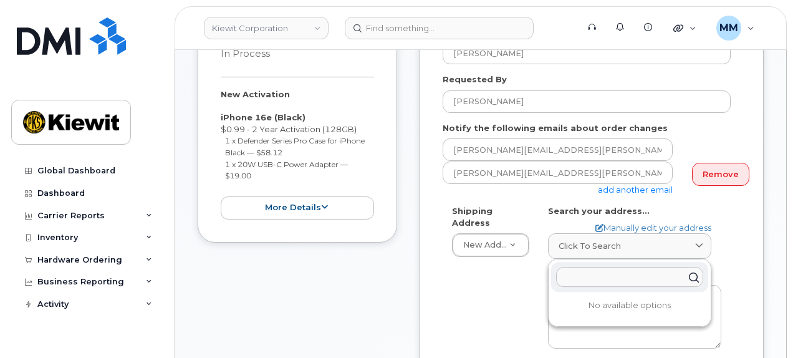
click at [598, 269] on input "text" at bounding box center [629, 277] width 147 height 20
paste input "10055 Trainstation Cir, Lonetree, CO 80124"
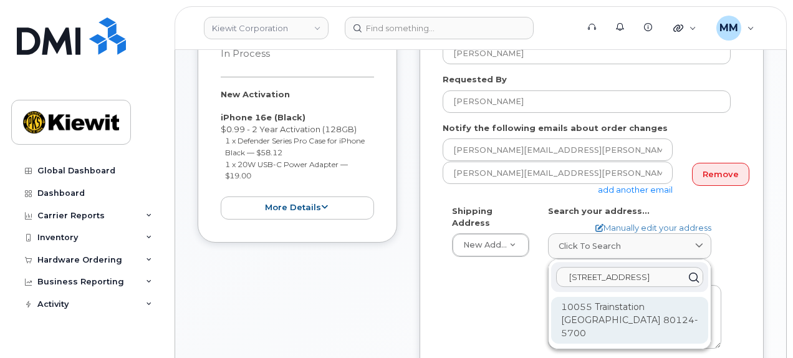
type input "10055 Trainstation Cir, Lonetree, CO 80124"
click at [648, 307] on div "10055 Trainstation Cir Lone Tree CO 80124-5700" at bounding box center [629, 320] width 157 height 47
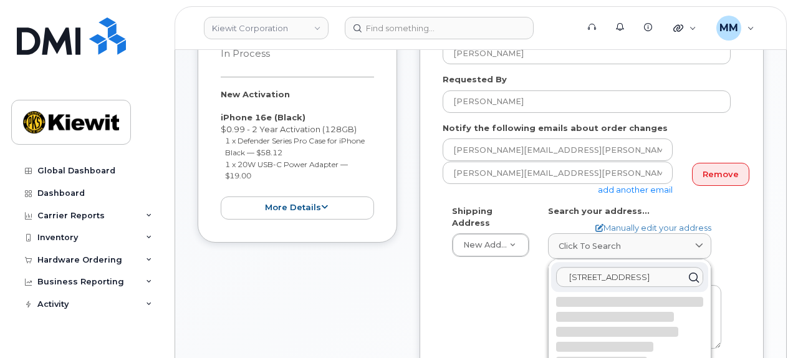
select select
type textarea "10055 Trainstation Cir LONE TREE CO 80124-5700 UNITED STATES"
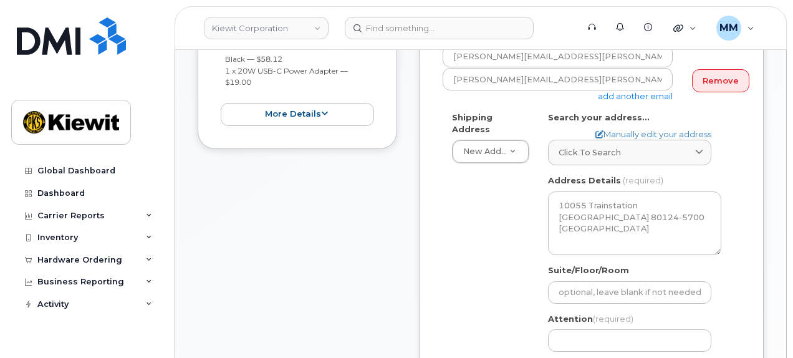
scroll to position [374, 0]
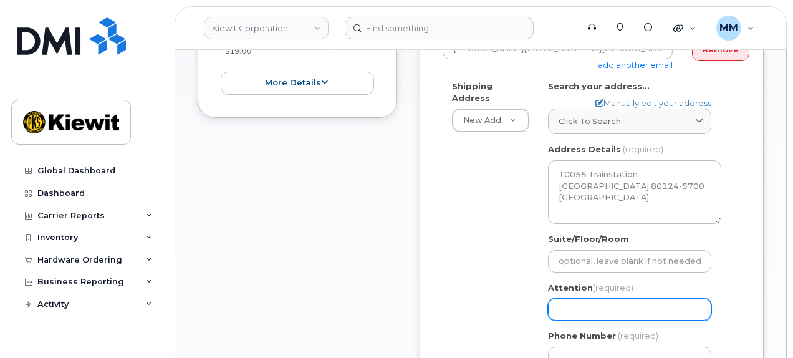
click at [583, 298] on input "Attention (required)" at bounding box center [629, 309] width 163 height 22
paste input "[PERSON_NAME]"
select select
type input "Steve Johnson a"
select select
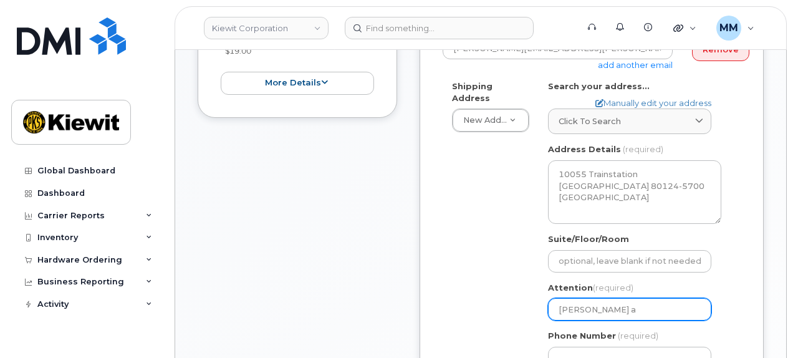
type input "Steve Johnson an"
select select
click at [647, 298] on input "Steve Johnson and" at bounding box center [629, 309] width 163 height 22
paste input "Alexander Beecher"
type input "[PERSON_NAME] and [PERSON_NAME]"
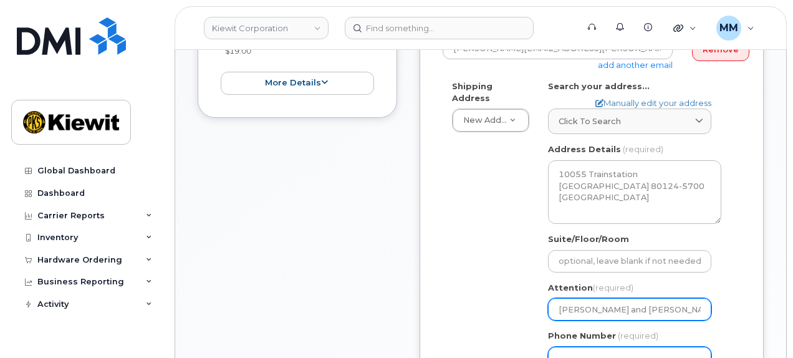
select select
type input "[PERSON_NAME] and [PERSON_NAME]"
click at [632, 346] on input "Phone Number" at bounding box center [629, 357] width 163 height 22
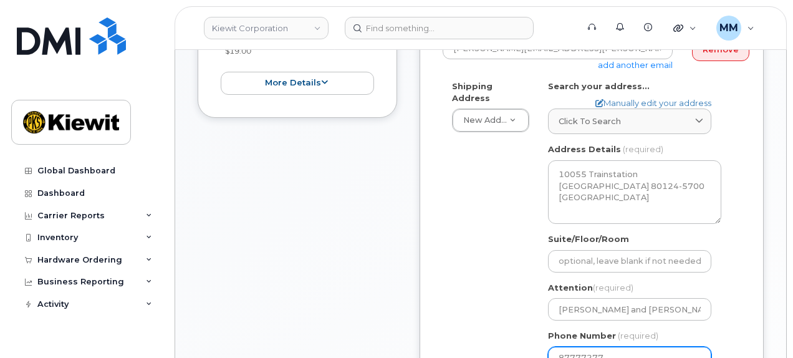
type input "877772770"
select select
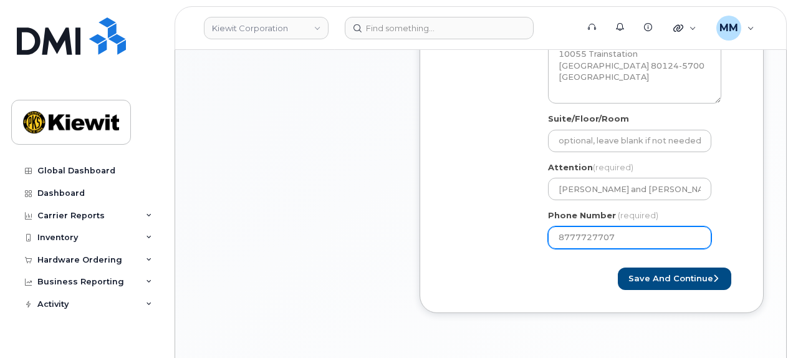
scroll to position [498, 0]
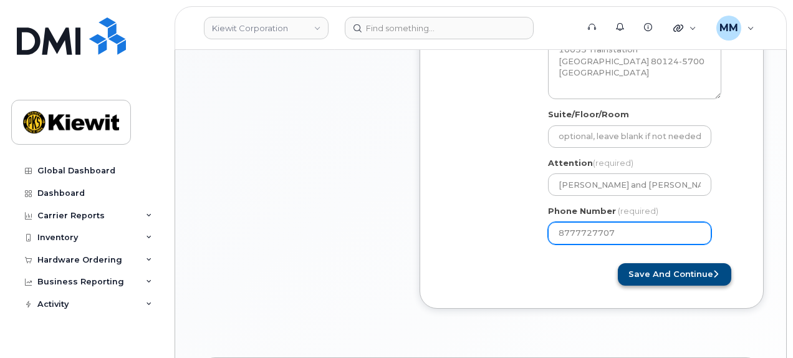
type input "8777727707"
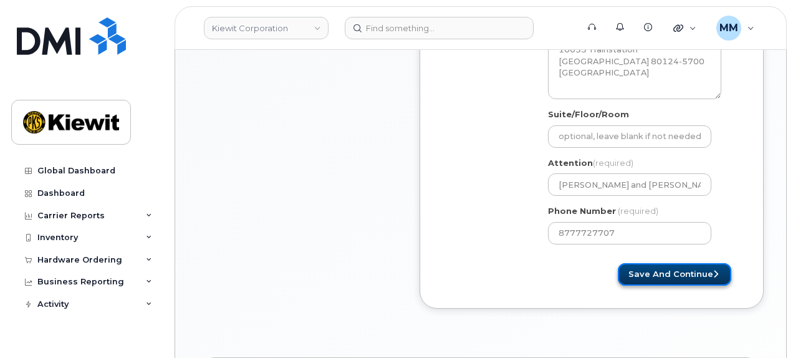
click at [644, 263] on button "Save and Continue" at bounding box center [673, 274] width 113 height 23
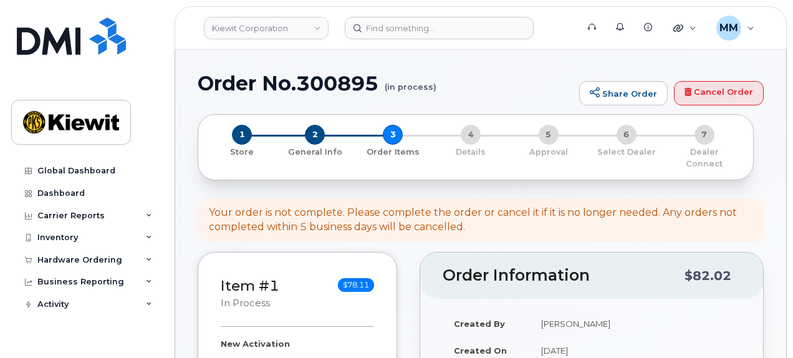
select select
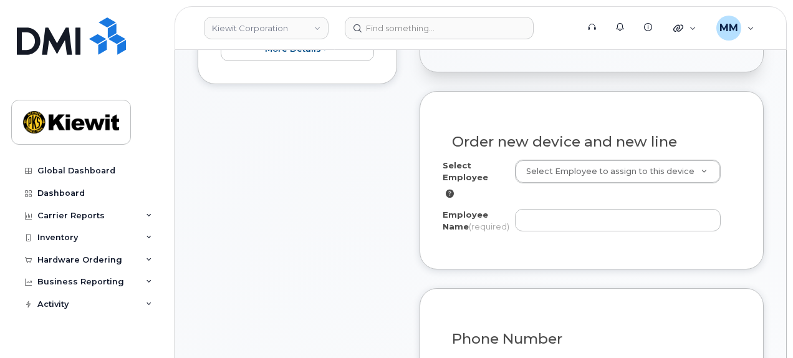
scroll to position [436, 0]
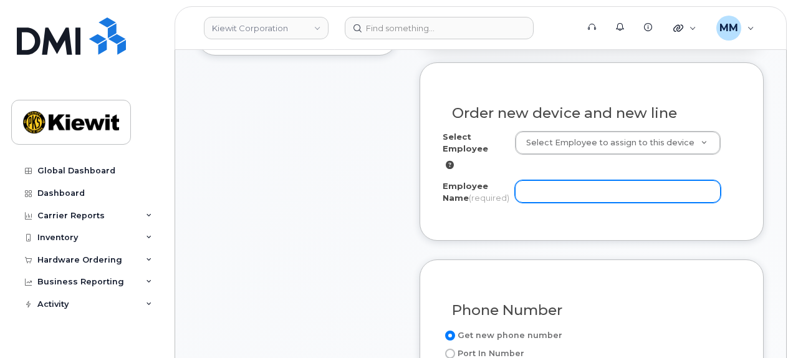
click at [541, 185] on input "Employee Name (required)" at bounding box center [618, 191] width 206 height 22
click at [573, 180] on input "Employee Name (required)" at bounding box center [618, 191] width 206 height 22
paste input "[PERSON_NAME]"
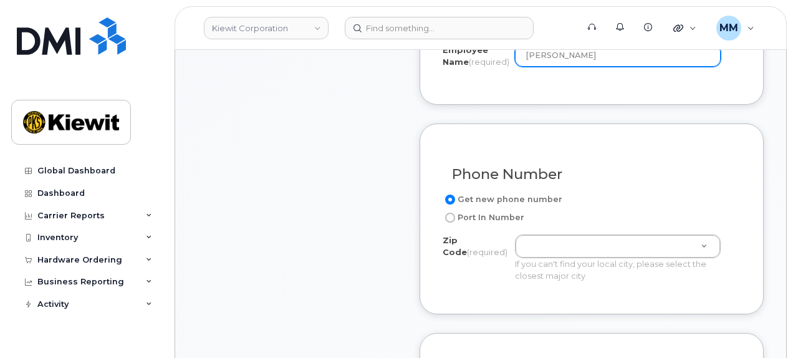
scroll to position [623, 0]
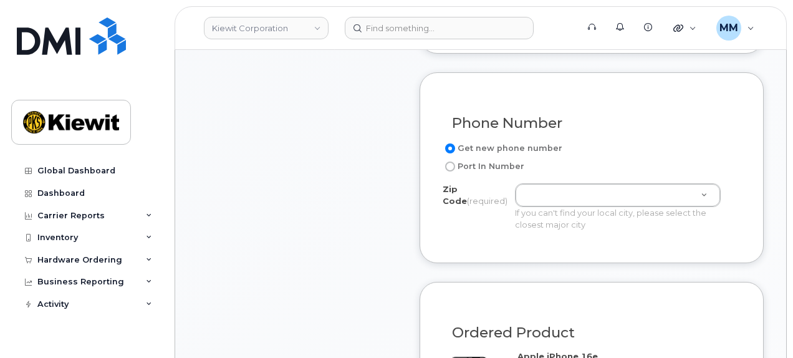
type input "[PERSON_NAME]"
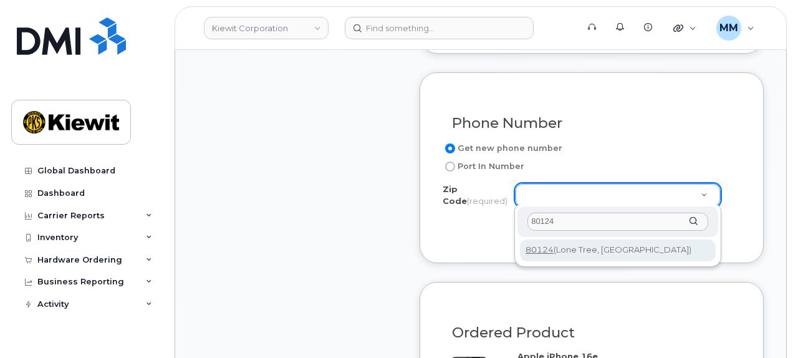
type input "80124"
type input "80124 (Lone Tree, CO)"
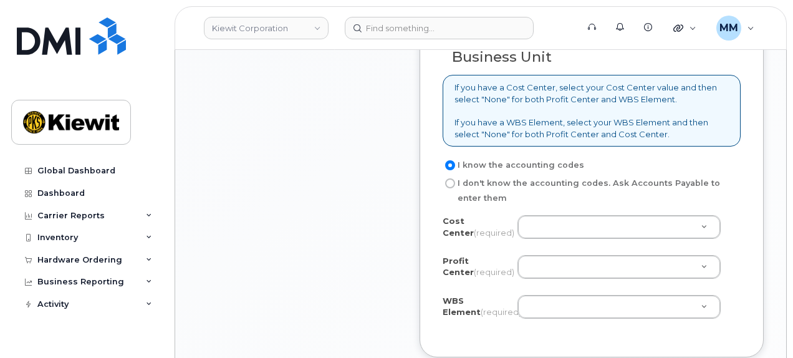
scroll to position [1059, 0]
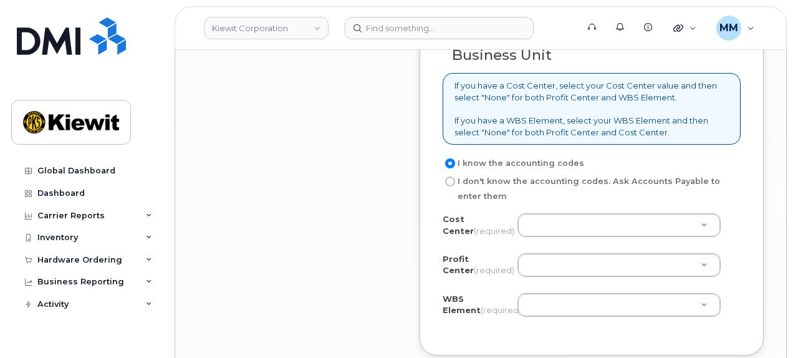
click at [543, 312] on div "WBS Element (required) Unknown" at bounding box center [591, 307] width 298 height 28
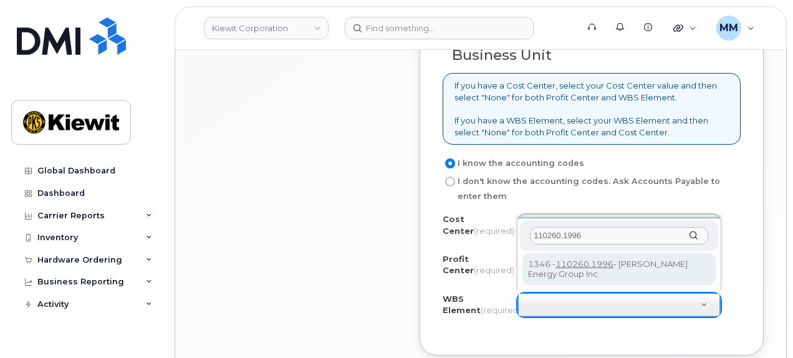
type input "110260.1996"
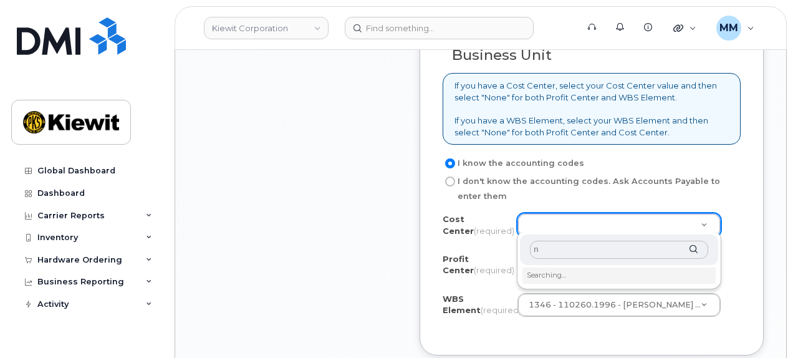
type input "no"
type input "None"
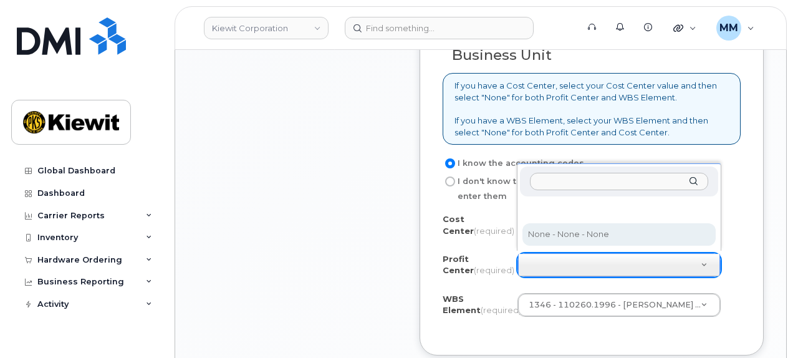
select select "None"
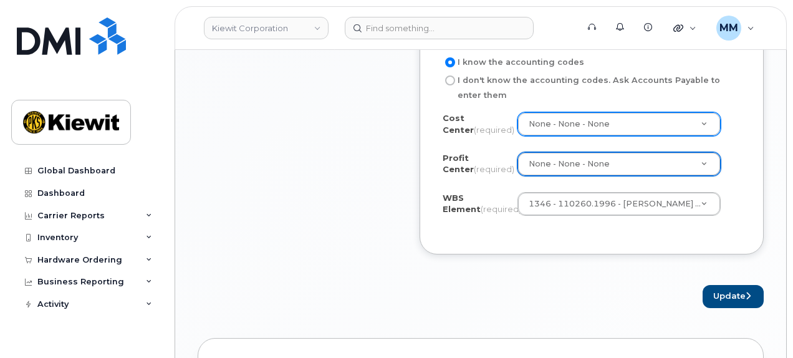
scroll to position [1184, 0]
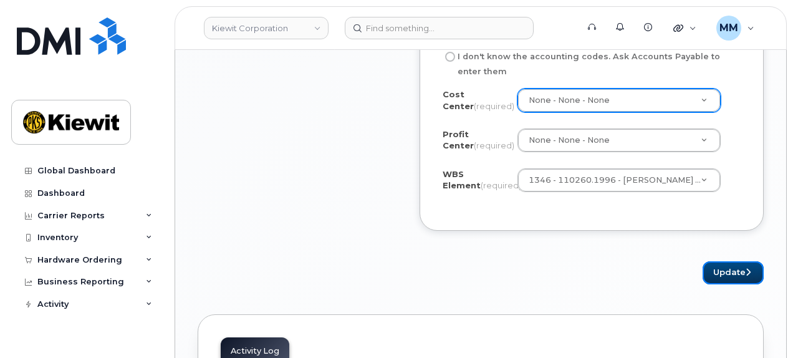
drag, startPoint x: 717, startPoint y: 267, endPoint x: 626, endPoint y: 293, distance: 94.7
click at [717, 267] on button "Update" at bounding box center [732, 272] width 61 height 23
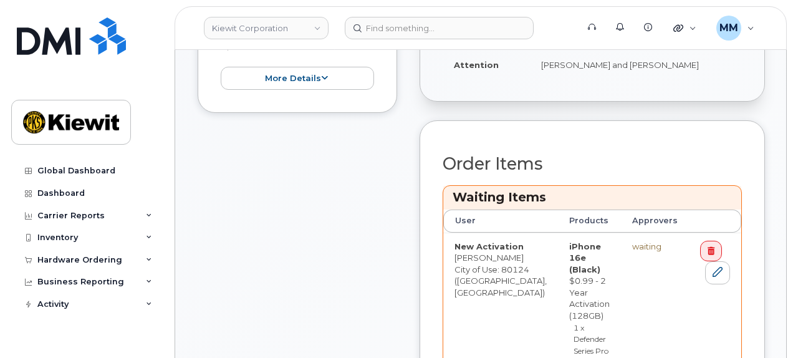
scroll to position [498, 0]
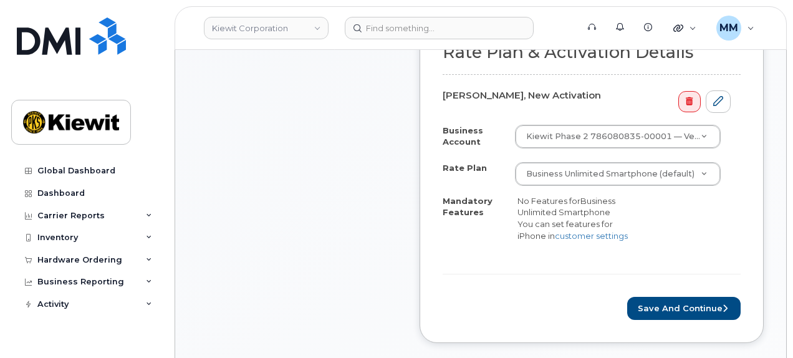
scroll to position [498, 0]
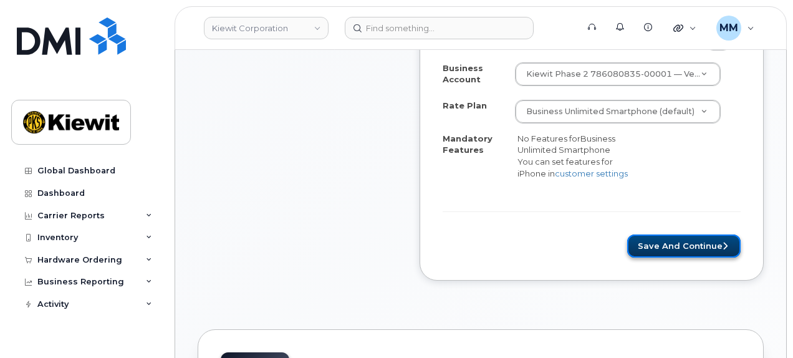
click at [650, 235] on button "Save and Continue" at bounding box center [683, 245] width 113 height 23
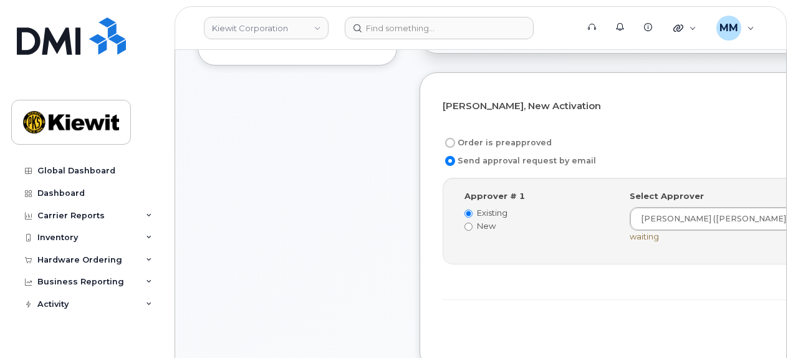
scroll to position [374, 0]
drag, startPoint x: 656, startPoint y: 312, endPoint x: 512, endPoint y: 333, distance: 146.1
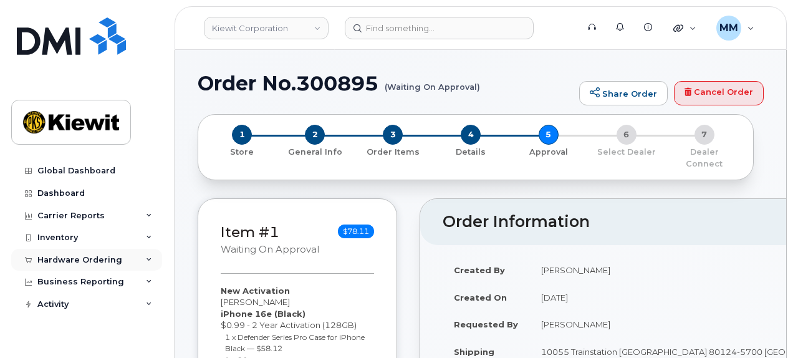
click at [85, 263] on div "Hardware Ordering" at bounding box center [79, 260] width 85 height 10
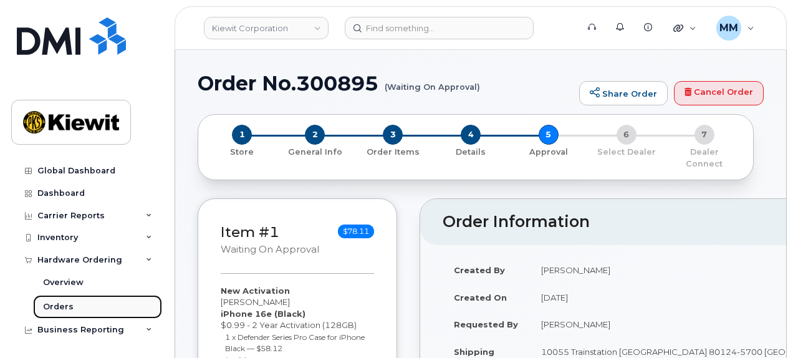
click at [71, 303] on link "Orders" at bounding box center [97, 307] width 129 height 24
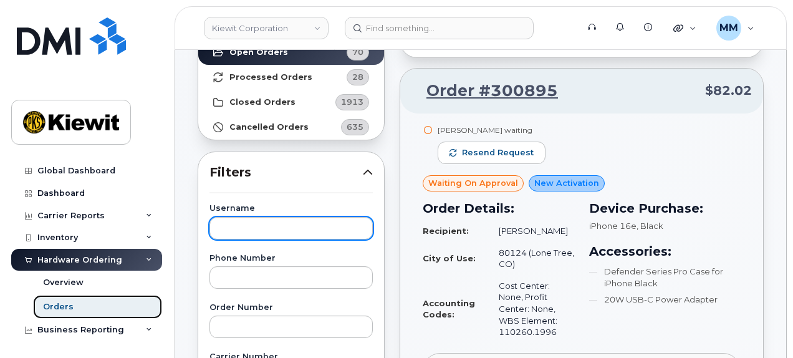
scroll to position [125, 0]
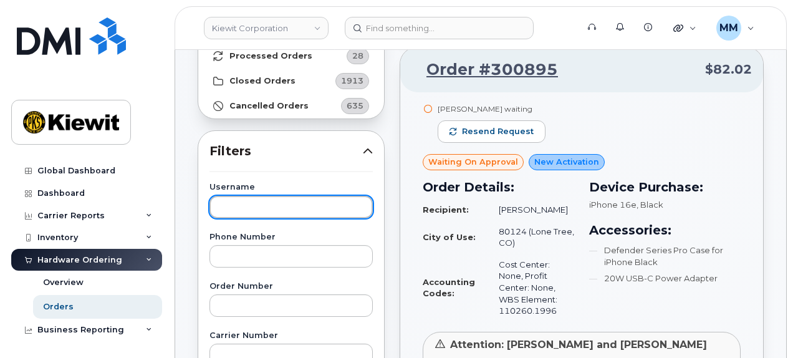
click at [248, 209] on input "text" at bounding box center [290, 207] width 163 height 22
paste input "[PERSON_NAME]"
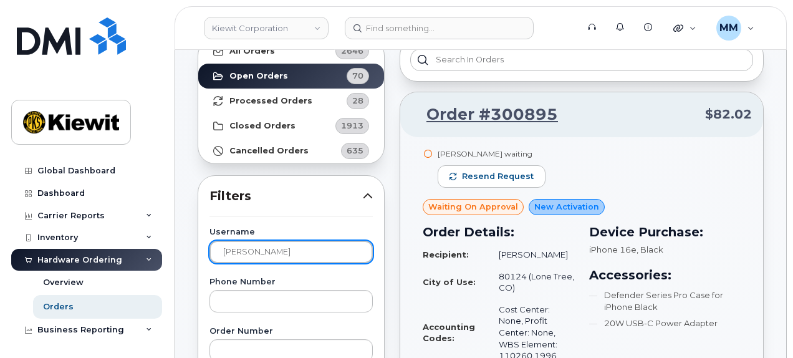
scroll to position [62, 0]
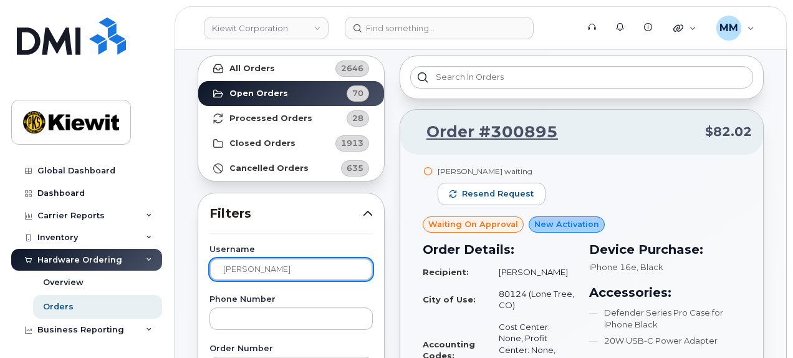
type input "Zach Moore"
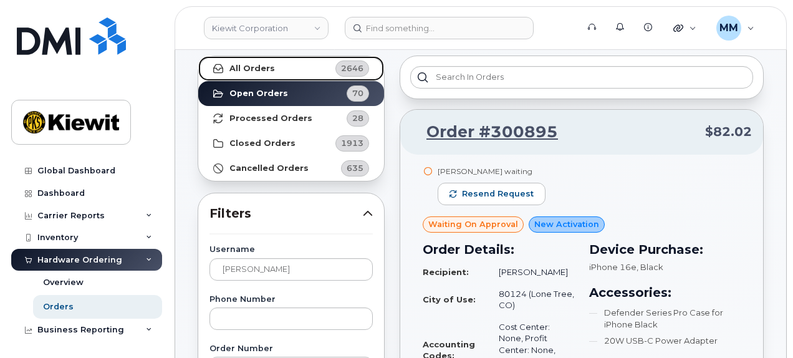
click at [267, 65] on strong "All Orders" at bounding box center [251, 69] width 45 height 10
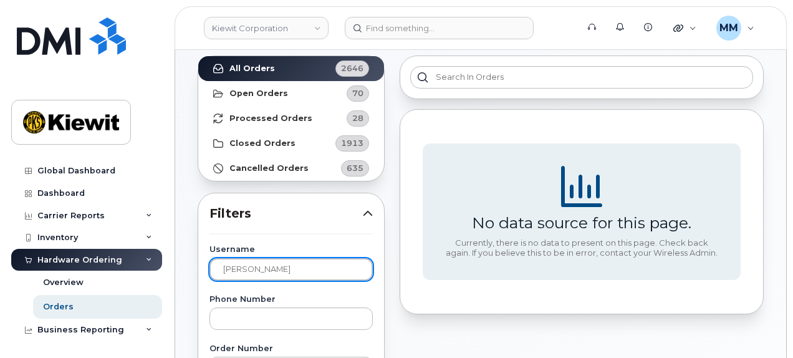
click at [285, 264] on input "Zach Moore" at bounding box center [290, 269] width 163 height 22
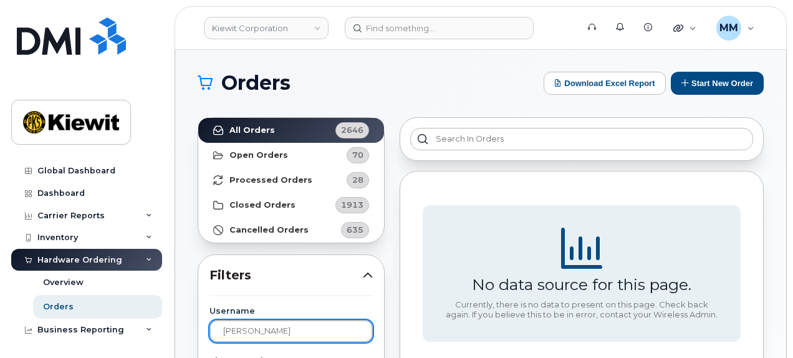
scroll to position [0, 0]
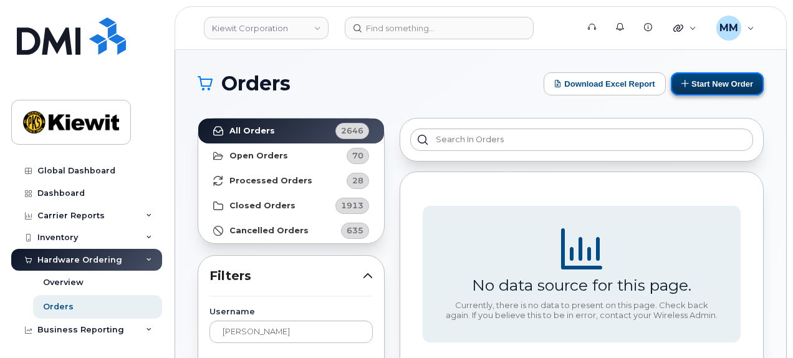
click at [733, 92] on button "Start New Order" at bounding box center [716, 83] width 93 height 23
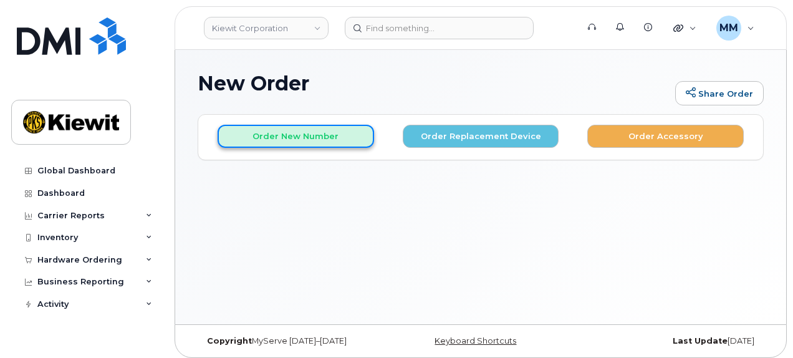
click at [326, 141] on button "Order New Number" at bounding box center [295, 136] width 156 height 23
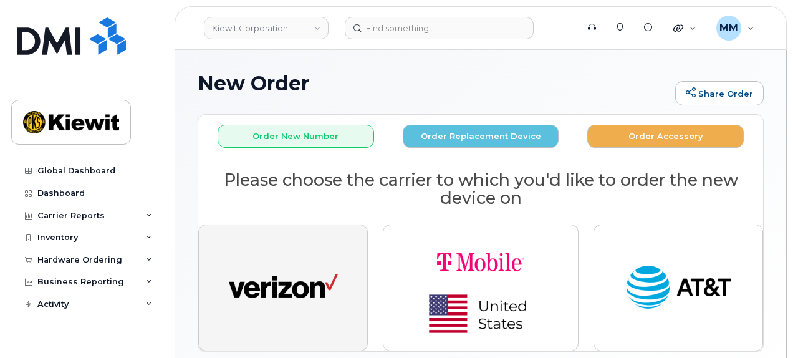
click at [298, 260] on img "button" at bounding box center [283, 288] width 109 height 56
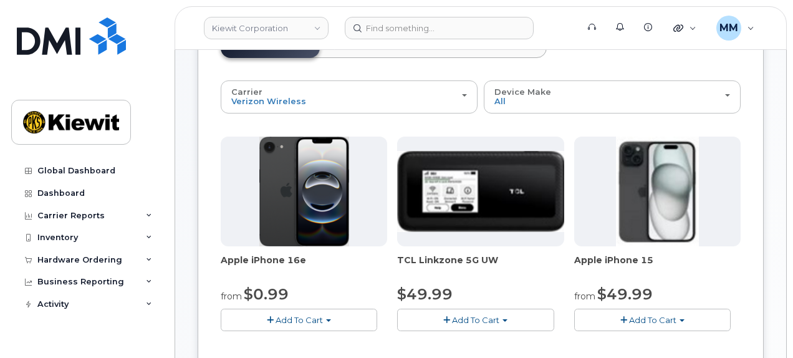
scroll to position [187, 0]
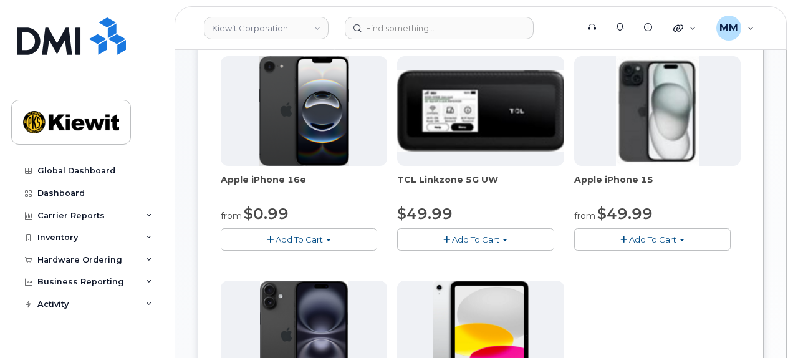
click at [308, 237] on span "Add To Cart" at bounding box center [298, 239] width 47 height 10
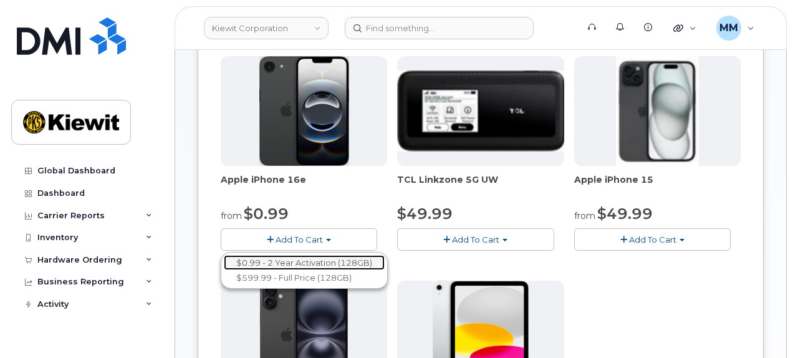
click at [313, 258] on link "$0.99 - 2 Year Activation (128GB)" at bounding box center [304, 263] width 161 height 16
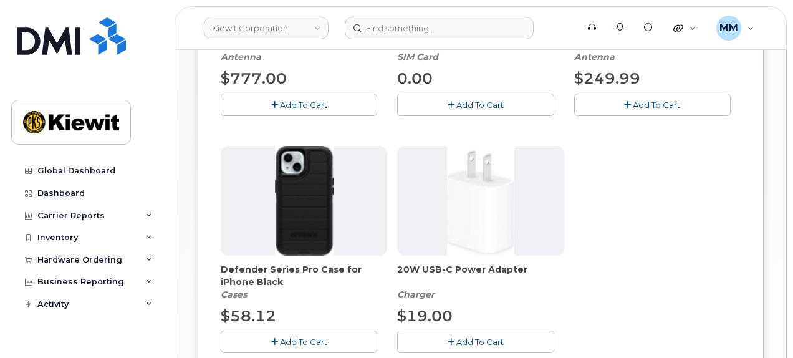
scroll to position [374, 0]
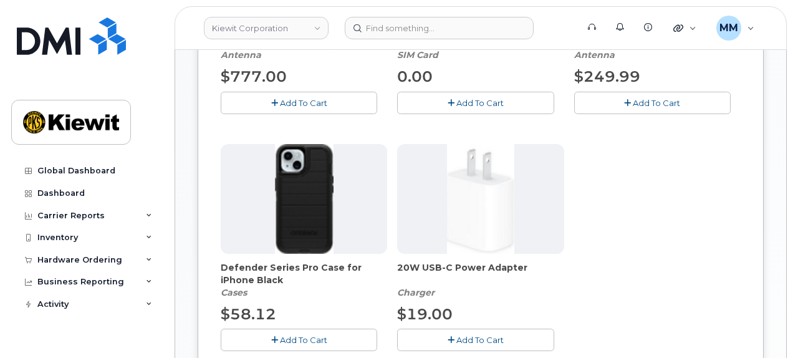
click at [319, 331] on button "Add To Cart" at bounding box center [299, 339] width 156 height 22
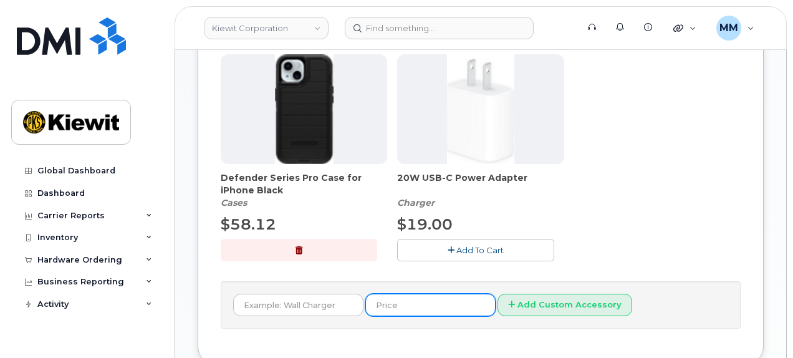
scroll to position [498, 0]
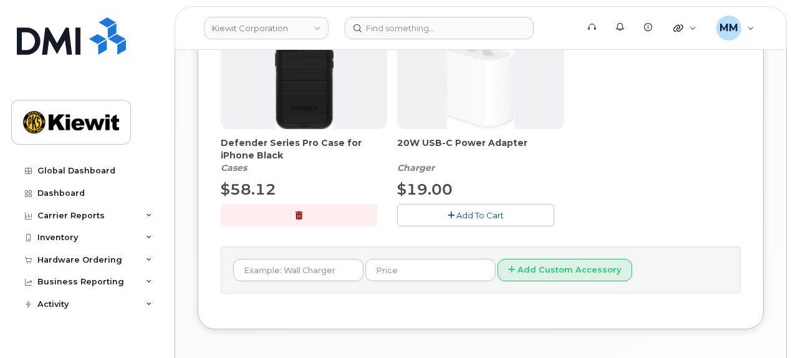
click at [480, 212] on span "Add To Cart" at bounding box center [479, 215] width 47 height 10
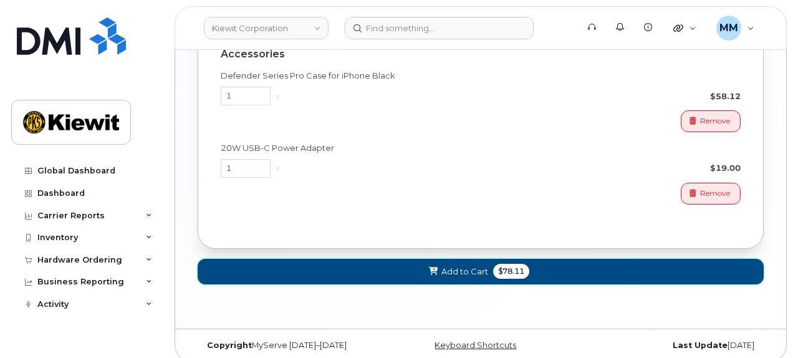
click at [472, 265] on span "Add to Cart" at bounding box center [464, 271] width 47 height 12
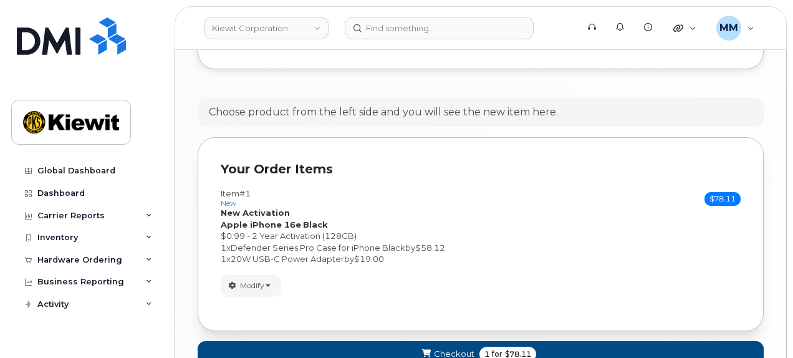
scroll to position [708, 0]
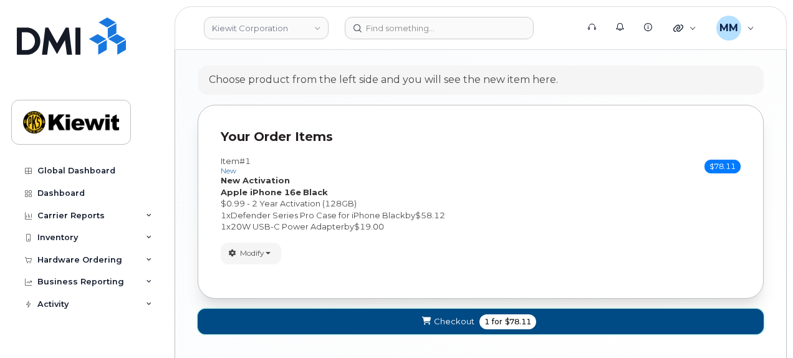
click at [456, 315] on span "Checkout" at bounding box center [454, 321] width 41 height 12
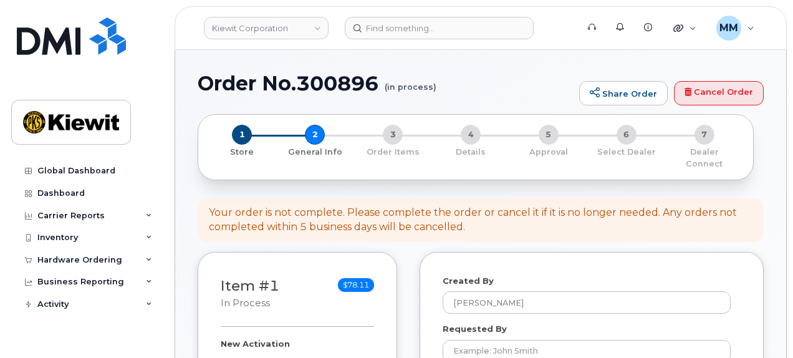
select select
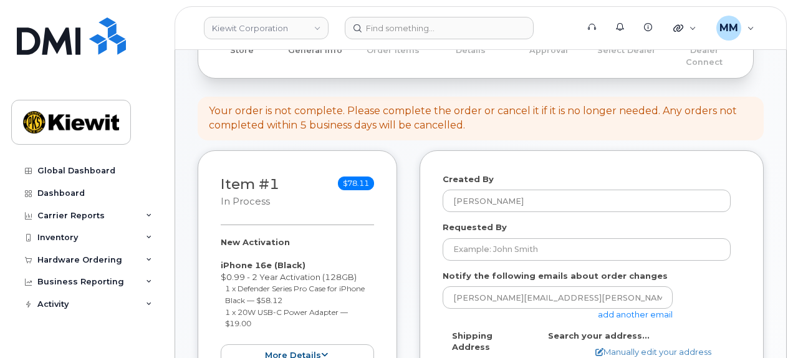
scroll to position [125, 0]
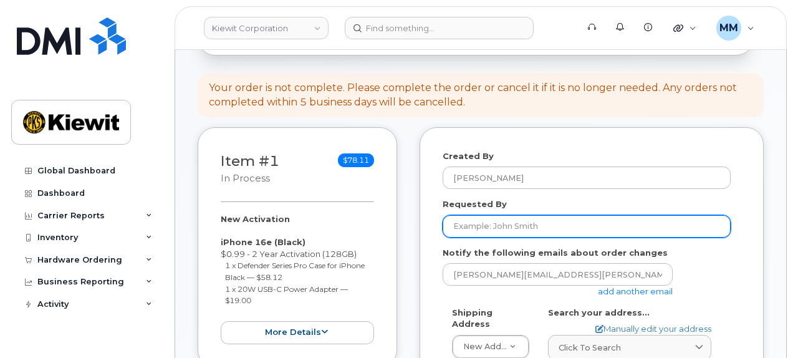
click at [470, 220] on input "Requested By" at bounding box center [586, 226] width 288 height 22
paste input "[PERSON_NAME]"
type input "Zach Moore"
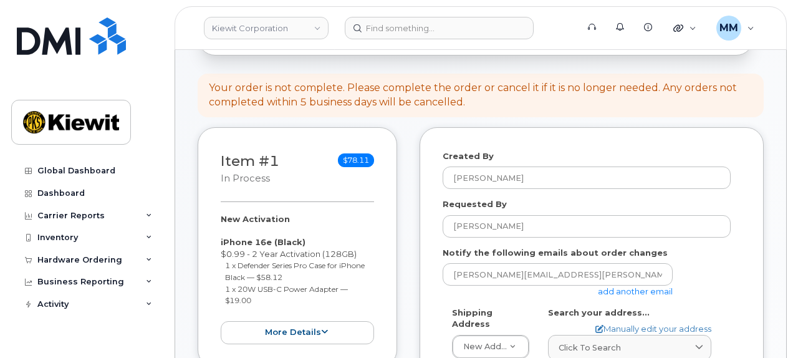
click at [601, 286] on link "add another email" at bounding box center [635, 291] width 75 height 10
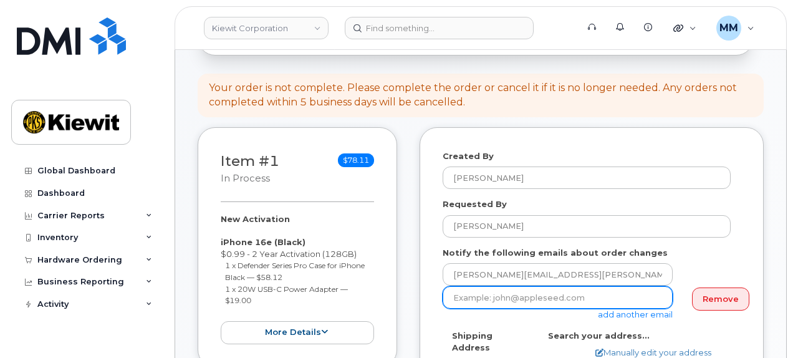
click at [477, 286] on input "email" at bounding box center [557, 297] width 230 height 22
paste input "Jennifer.Davey"
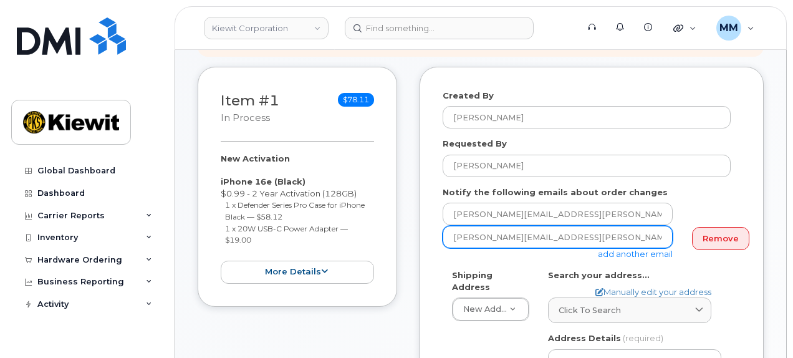
scroll to position [187, 0]
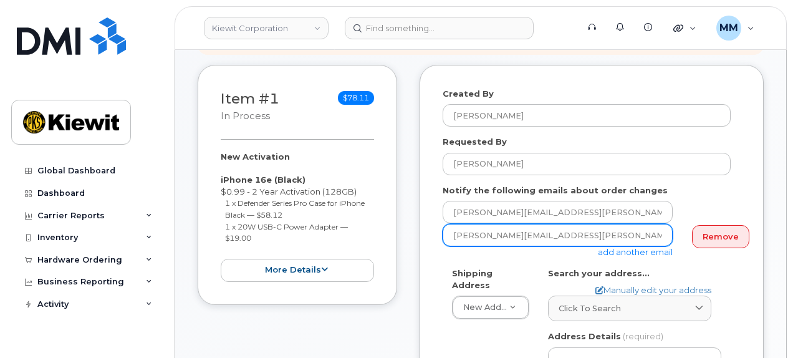
type input "Jennifer.Davey@kiewit.com"
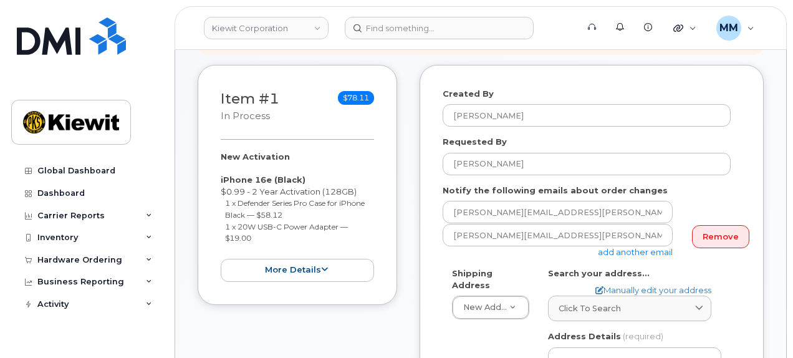
scroll to position [249, 0]
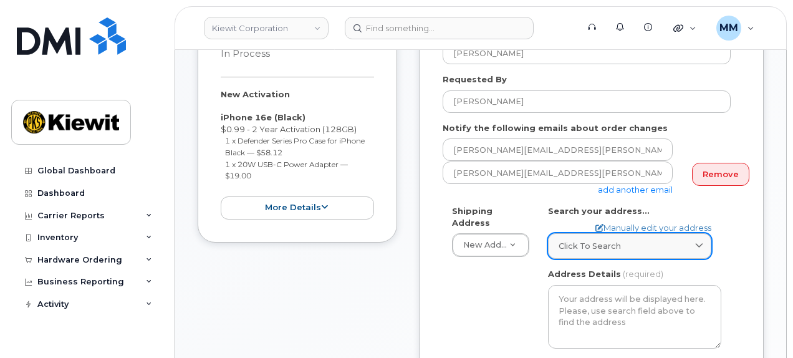
click at [619, 240] on div "Click to search" at bounding box center [629, 246] width 142 height 12
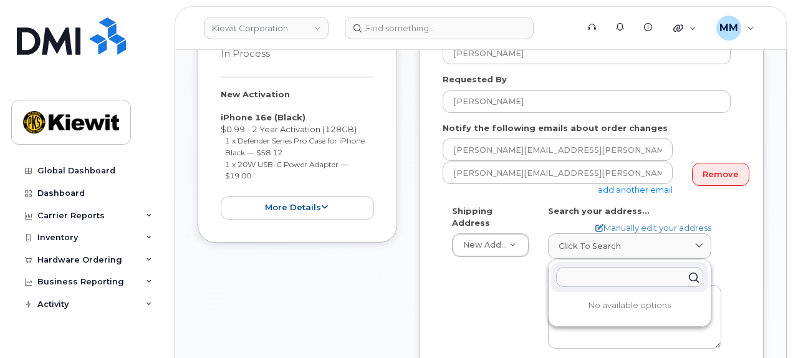
click at [582, 267] on input "text" at bounding box center [629, 277] width 147 height 20
paste input "9701 Renner Blvd., Lenexa, KS 66219"
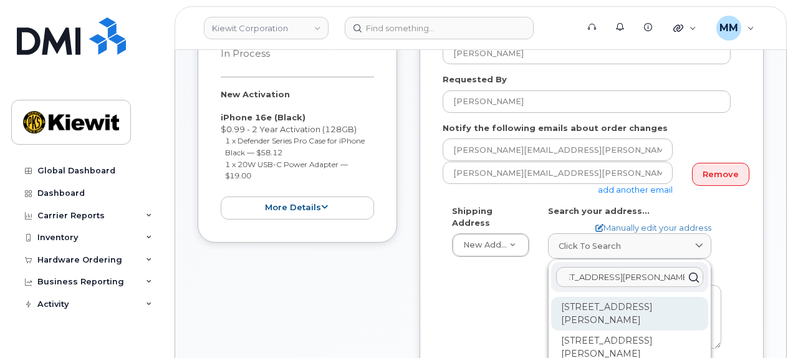
type input "9701 Renner Blvd., Lenexa, KS 66219"
click at [588, 301] on div "9701 Renner Blvd Lenexa KS 66219" at bounding box center [629, 314] width 157 height 34
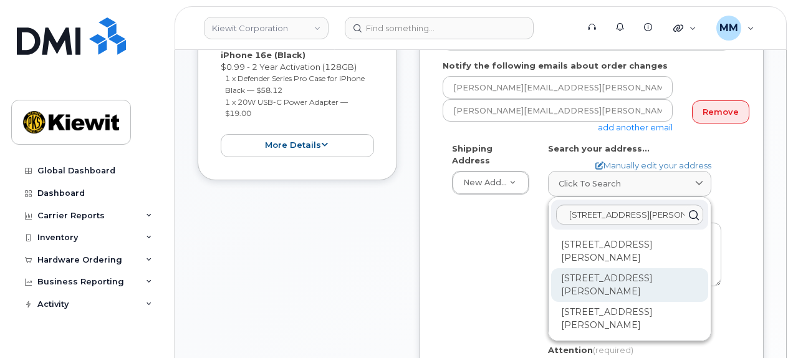
scroll to position [374, 0]
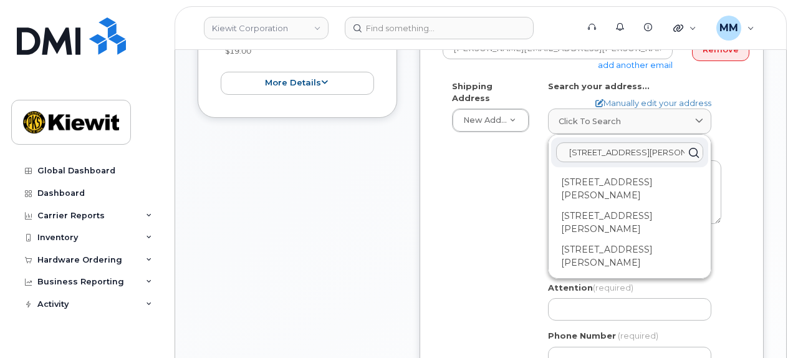
click at [503, 269] on div "Shipping Address New Address New Address 1624 Mike Fahey St 1701 Queens Dr 8900…" at bounding box center [586, 229] width 288 height 298
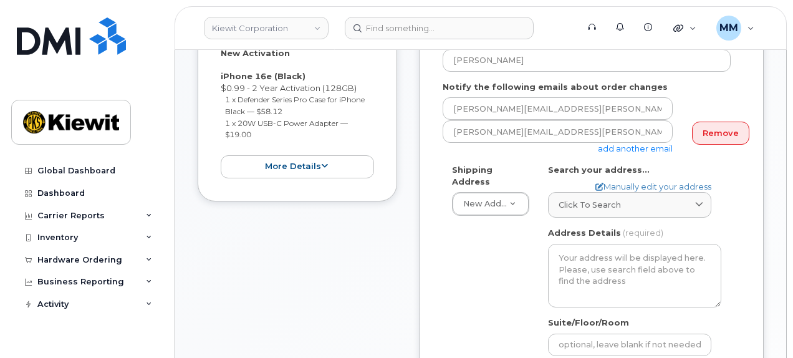
scroll to position [249, 0]
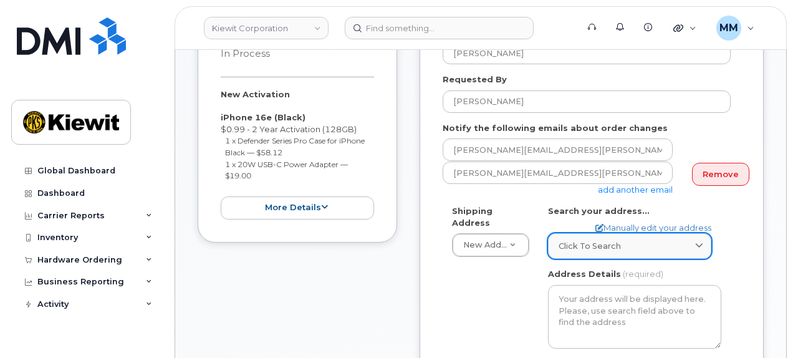
click at [619, 240] on div "Click to search" at bounding box center [629, 246] width 142 height 12
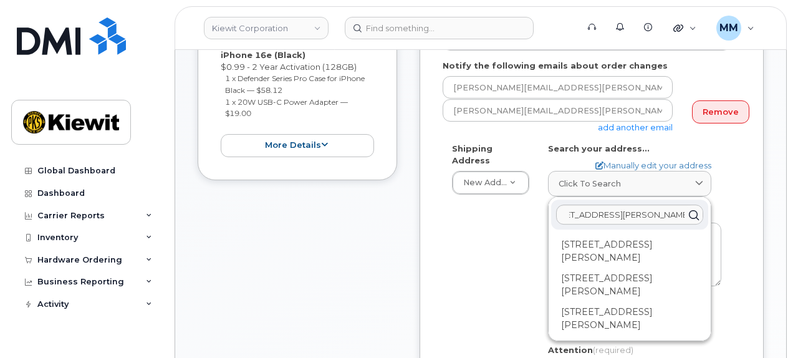
scroll to position [0, 0]
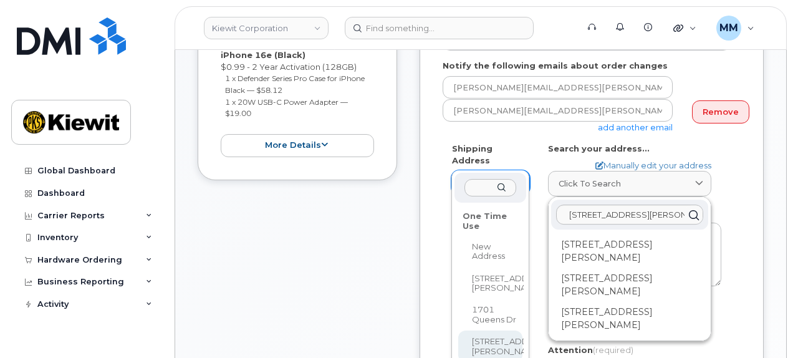
click at [483, 185] on input "text" at bounding box center [489, 188] width 51 height 18
paste input "9701 Renner Blvd., Lenexa, KS 66219"
type input "9701 Renner Blvd., Lenexa, KS 66219"
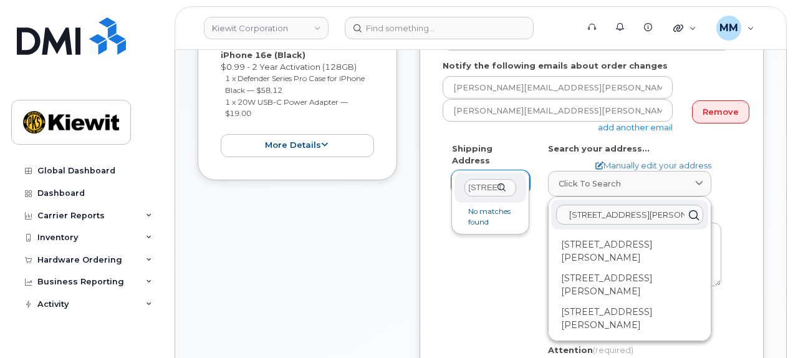
scroll to position [0, 105]
click at [731, 196] on div "Shipping Address New Address New Address 1624 Mike Fahey St 1701 Queens Dr 8900…" at bounding box center [591, 292] width 298 height 298
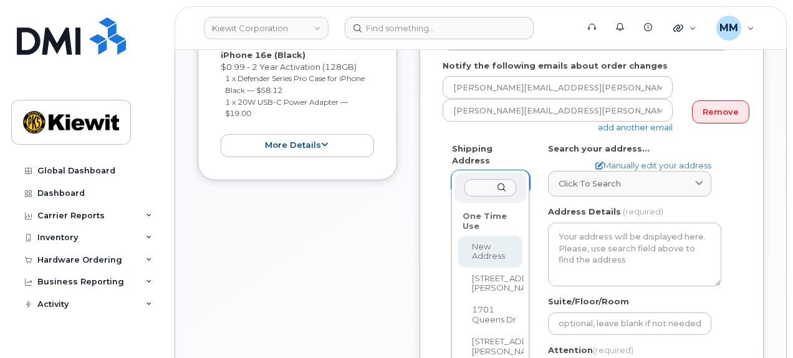
click at [487, 185] on input "text" at bounding box center [489, 188] width 51 height 18
paste input "9701 Renner Blvd., Lenexa, KS 66219"
type input "9701 Renner Blvd., Lenexa, KS 66219"
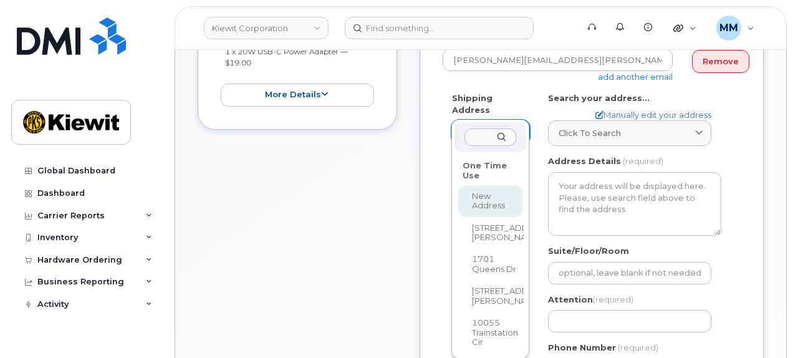
scroll to position [374, 0]
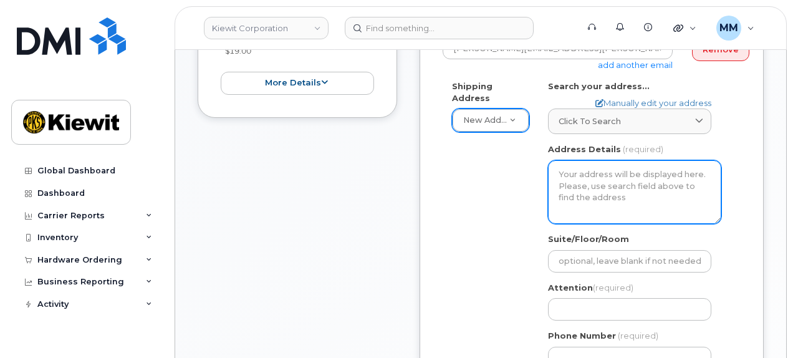
drag, startPoint x: 554, startPoint y: 163, endPoint x: 674, endPoint y: 181, distance: 121.5
click at [674, 181] on textarea "Address Details" at bounding box center [634, 192] width 173 height 64
click at [647, 168] on textarea "Address Details" at bounding box center [634, 192] width 173 height 64
click at [637, 166] on textarea "Address Details" at bounding box center [634, 192] width 173 height 64
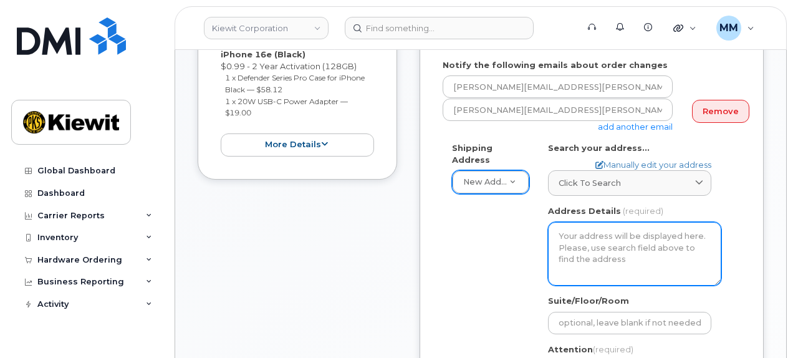
scroll to position [312, 0]
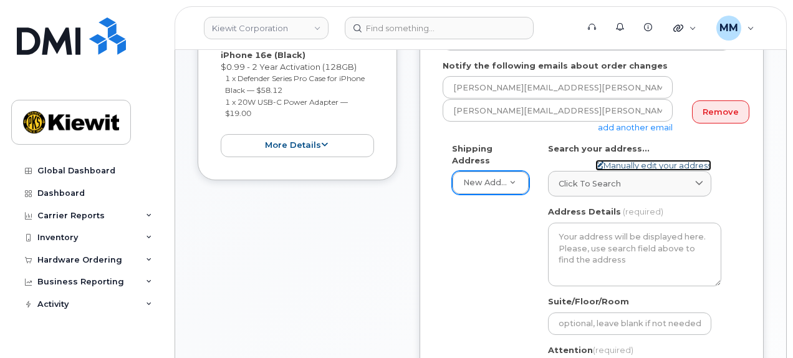
click at [632, 160] on link "Manually edit your address" at bounding box center [653, 166] width 116 height 12
select select
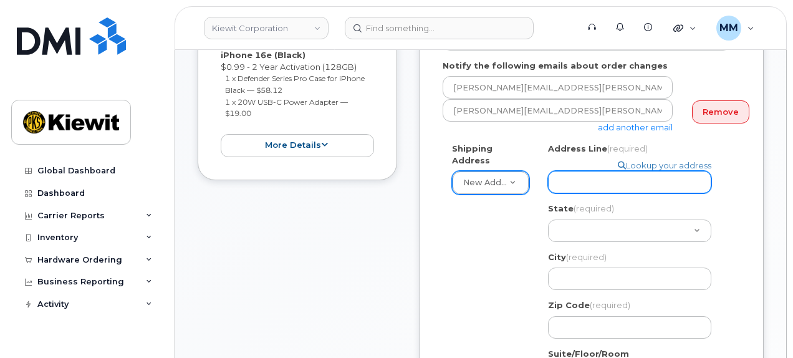
click at [593, 171] on input "Address Line (required)" at bounding box center [629, 182] width 163 height 22
paste input "9701 Renner Blvd., Lenexa, KS 66219"
type input "9701 Renner Blvd., Lenexa, KS 66219"
select select
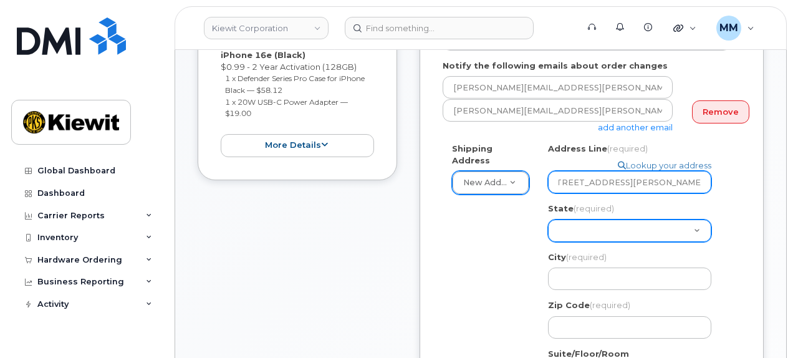
type input "9701 Renner Blvd., Lenexa, KS 66219"
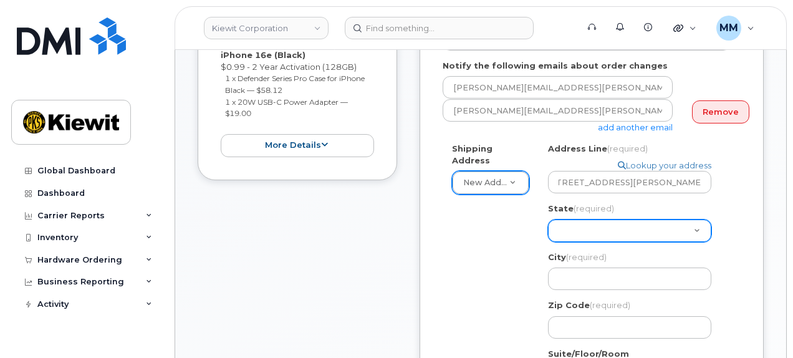
scroll to position [0, 0]
click at [627, 219] on select "Alabama Alaska American Samoa Arizona Arkansas California Colorado Connecticut …" at bounding box center [629, 230] width 163 height 22
select select "KS"
click at [548, 219] on select "Alabama Alaska American Samoa Arizona Arkansas California Colorado Connecticut …" at bounding box center [629, 230] width 163 height 22
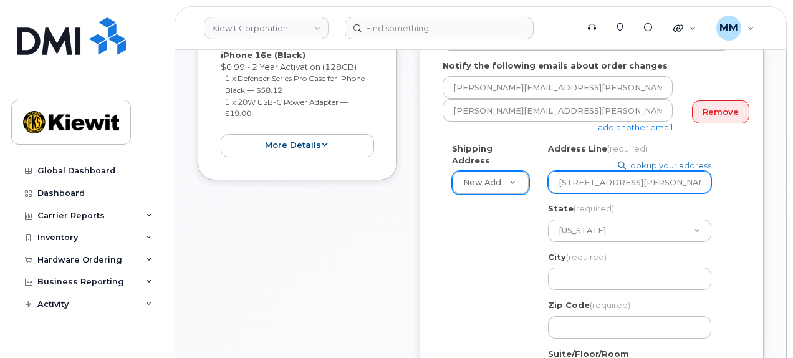
scroll to position [0, 11]
drag, startPoint x: 635, startPoint y: 169, endPoint x: 712, endPoint y: 173, distance: 77.4
click at [712, 173] on div "Address Line (required) Lookup your address 9701 Renner Blvd., Lenexa, KS 66219" at bounding box center [634, 168] width 173 height 50
select select
type input "9701 Renner Blvd.,"
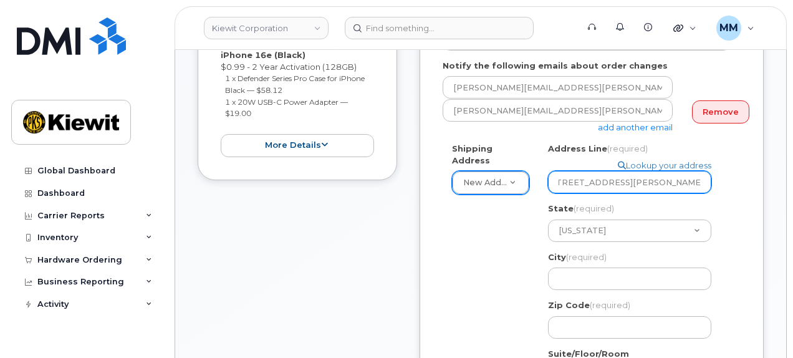
scroll to position [0, 0]
select select
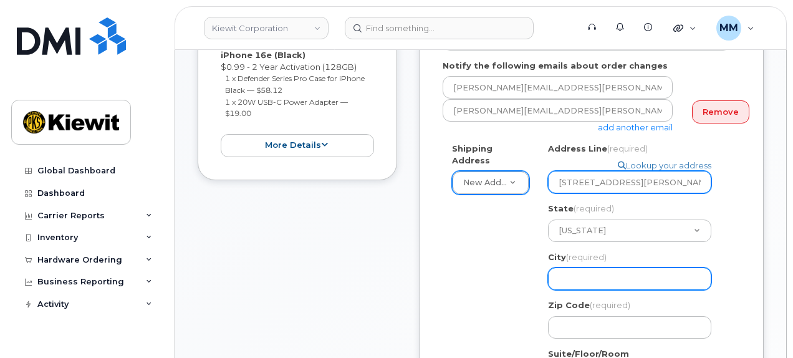
type input "9701 Renner Blvd."
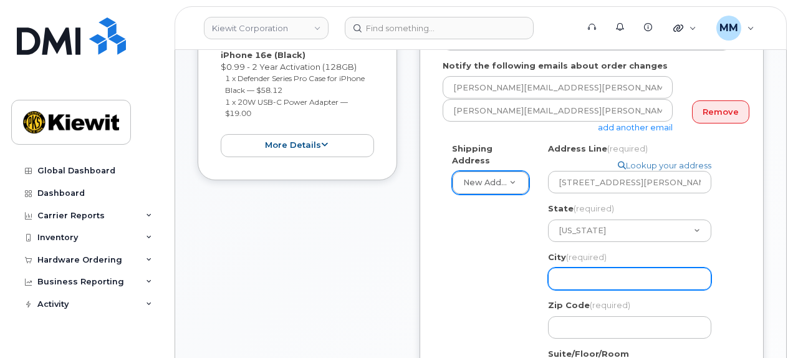
click at [579, 267] on input "City (required)" at bounding box center [629, 278] width 163 height 22
select select
type input "L"
select select
type input "Le"
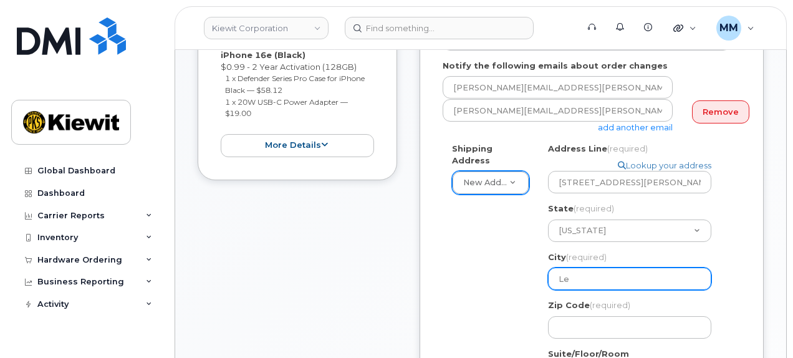
select select
type input "Len"
select select
type input "Lene"
select select
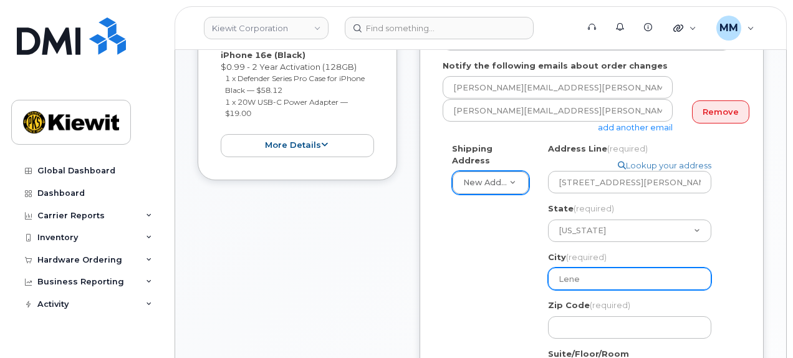
type input "Lenex"
select select
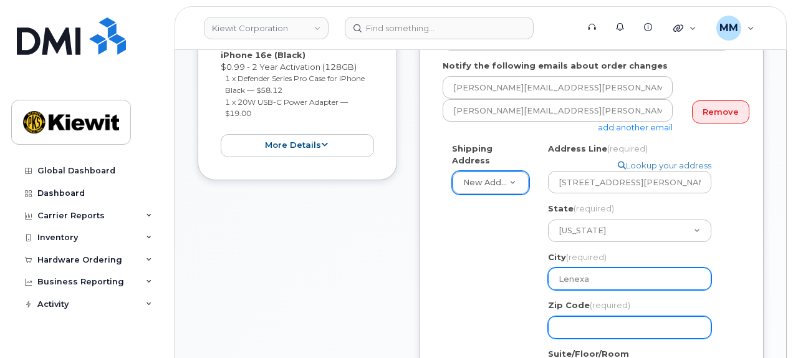
type input "Lenexa"
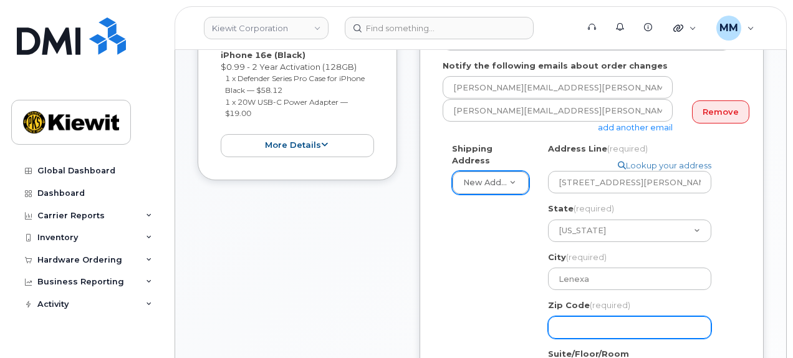
click at [591, 316] on input "Zip Code (required)" at bounding box center [629, 327] width 163 height 22
select select
type input "6"
select select
type input "66"
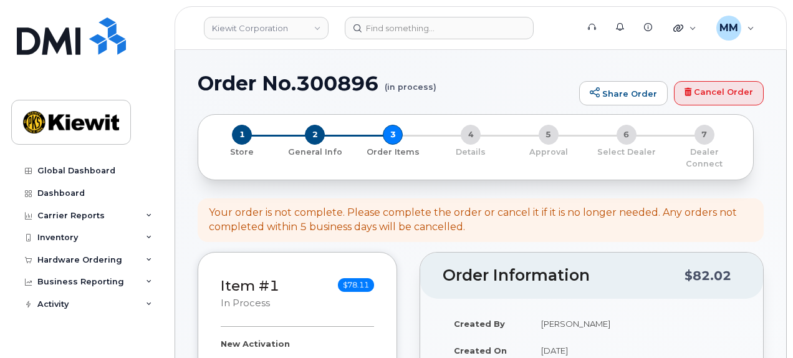
select select
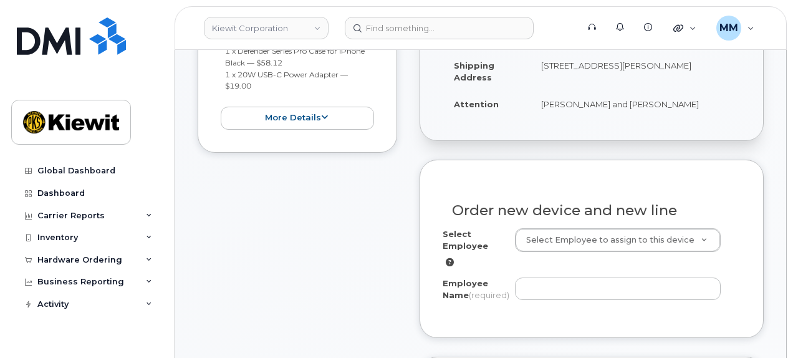
scroll to position [374, 0]
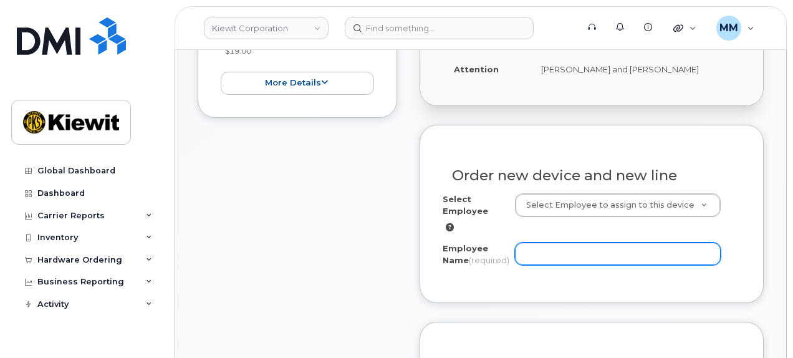
click at [546, 247] on input "Employee Name (required)" at bounding box center [618, 253] width 206 height 22
paste input "[PERSON_NAME]"
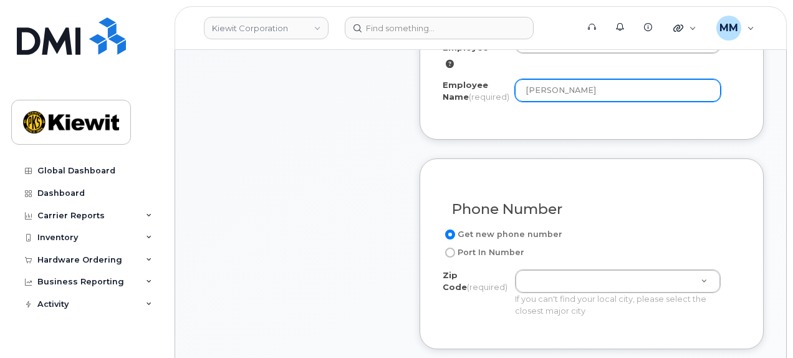
scroll to position [561, 0]
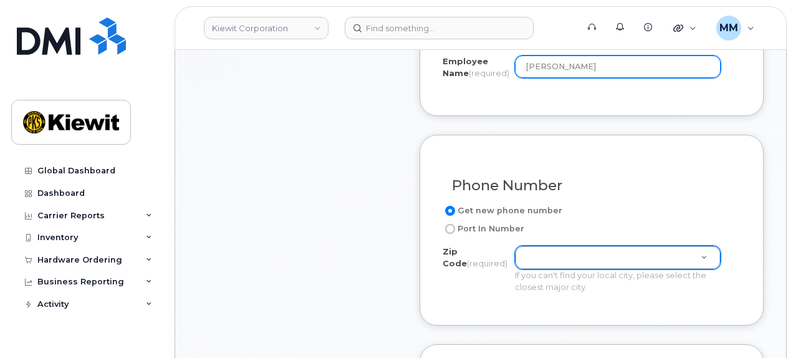
type input "[PERSON_NAME]"
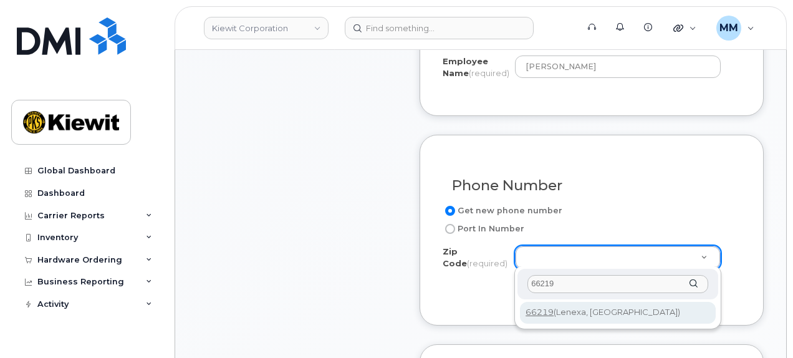
type input "66219"
type input "66219 (Lenexa, KS)"
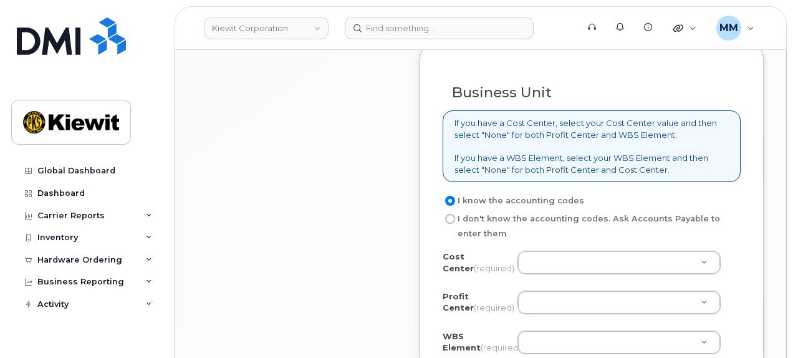
scroll to position [1059, 0]
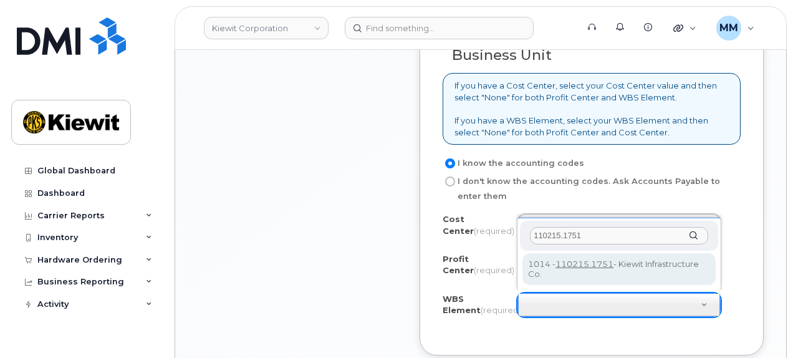
type input "110215.1751"
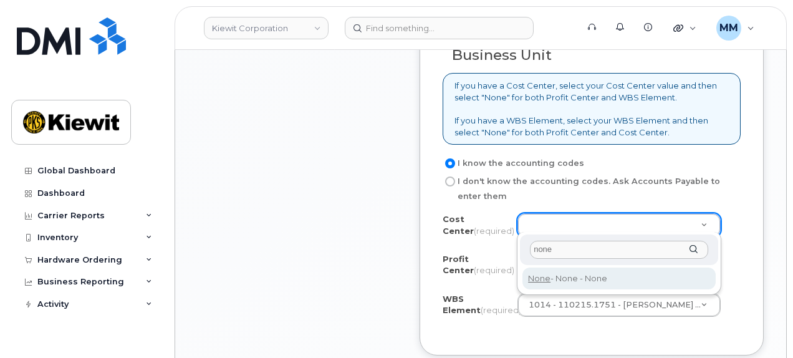
type input "none"
type input "None"
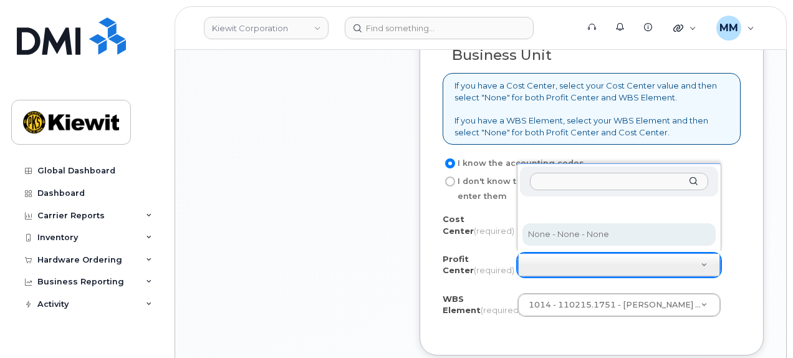
select select "None"
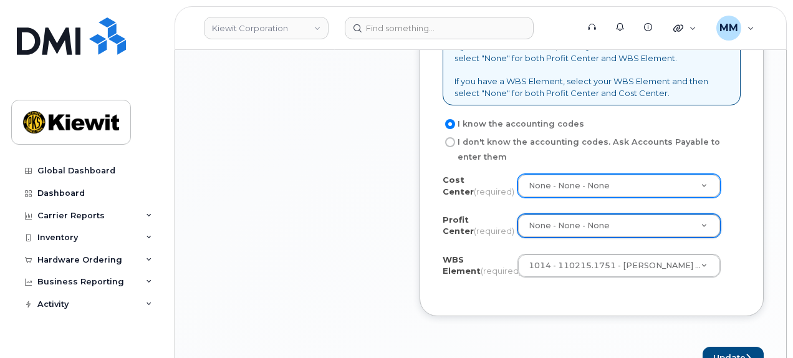
scroll to position [1184, 0]
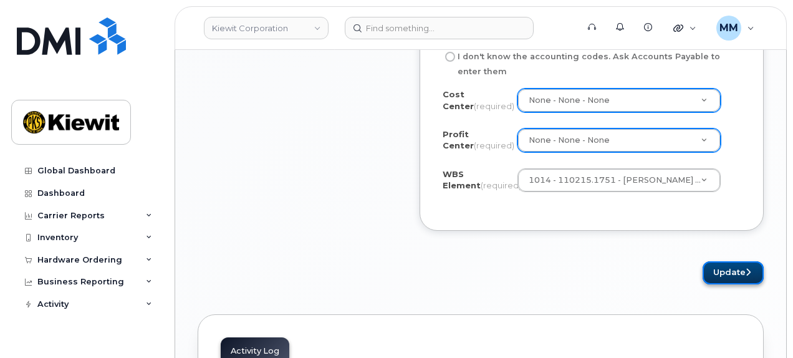
click at [723, 270] on button "Update" at bounding box center [732, 272] width 61 height 23
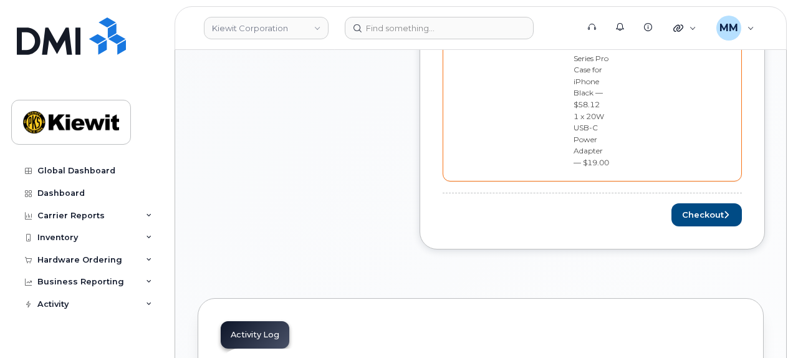
scroll to position [748, 0]
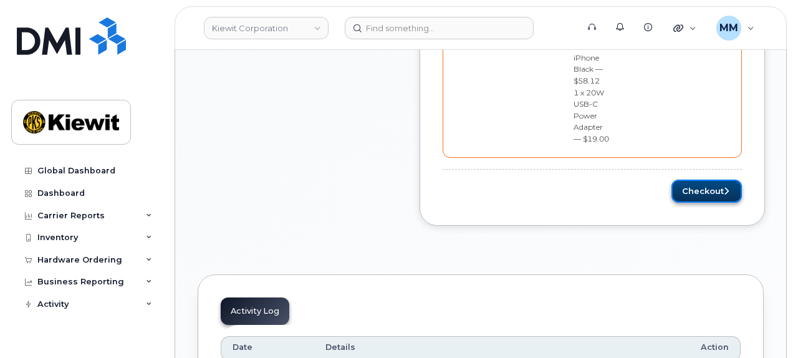
click at [680, 179] on button "Checkout" at bounding box center [706, 190] width 70 height 23
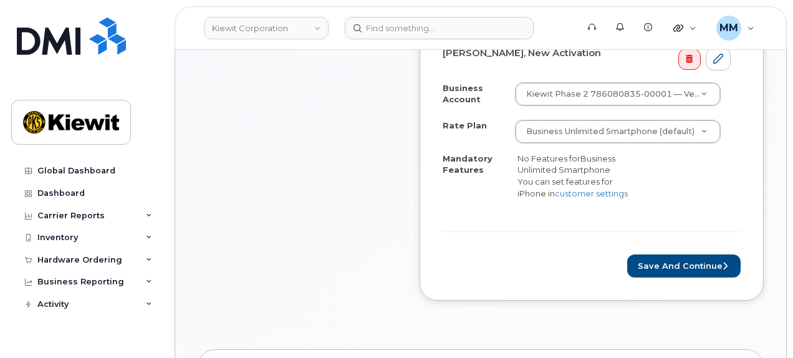
scroll to position [498, 0]
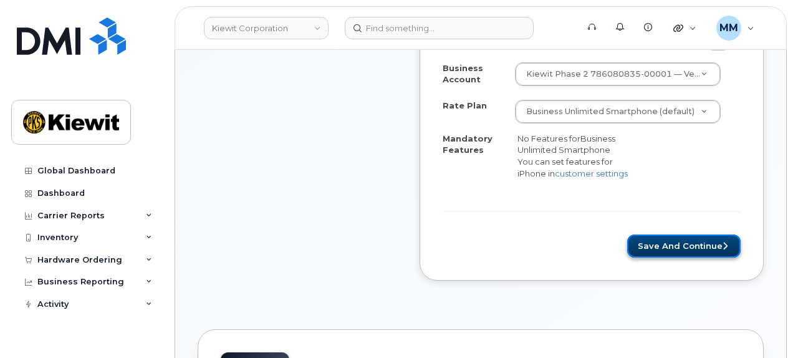
click at [660, 235] on button "Save and Continue" at bounding box center [683, 245] width 113 height 23
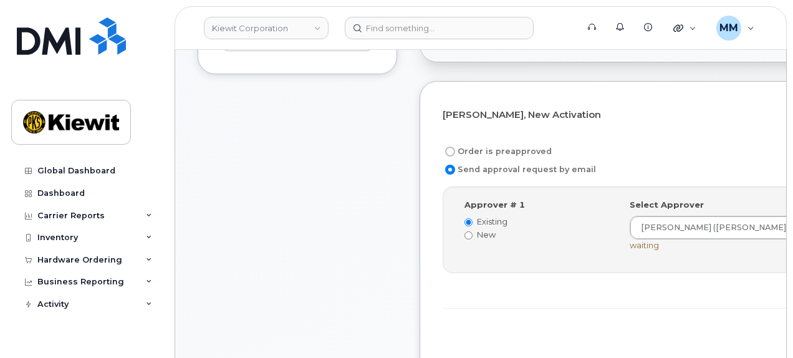
scroll to position [374, 0]
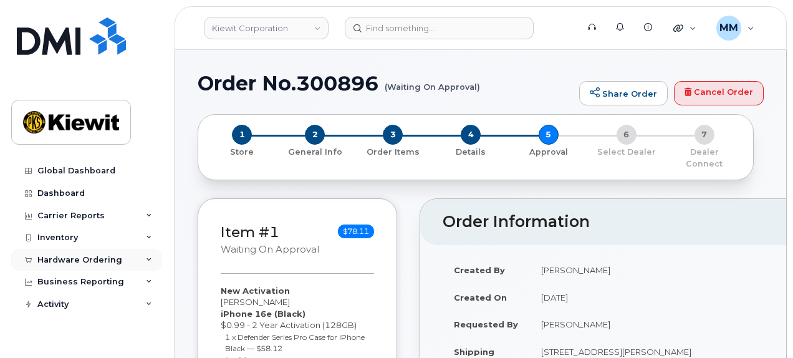
click at [75, 258] on div "Hardware Ordering" at bounding box center [79, 260] width 85 height 10
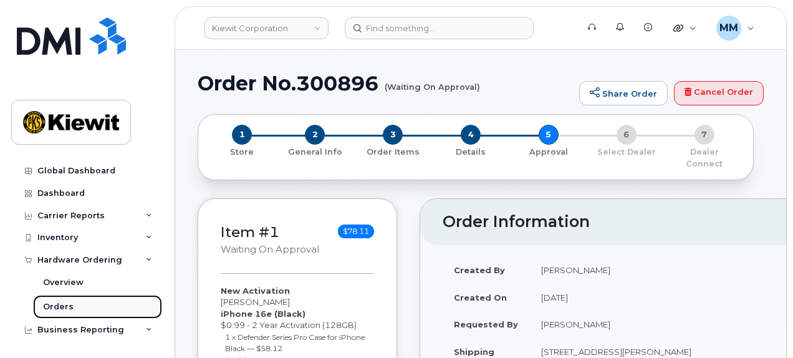
click at [70, 305] on div "Orders" at bounding box center [58, 306] width 31 height 11
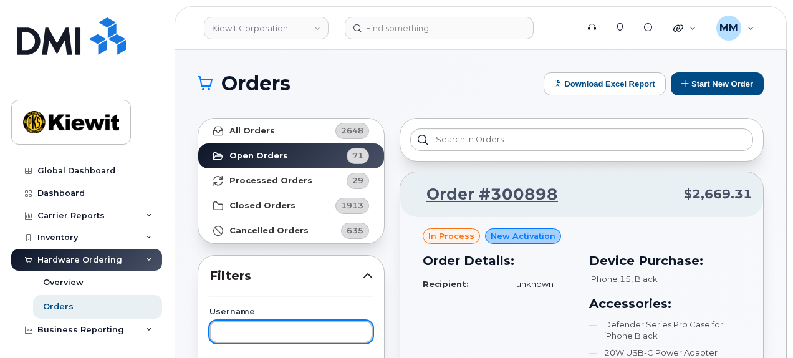
click at [294, 328] on input "text" at bounding box center [290, 331] width 163 height 22
paste input "[PERSON_NAME]"
type input "[PERSON_NAME]"
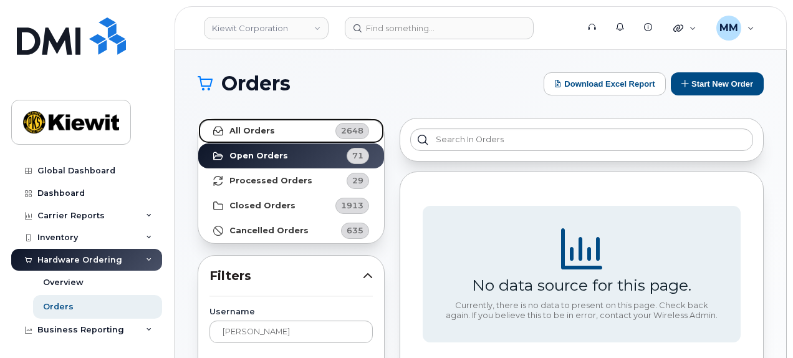
click at [306, 133] on link "All Orders 2648" at bounding box center [291, 130] width 186 height 25
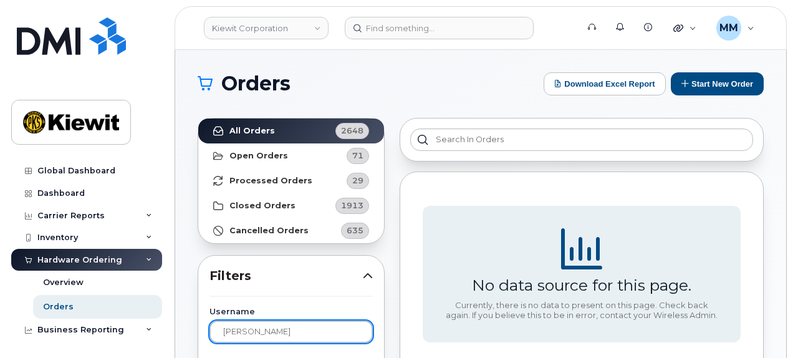
click at [282, 327] on input "[PERSON_NAME]" at bounding box center [290, 331] width 163 height 22
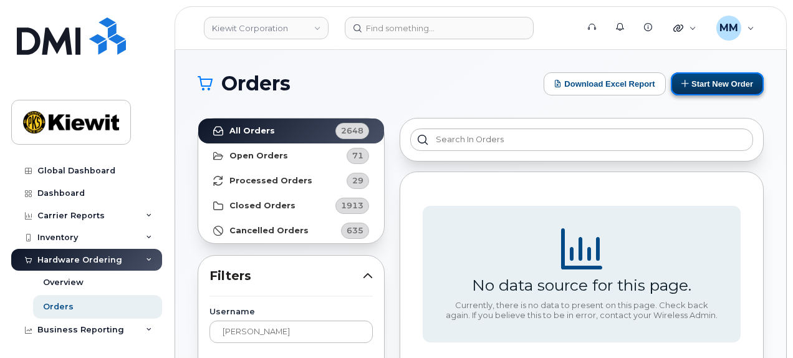
click at [729, 88] on button "Start New Order" at bounding box center [716, 83] width 93 height 23
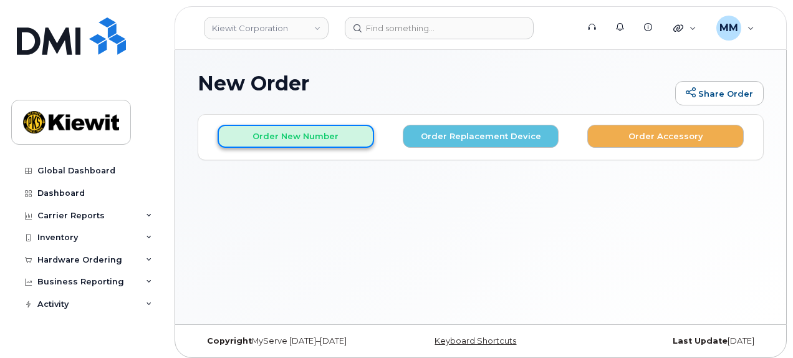
click at [313, 138] on button "Order New Number" at bounding box center [295, 136] width 156 height 23
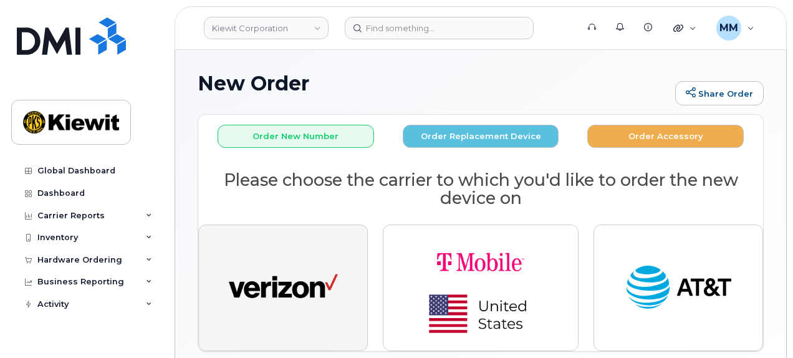
click at [309, 247] on button "button" at bounding box center [282, 287] width 169 height 126
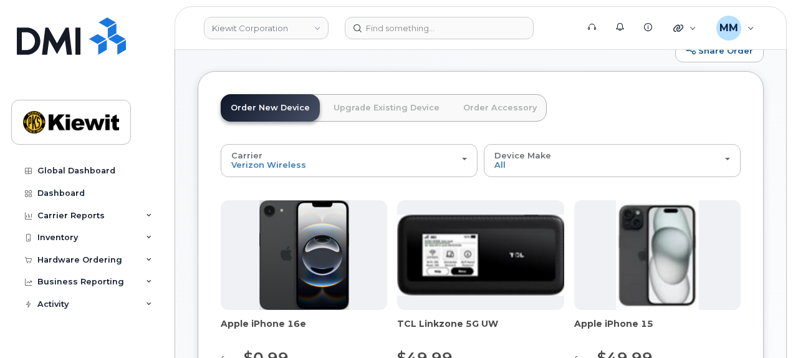
scroll to position [125, 0]
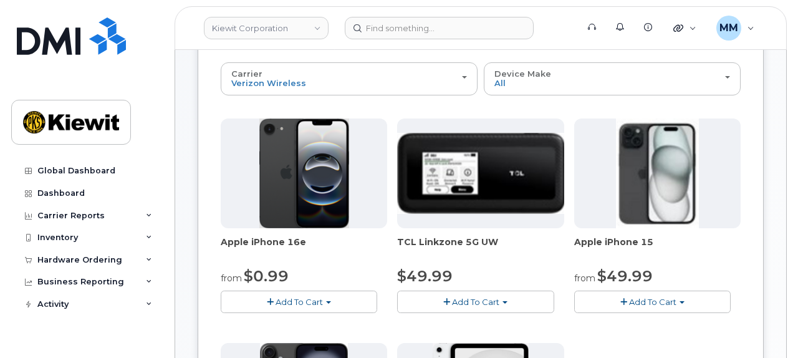
click at [309, 300] on span "Add To Cart" at bounding box center [298, 302] width 47 height 10
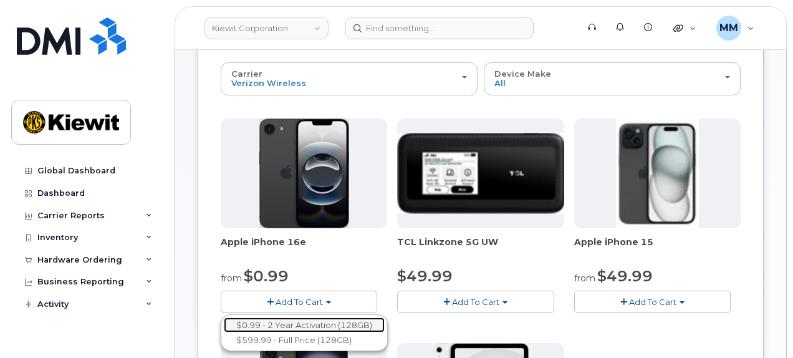
click at [300, 320] on link "$0.99 - 2 Year Activation (128GB)" at bounding box center [304, 325] width 161 height 16
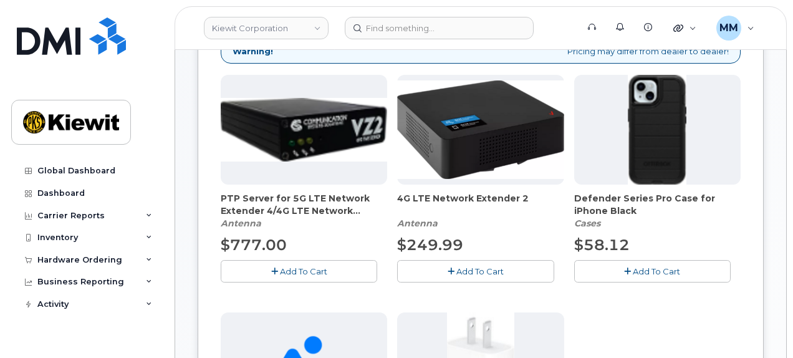
scroll to position [249, 0]
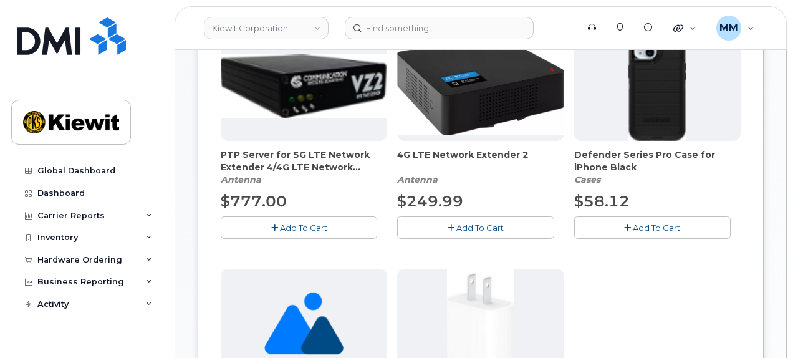
click at [632, 227] on button "Add To Cart" at bounding box center [652, 227] width 156 height 22
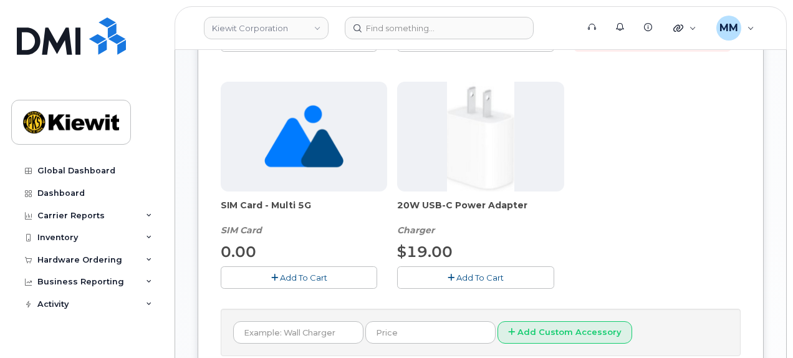
click at [450, 274] on icon "button" at bounding box center [450, 278] width 7 height 8
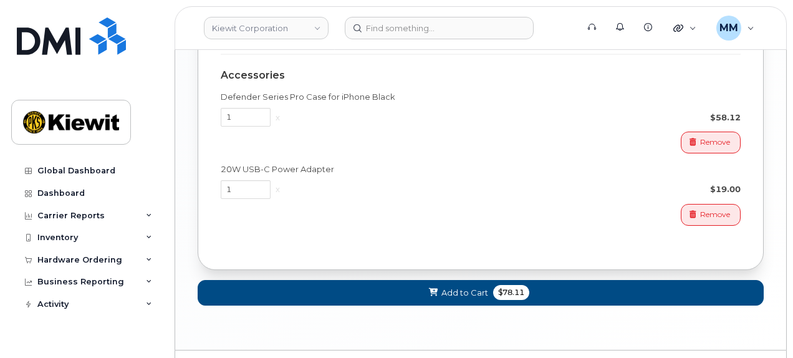
scroll to position [997, 0]
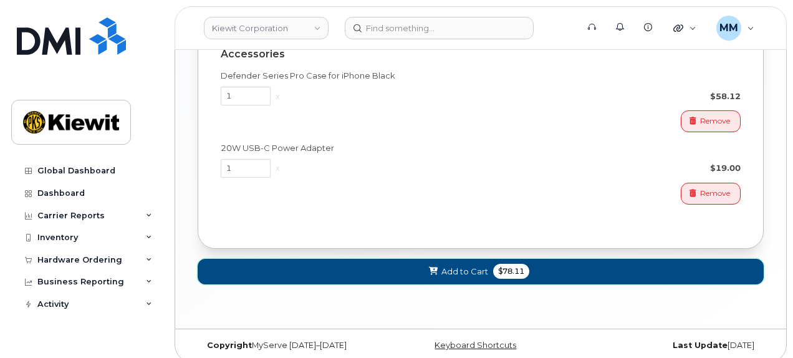
click at [466, 265] on span "Add to Cart" at bounding box center [464, 271] width 47 height 12
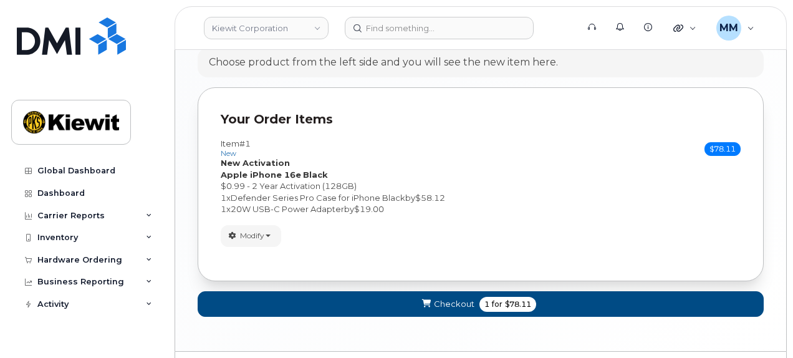
scroll to position [754, 0]
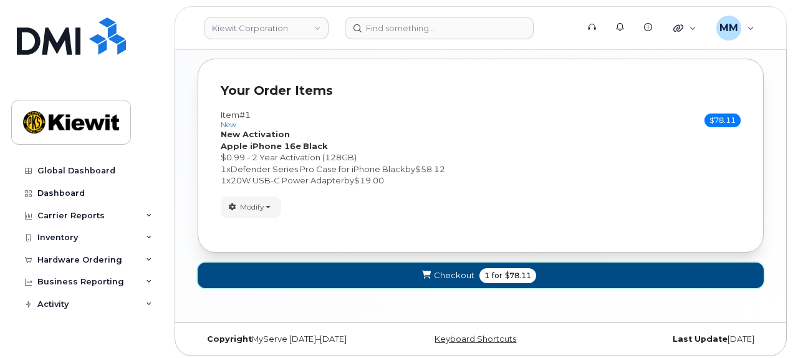
click at [411, 267] on button "Checkout 1 for $78.11" at bounding box center [481, 275] width 566 height 26
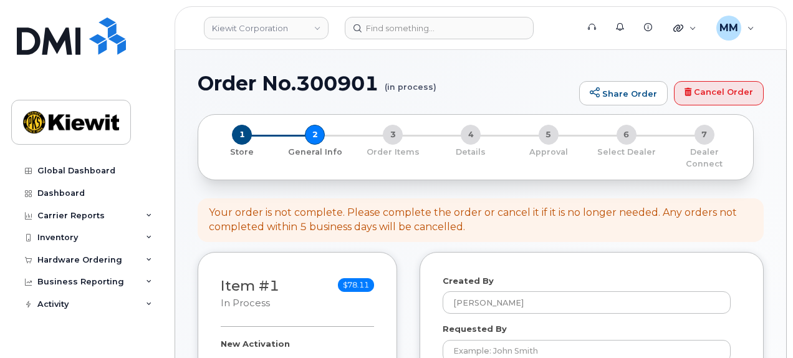
select select
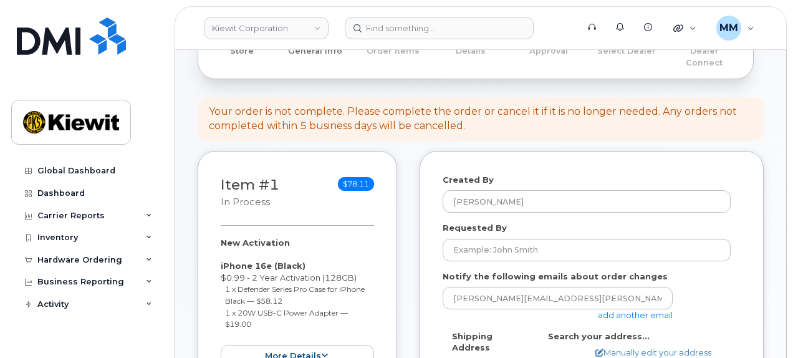
scroll to position [187, 0]
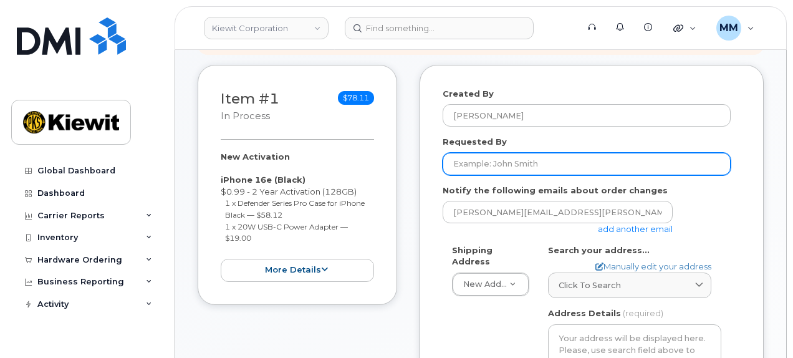
click at [490, 155] on input "Requested By" at bounding box center [586, 164] width 288 height 22
paste input "[PERSON_NAME]"
type input "[PERSON_NAME]"
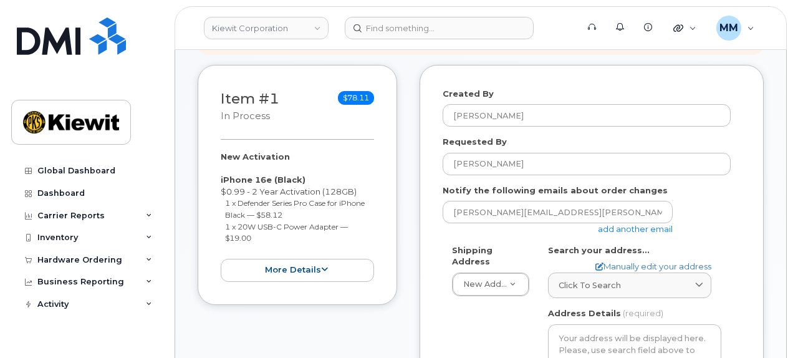
click at [629, 224] on link "add another email" at bounding box center [635, 229] width 75 height 10
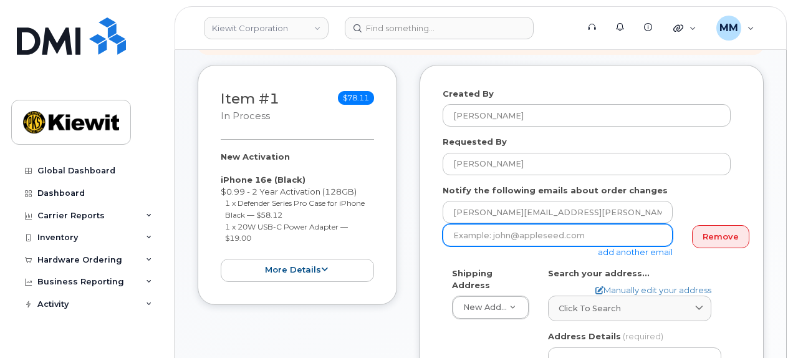
click at [479, 229] on input "email" at bounding box center [557, 235] width 230 height 22
paste input "[PERSON_NAME].Blagdon"
type input "[PERSON_NAME][EMAIL_ADDRESS][PERSON_NAME][DOMAIN_NAME]"
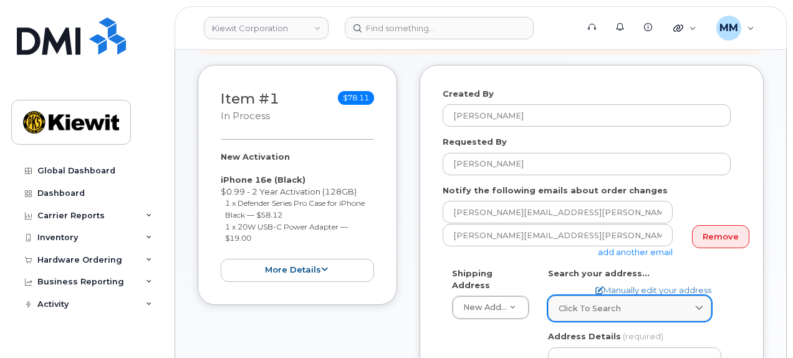
click at [599, 302] on span "Click to search" at bounding box center [589, 308] width 62 height 12
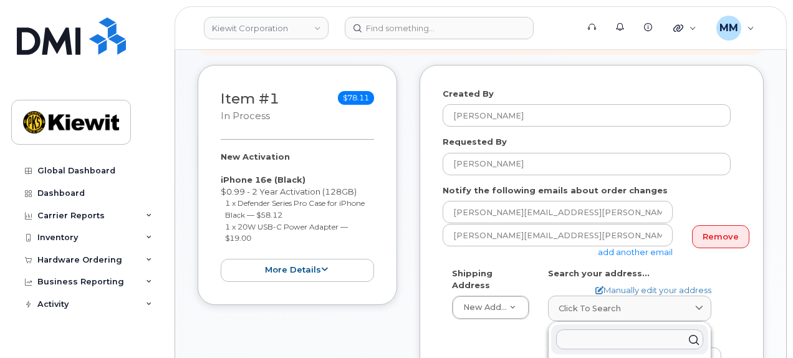
click at [596, 329] on input "text" at bounding box center [629, 339] width 147 height 20
paste input "800 N Coal Haul Rd, Orangeville, UT 84537"
type input "800 N Coal Haul Rd, Orangeville, UT 84537"
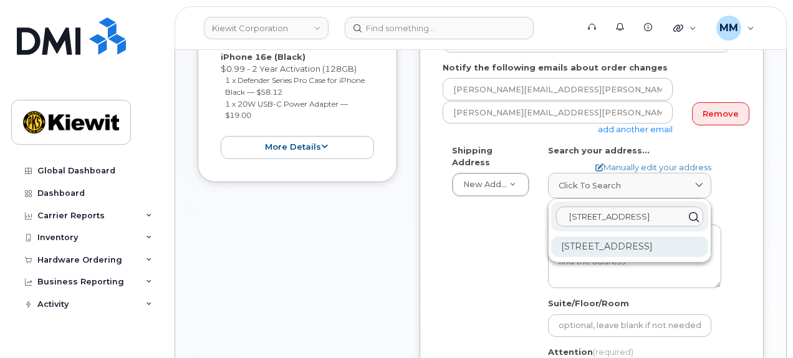
scroll to position [312, 0]
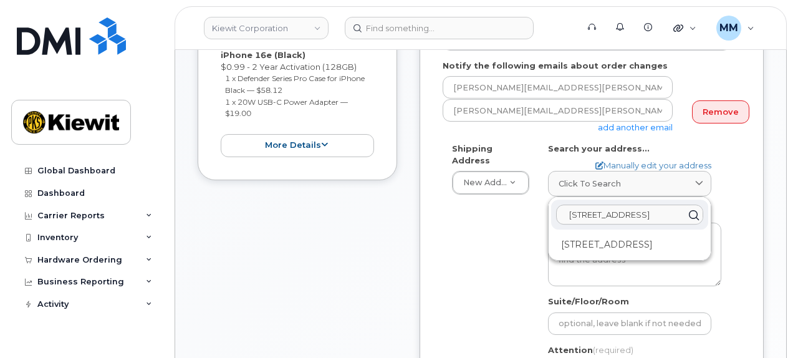
click at [624, 204] on input "800 N Coal Haul Rd, Orangeville, UT 84537" at bounding box center [629, 214] width 147 height 20
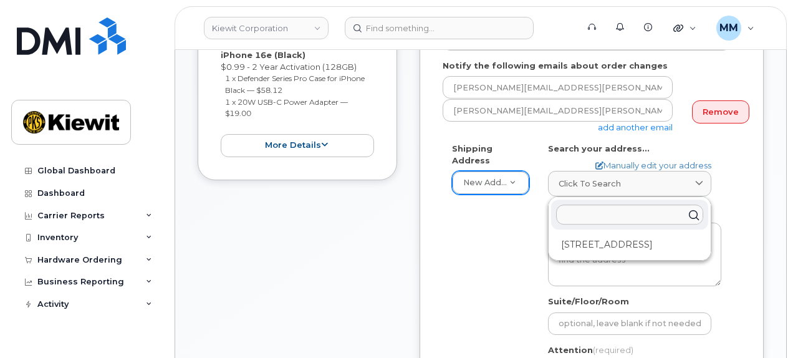
click at [488, 251] on div "Shipping Address New Address New Address 9701 Renner Blvd. 1624 Mike Fahey St 1…" at bounding box center [586, 292] width 288 height 298
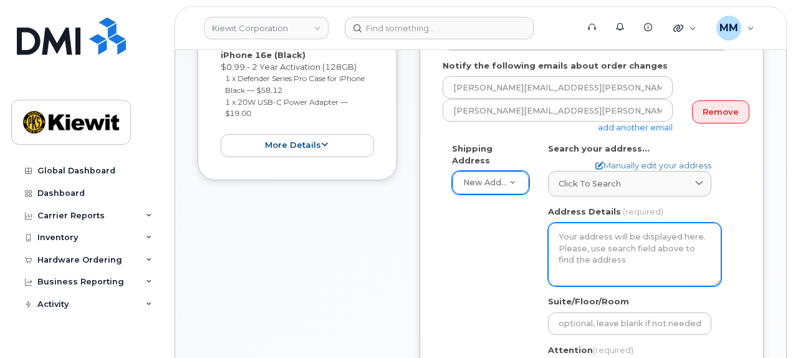
click at [581, 231] on textarea "Address Details" at bounding box center [634, 254] width 173 height 64
click at [580, 227] on textarea "Address Details" at bounding box center [634, 254] width 173 height 64
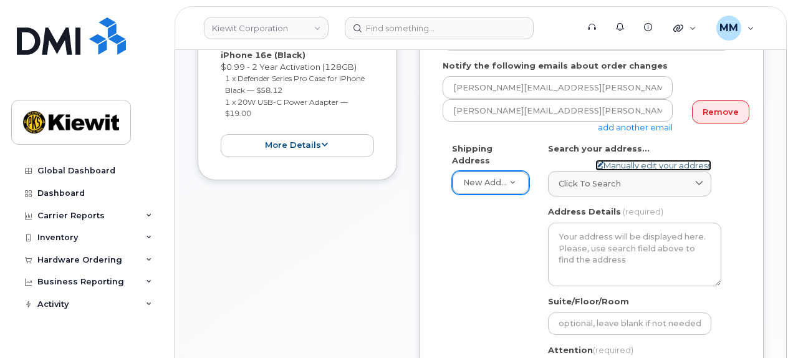
click at [645, 160] on link "Manually edit your address" at bounding box center [653, 166] width 116 height 12
select select
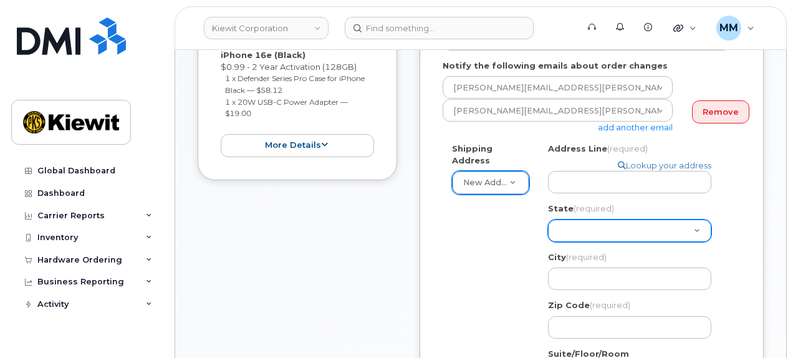
click at [572, 219] on select "Alabama Alaska American Samoa Arizona Arkansas California Colorado Connecticut …" at bounding box center [629, 230] width 163 height 22
select select "UT"
click at [548, 219] on select "Alabama Alaska American Samoa Arizona Arkansas California Colorado Connecticut …" at bounding box center [629, 230] width 163 height 22
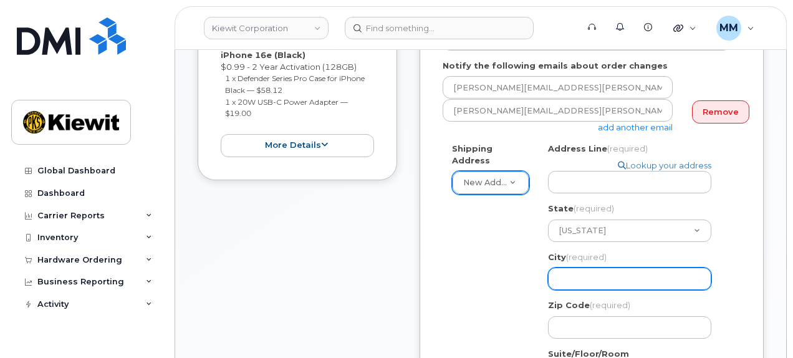
click at [593, 267] on input "City (required)" at bounding box center [629, 278] width 163 height 22
paste input "Orangeville"
select select
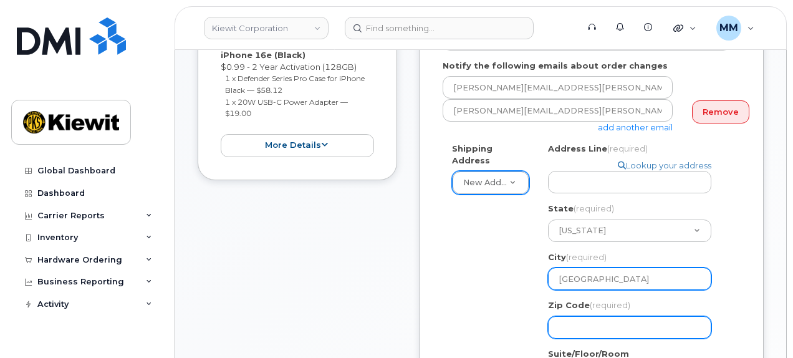
type input "Orangeville"
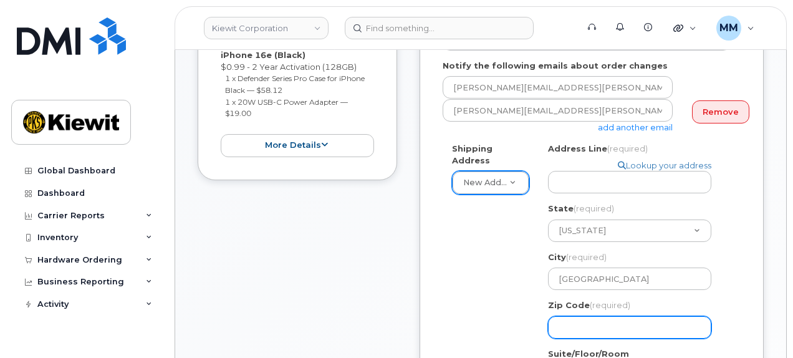
click at [594, 316] on input "Zip Code (required)" at bounding box center [629, 327] width 163 height 22
select select
type input "8"
select select
type input "84"
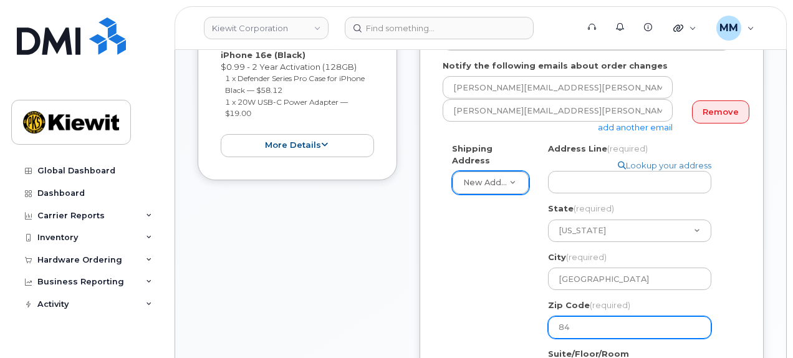
select select
type input "845"
select select
type input "8453"
select select
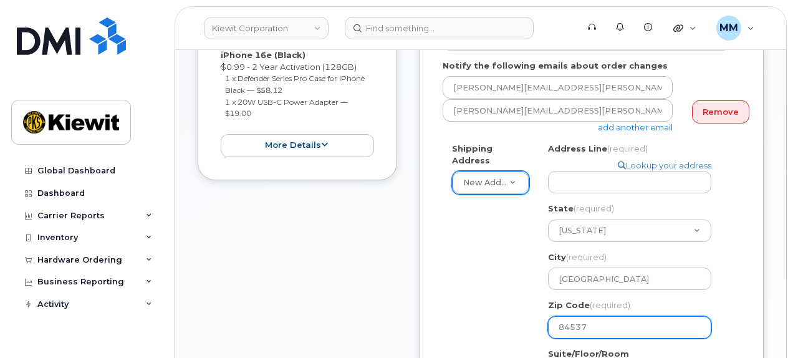
type input "84537"
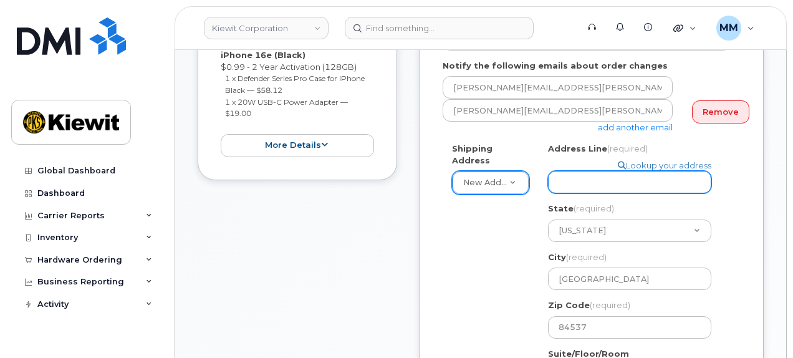
click at [580, 171] on input "Address Line (required)" at bounding box center [629, 182] width 163 height 22
paste input "800 N Coal Haul Rd"
type input "800 N Coal Haul Rd"
select select
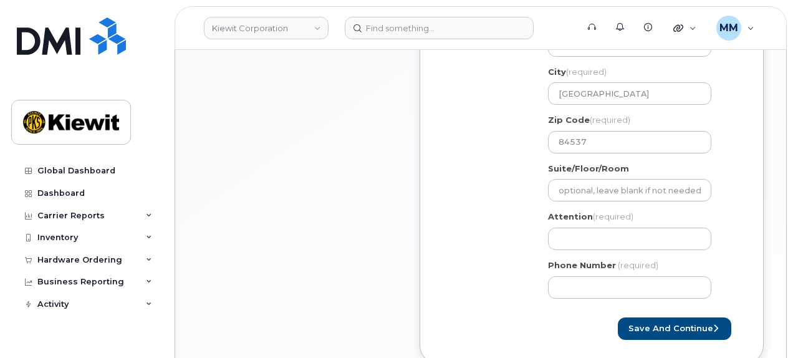
scroll to position [498, 0]
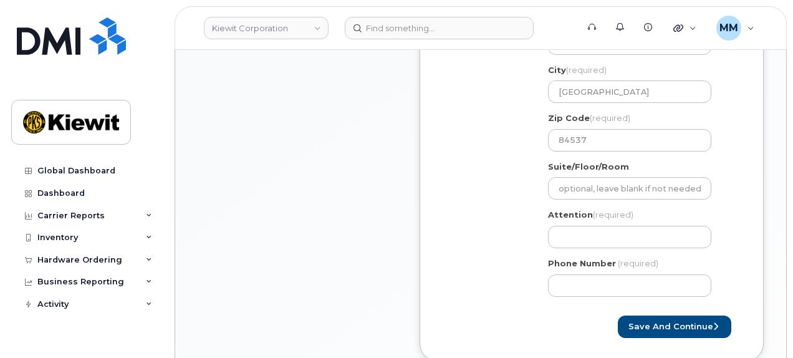
type input "800 N Coal Haul Rd"
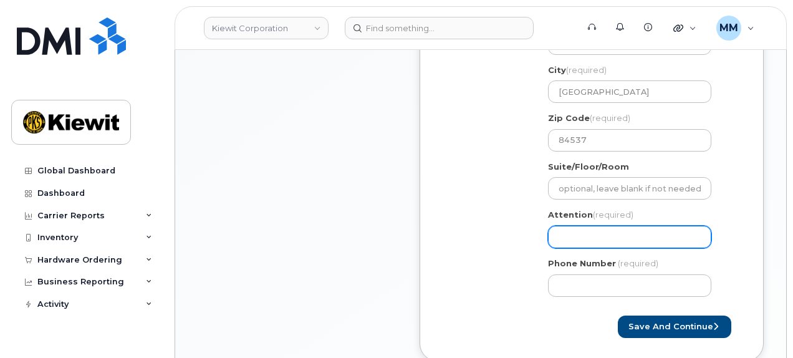
click at [582, 226] on input "Attention (required)" at bounding box center [629, 237] width 163 height 22
paste input "[PERSON_NAME]"
select select
type input "[PERSON_NAME]"
select select
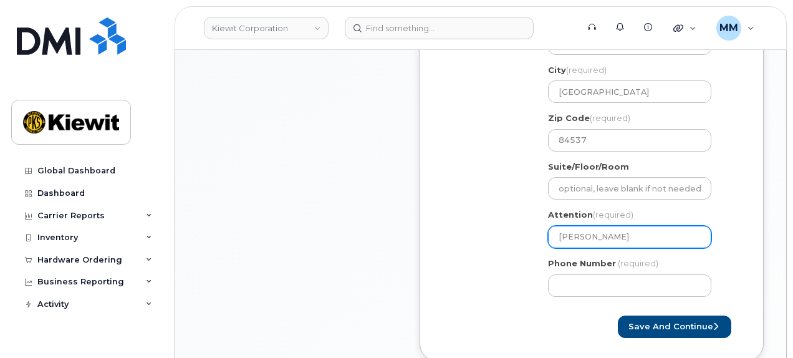
type input "Matt Wilson a"
select select
type input "Matt Wilson an"
select select
type input "Matt Wilson and"
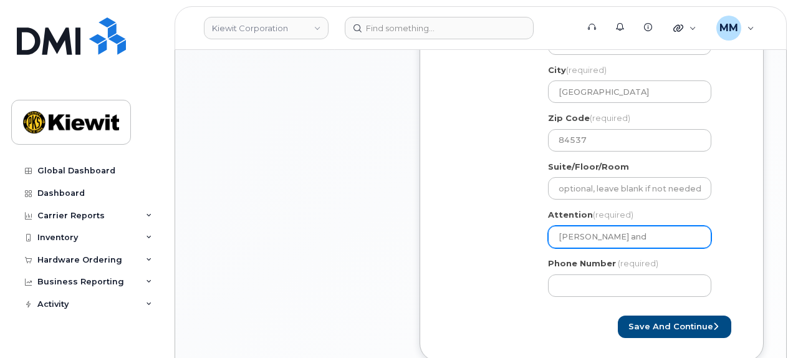
click at [653, 226] on input "Matt Wilson and" at bounding box center [629, 237] width 163 height 22
paste input "Garry Hagins"
select select
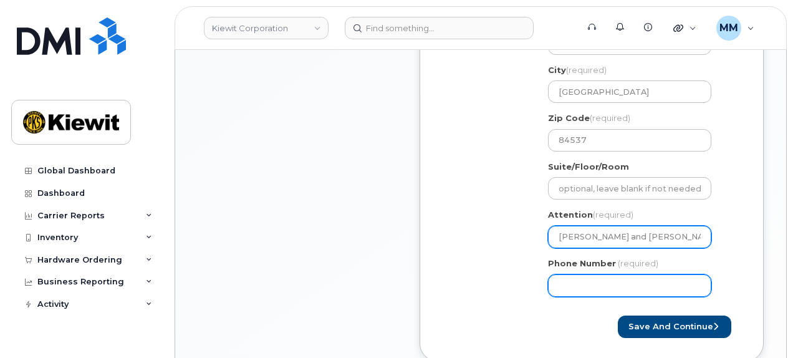
type input "[PERSON_NAME] and [PERSON_NAME]"
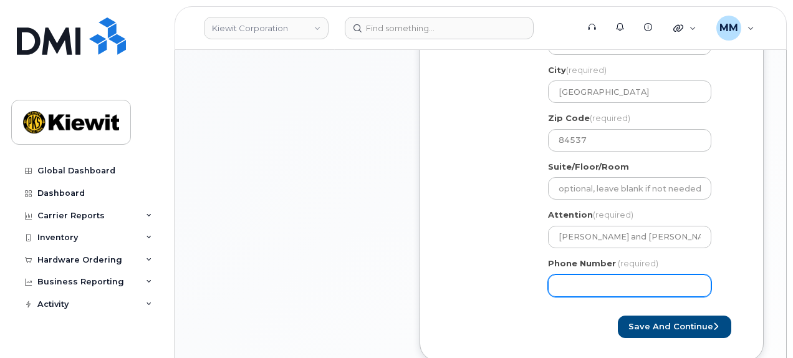
click at [616, 274] on input "Phone Number" at bounding box center [629, 285] width 163 height 22
type input "877772770"
select select
type input "8777727707"
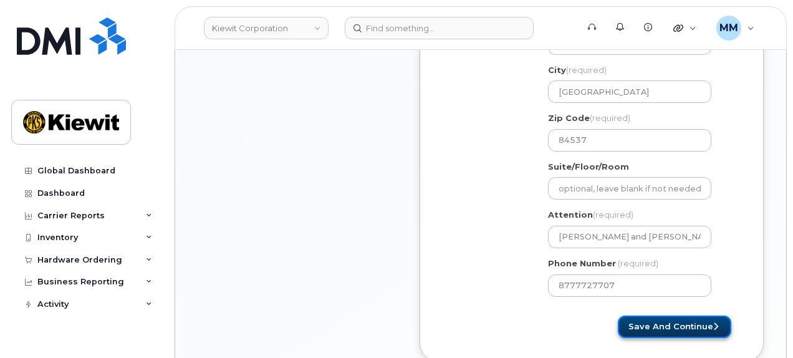
click at [687, 315] on button "Save and Continue" at bounding box center [673, 326] width 113 height 23
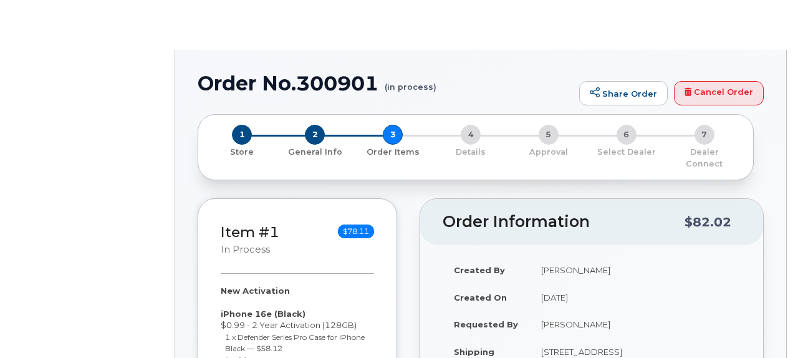
select select
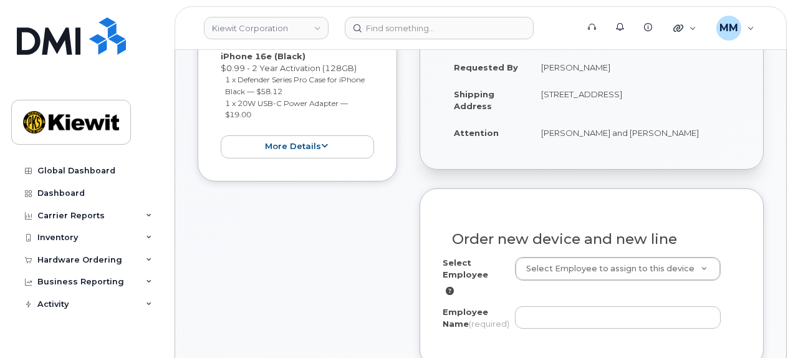
scroll to position [312, 0]
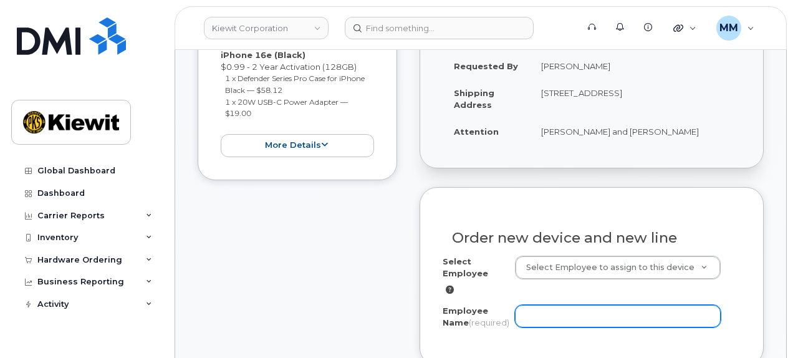
click at [551, 307] on input "Employee Name (required)" at bounding box center [618, 316] width 206 height 22
paste input "[PERSON_NAME]"
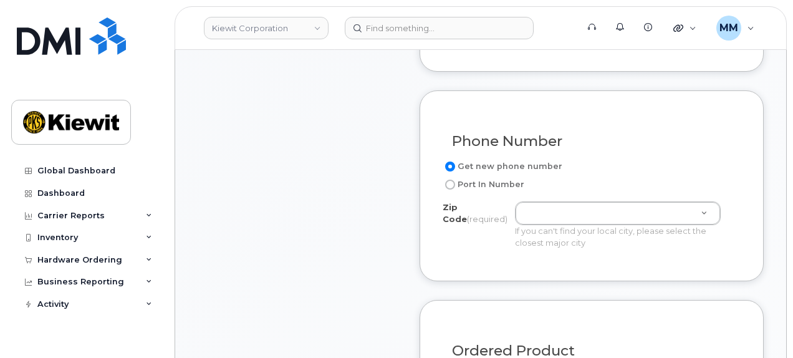
scroll to position [623, 0]
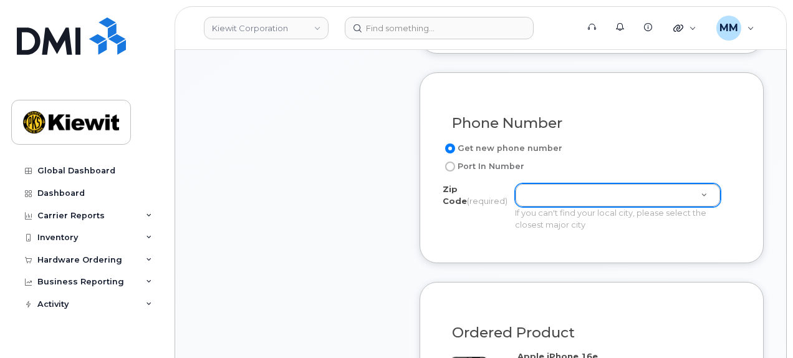
type input "[PERSON_NAME]"
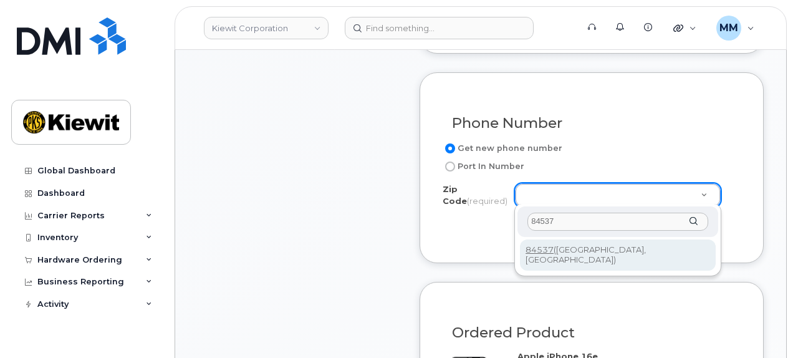
type input "84537"
type input "84537 ([GEOGRAPHIC_DATA], [GEOGRAPHIC_DATA])"
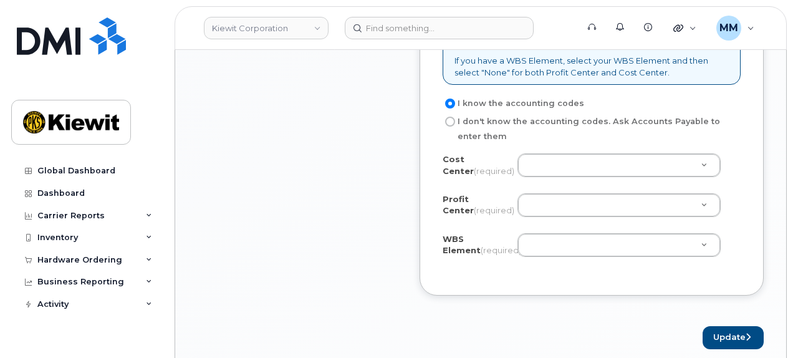
scroll to position [1122, 0]
